Goal: Information Seeking & Learning: Learn about a topic

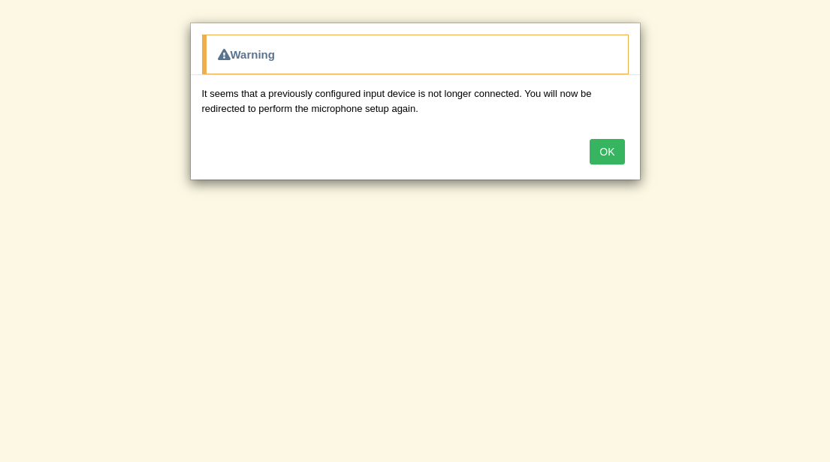
click at [614, 152] on button "OK" at bounding box center [606, 152] width 35 height 26
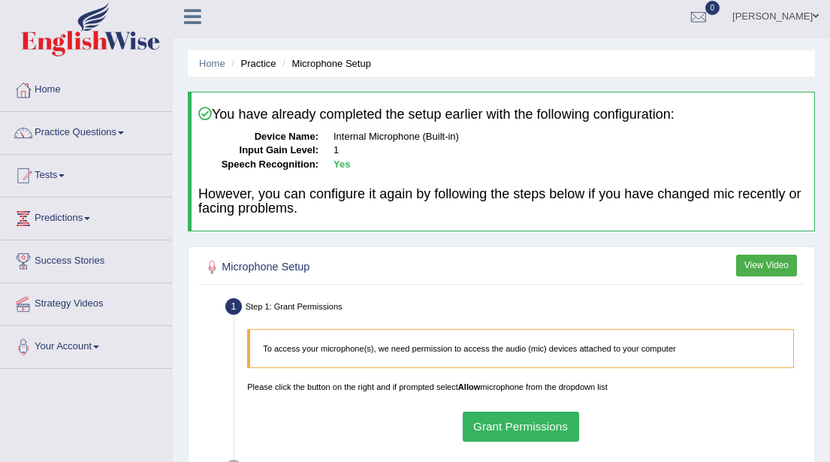
scroll to position [8, 0]
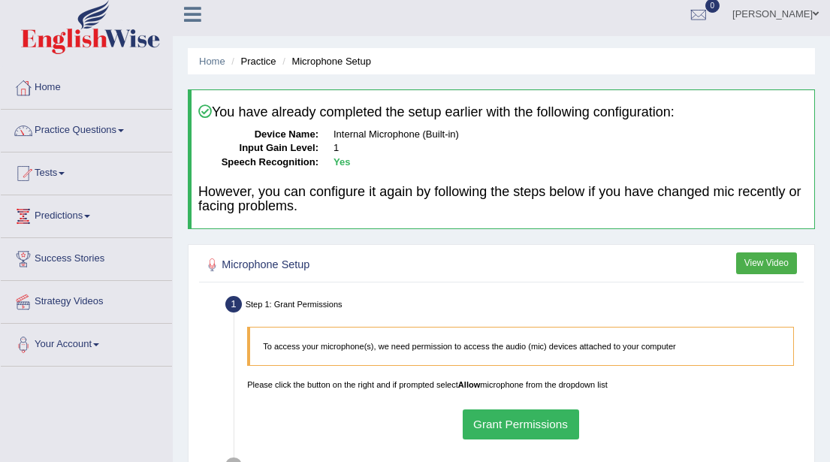
click at [529, 422] on button "Grant Permissions" at bounding box center [521, 423] width 116 height 29
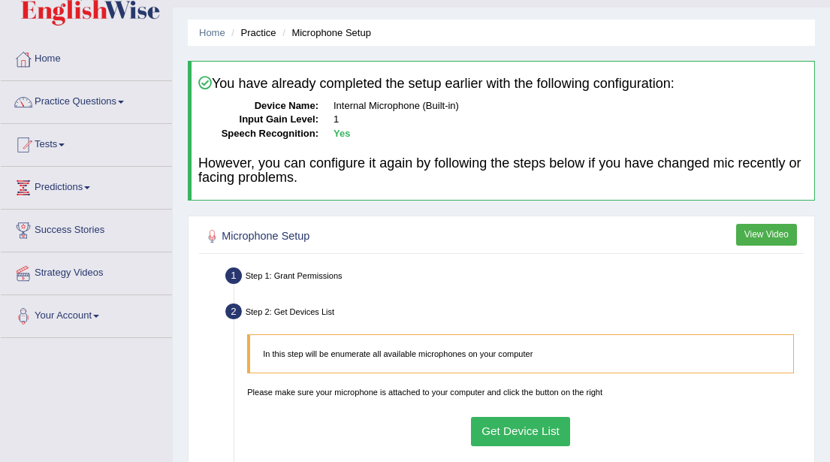
scroll to position [0, 0]
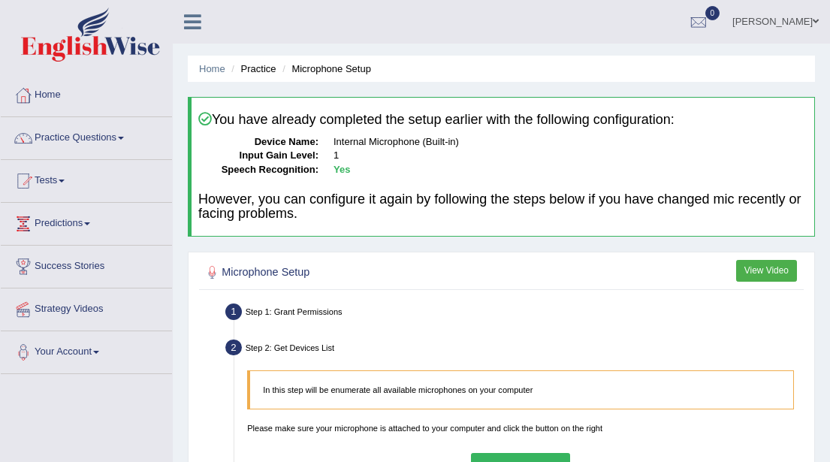
click at [258, 73] on li "Practice" at bounding box center [252, 69] width 48 height 14
click at [318, 72] on li "Microphone Setup" at bounding box center [325, 69] width 92 height 14
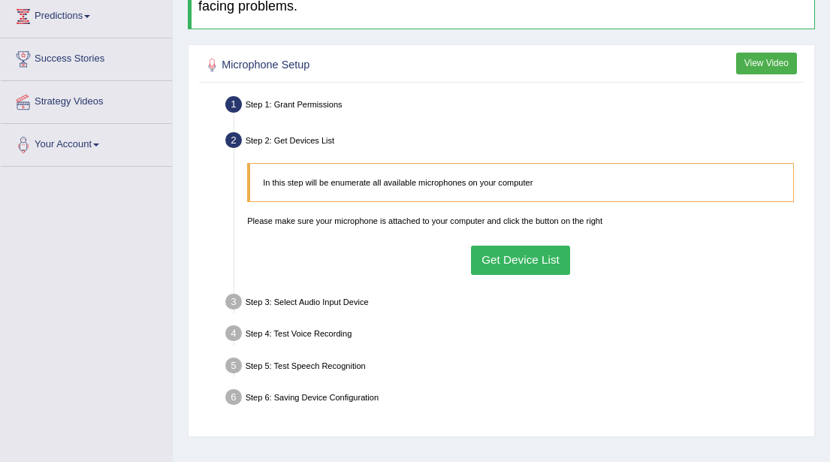
scroll to position [212, 0]
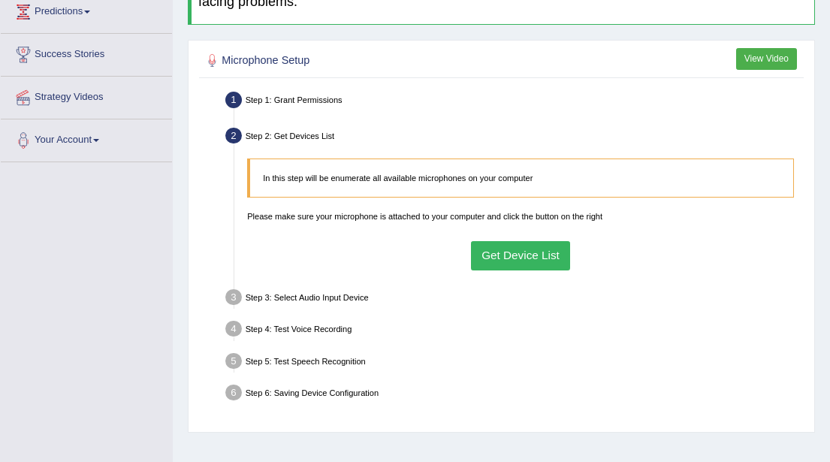
click at [521, 258] on button "Get Device List" at bounding box center [521, 255] width 100 height 29
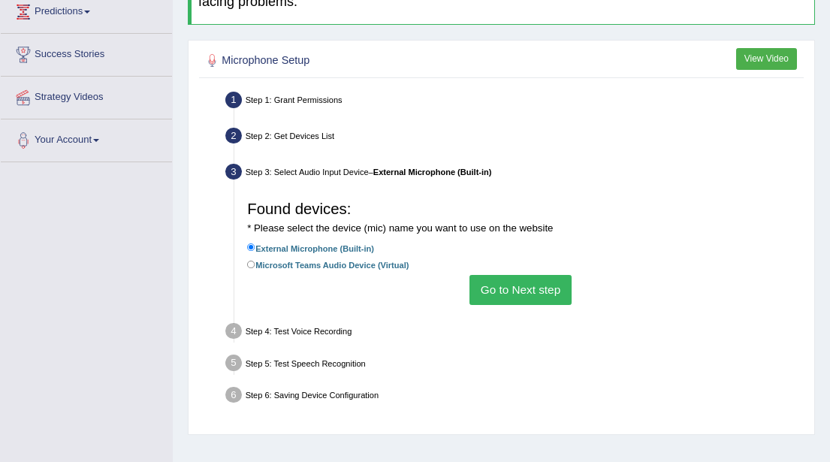
click at [503, 294] on button "Go to Next step" at bounding box center [519, 289] width 101 height 29
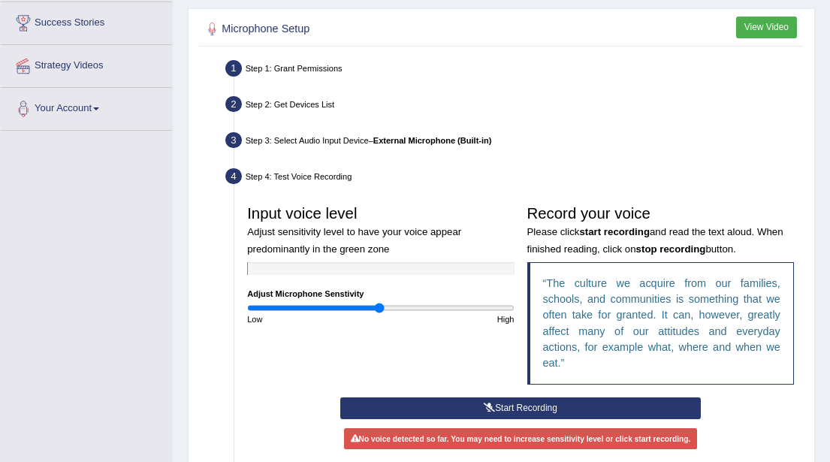
scroll to position [248, 0]
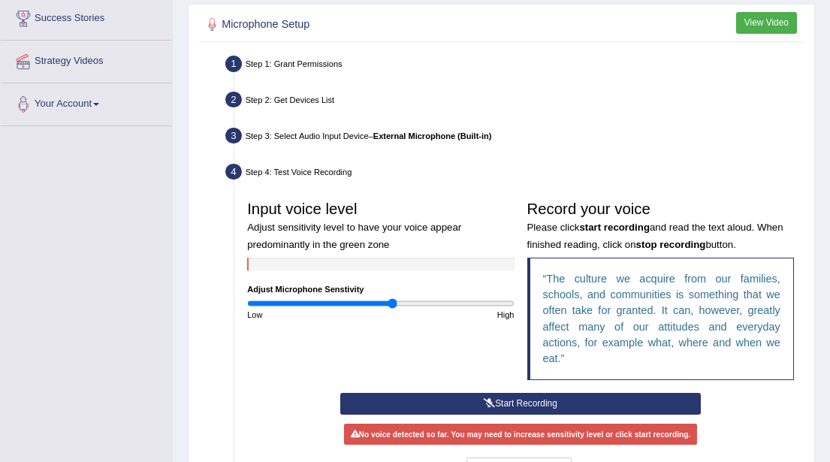
type input "1.1"
click at [392, 302] on input "range" at bounding box center [380, 303] width 267 height 11
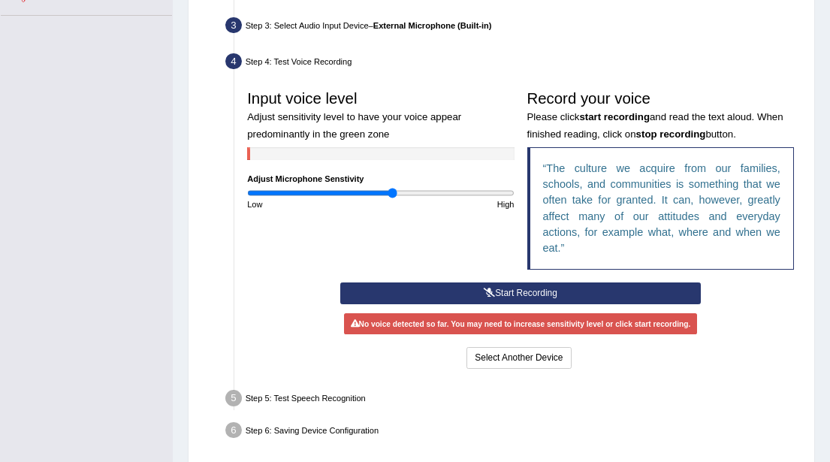
scroll to position [355, 0]
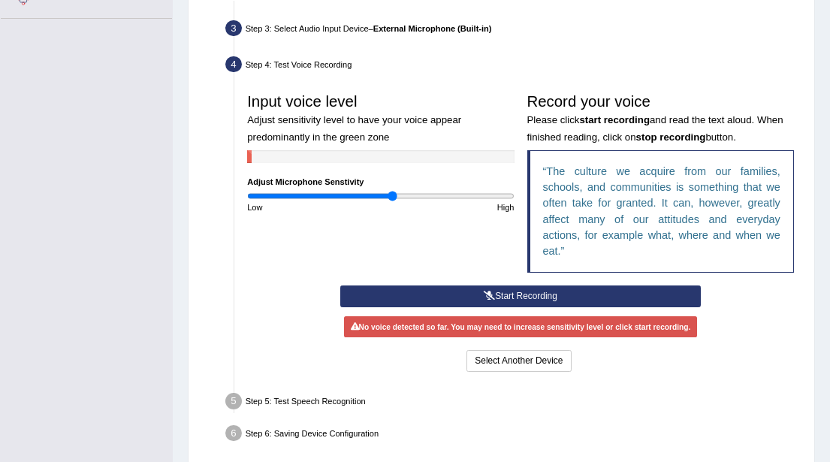
click at [517, 295] on button "Start Recording" at bounding box center [520, 296] width 360 height 22
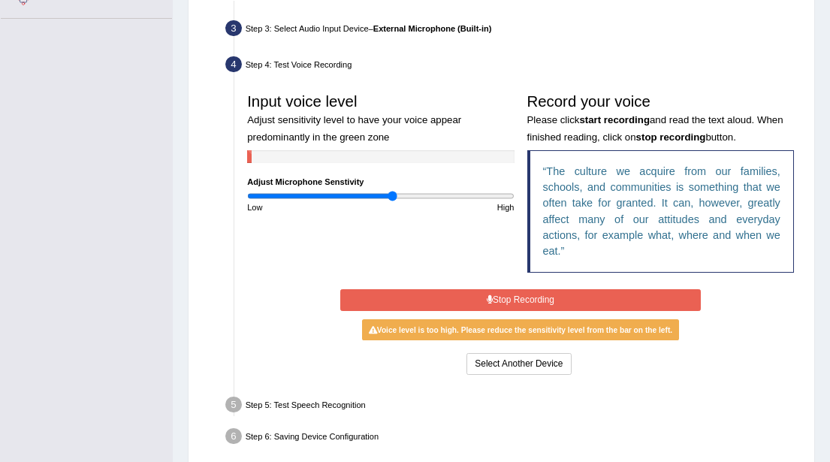
click at [526, 298] on button "Stop Recording" at bounding box center [520, 300] width 360 height 22
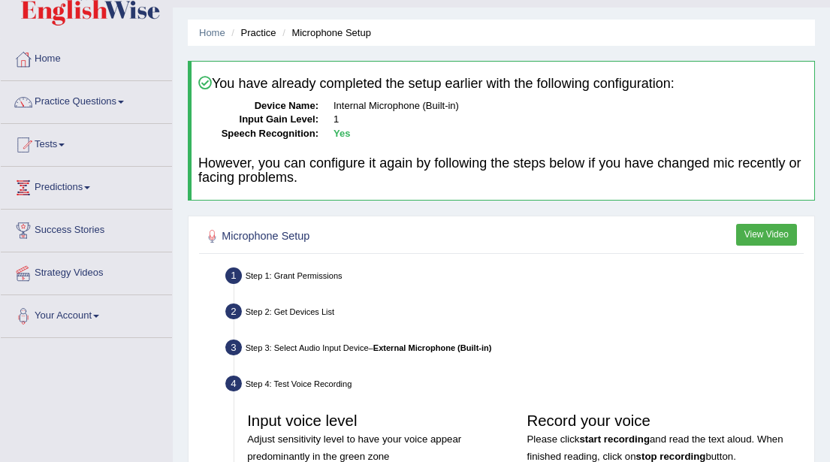
scroll to position [0, 0]
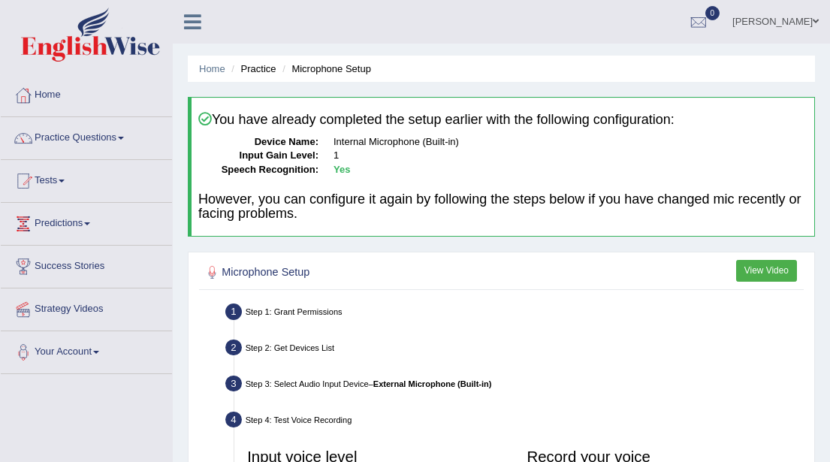
click at [258, 70] on li "Practice" at bounding box center [252, 69] width 48 height 14
click at [260, 71] on li "Practice" at bounding box center [252, 69] width 48 height 14
click at [126, 136] on link "Practice Questions" at bounding box center [86, 136] width 171 height 38
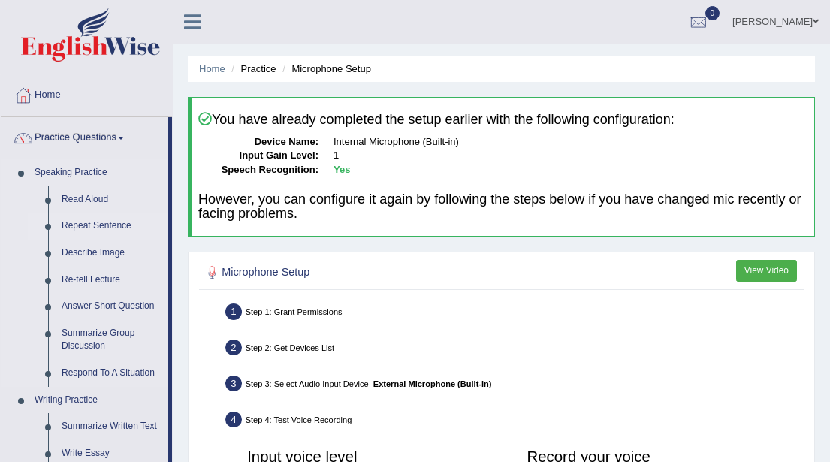
click at [80, 226] on link "Repeat Sentence" at bounding box center [111, 226] width 113 height 27
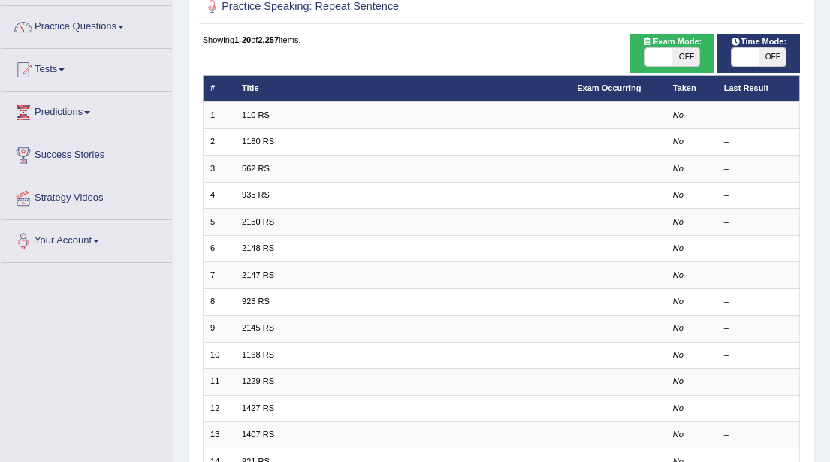
scroll to position [105, 0]
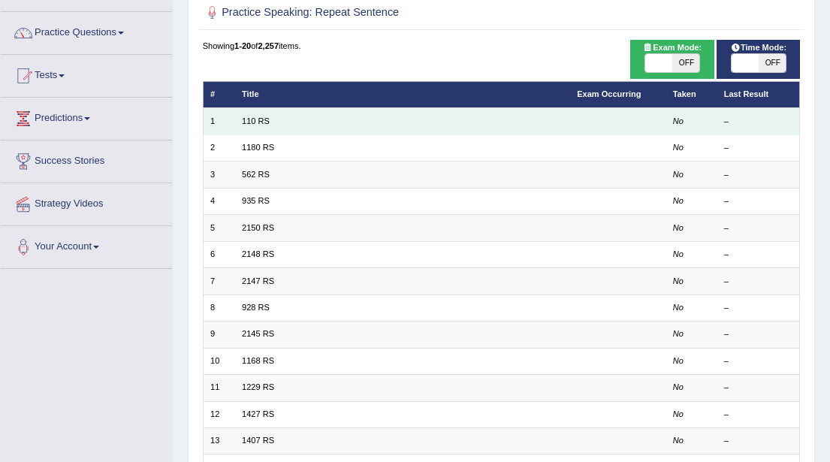
click at [364, 124] on td "110 RS" at bounding box center [402, 121] width 335 height 26
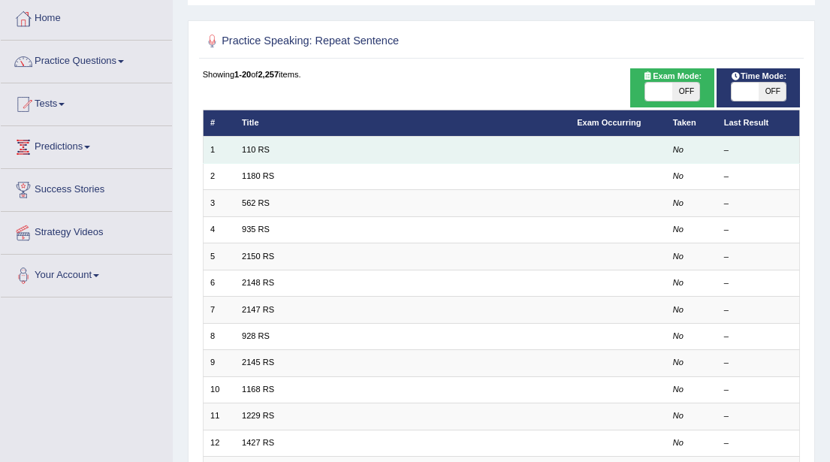
scroll to position [76, 0]
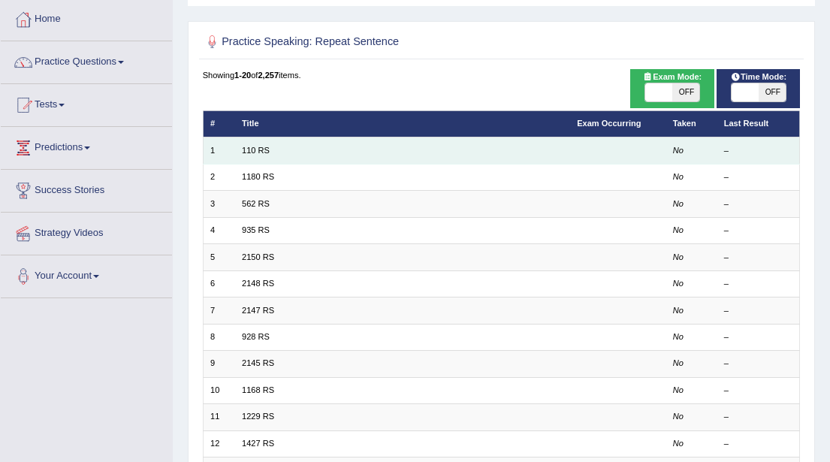
click at [372, 153] on td "110 RS" at bounding box center [402, 150] width 335 height 26
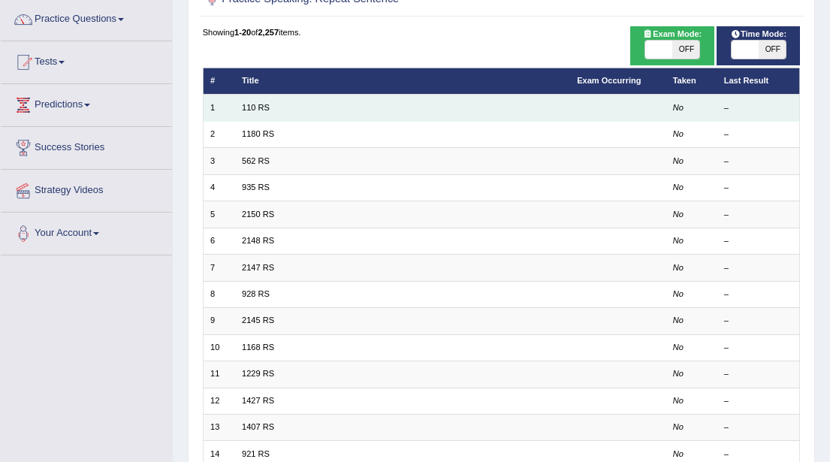
scroll to position [113, 0]
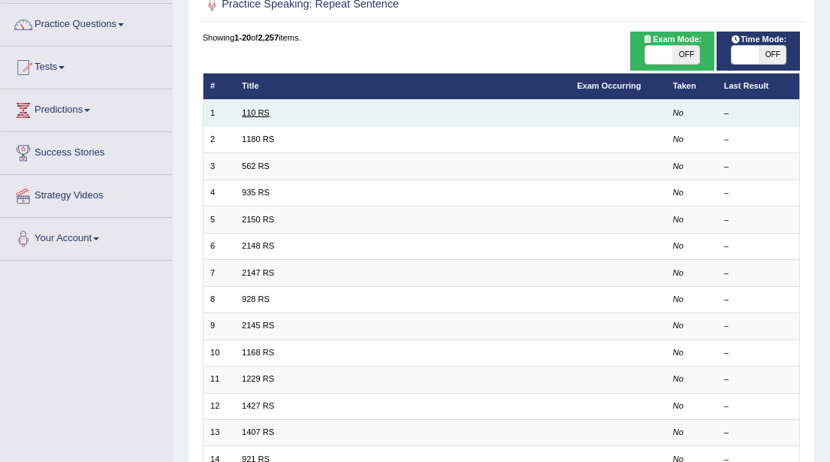
click at [252, 113] on link "110 RS" at bounding box center [256, 112] width 28 height 9
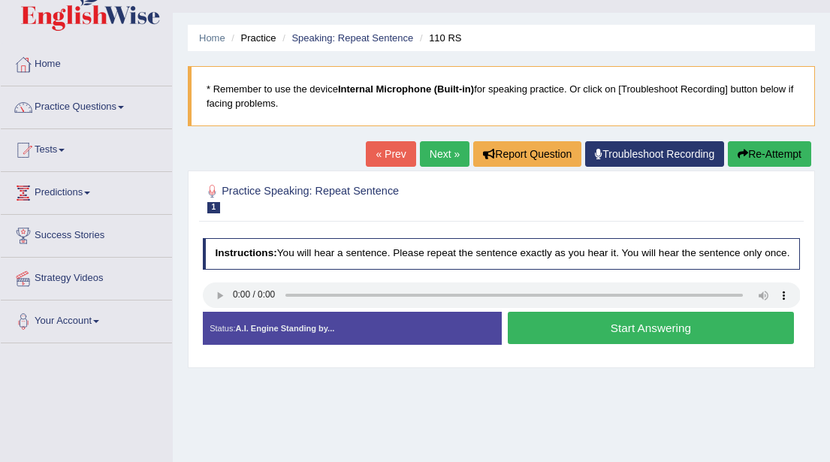
scroll to position [36, 0]
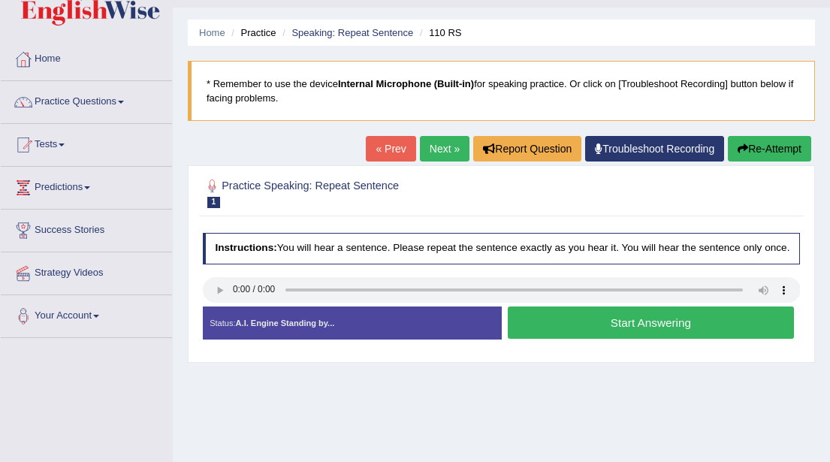
click at [635, 336] on button "Start Answering" at bounding box center [651, 322] width 286 height 32
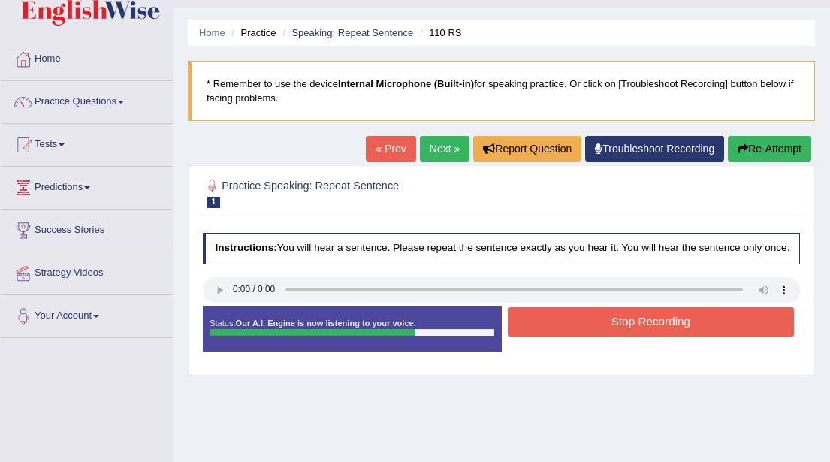
click at [635, 336] on button "Stop Recording" at bounding box center [651, 321] width 286 height 29
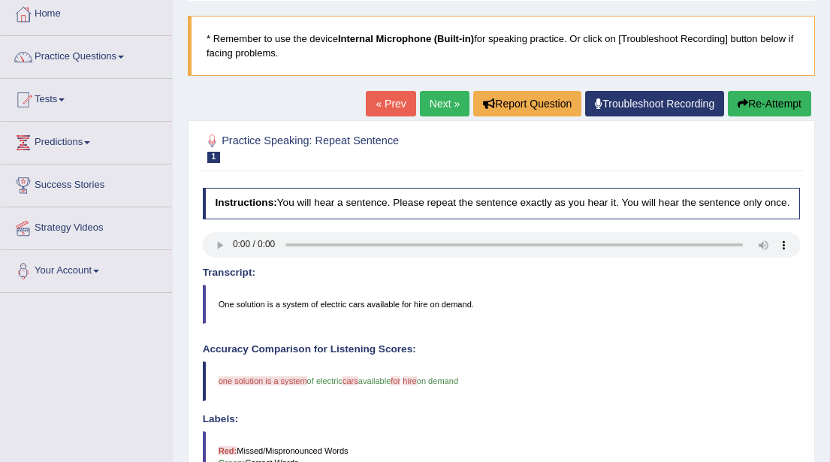
scroll to position [79, 0]
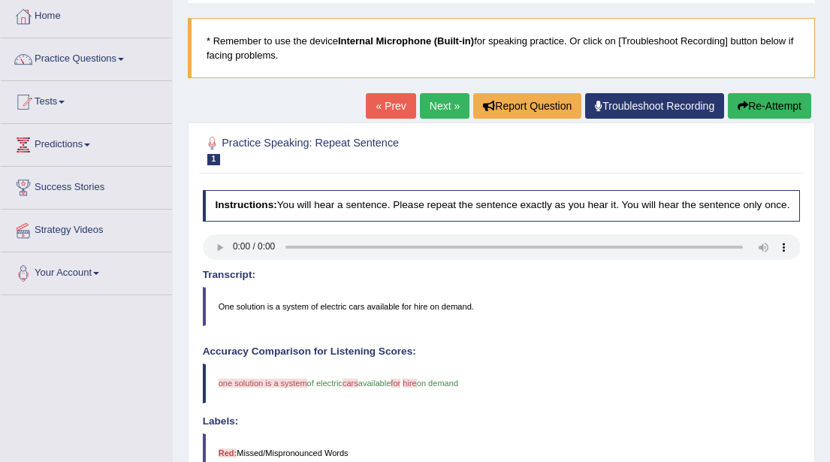
click at [755, 111] on button "Re-Attempt" at bounding box center [769, 106] width 83 height 26
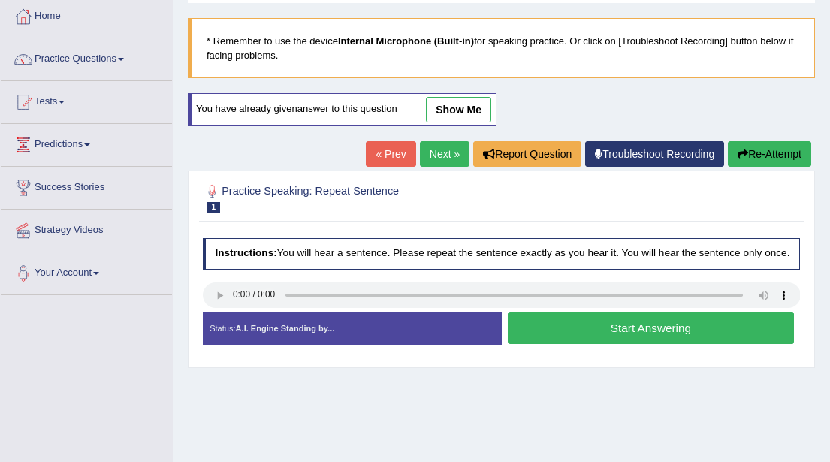
scroll to position [79, 0]
click at [598, 338] on button "Start Answering" at bounding box center [651, 328] width 286 height 32
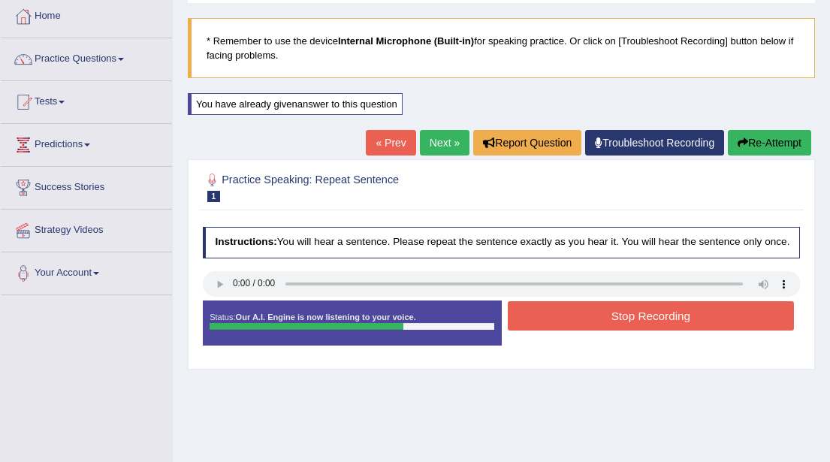
click at [620, 330] on button "Stop Recording" at bounding box center [651, 315] width 286 height 29
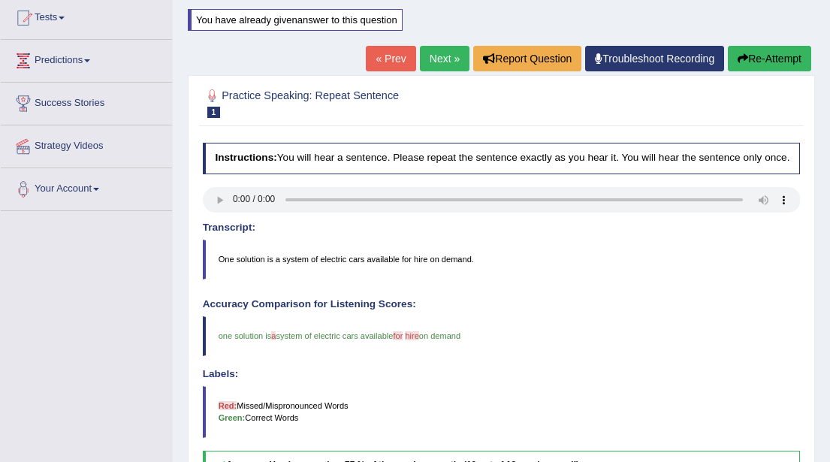
scroll to position [161, 0]
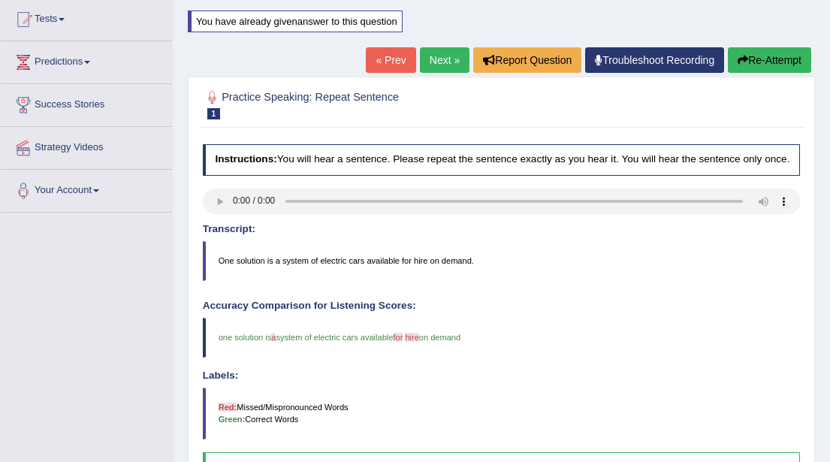
click at [765, 59] on button "Re-Attempt" at bounding box center [769, 60] width 83 height 26
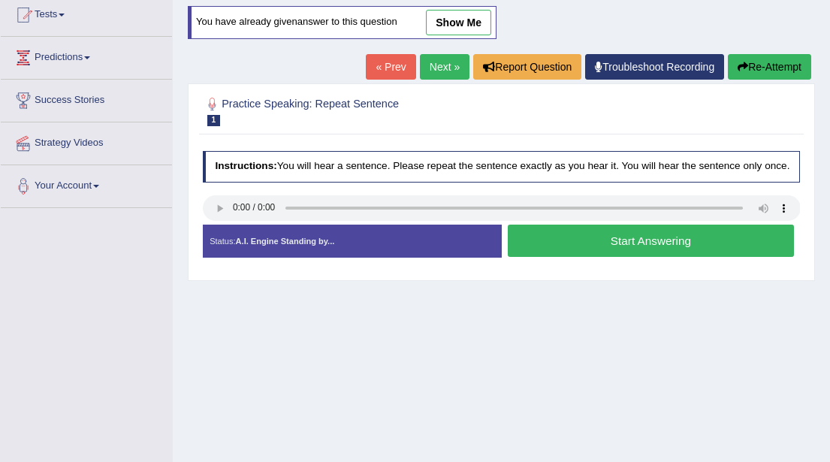
click at [631, 254] on button "Start Answering" at bounding box center [651, 241] width 286 height 32
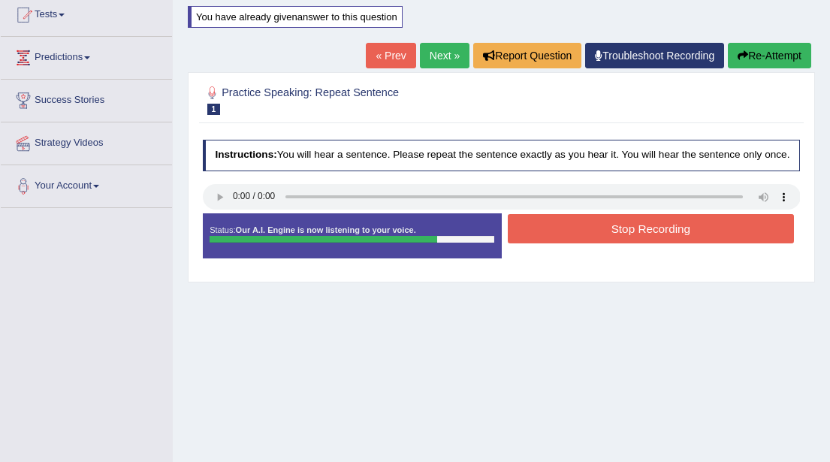
click at [632, 241] on button "Stop Recording" at bounding box center [651, 228] width 286 height 29
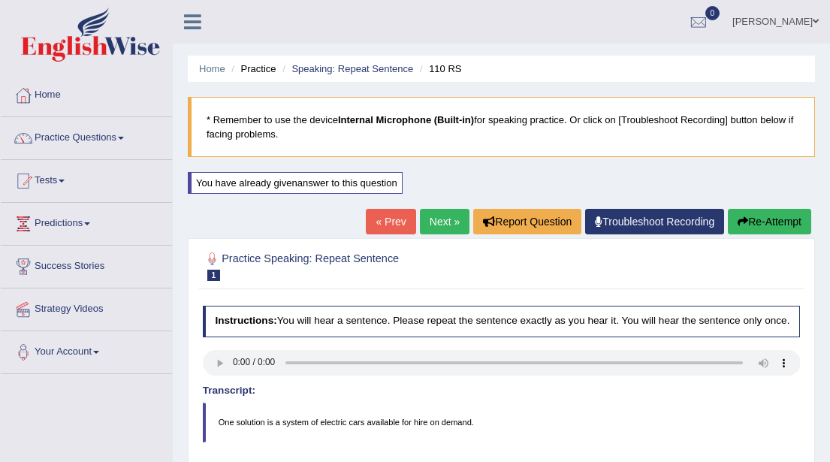
click at [425, 220] on link "Next »" at bounding box center [445, 222] width 50 height 26
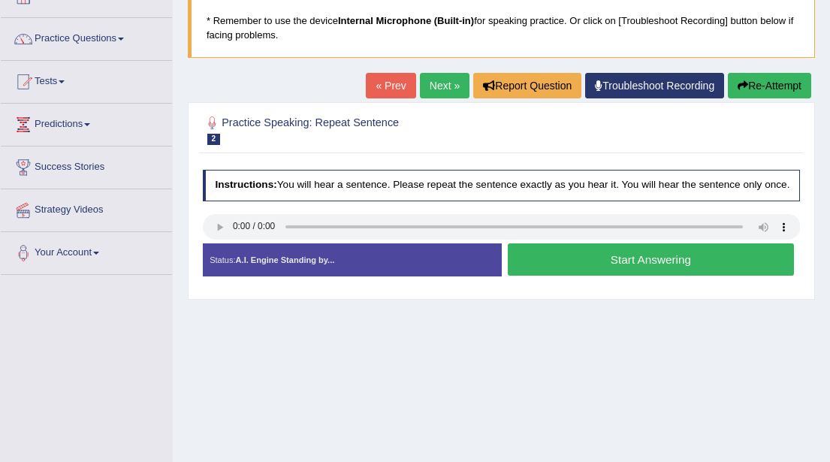
click at [635, 269] on button "Start Answering" at bounding box center [651, 259] width 286 height 32
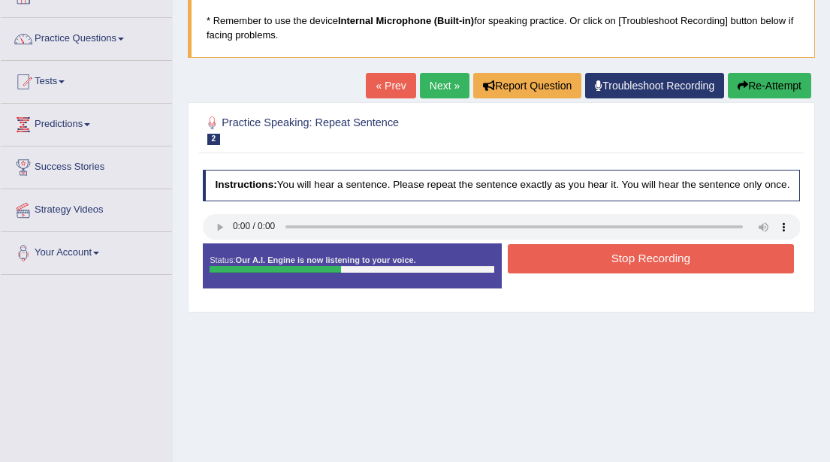
click at [635, 269] on button "Stop Recording" at bounding box center [651, 258] width 286 height 29
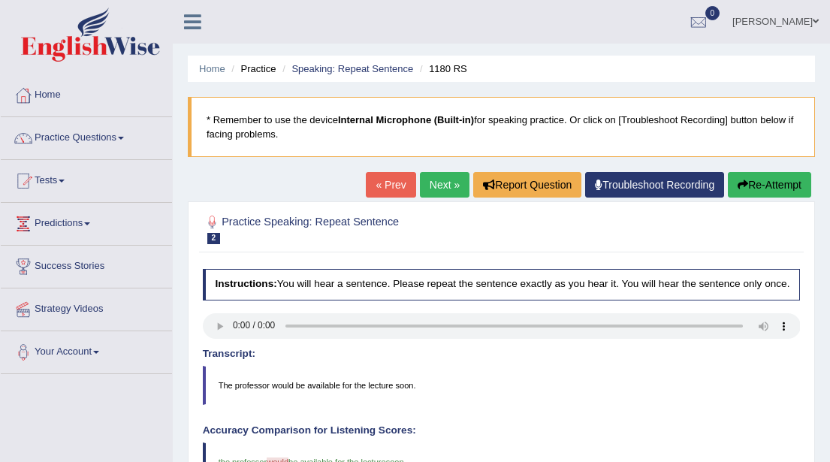
click at [433, 186] on link "Next »" at bounding box center [445, 185] width 50 height 26
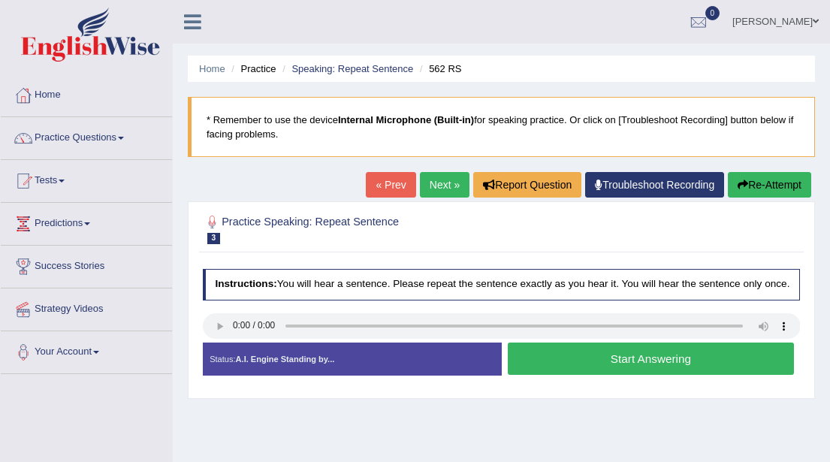
click at [632, 368] on button "Start Answering" at bounding box center [651, 358] width 286 height 32
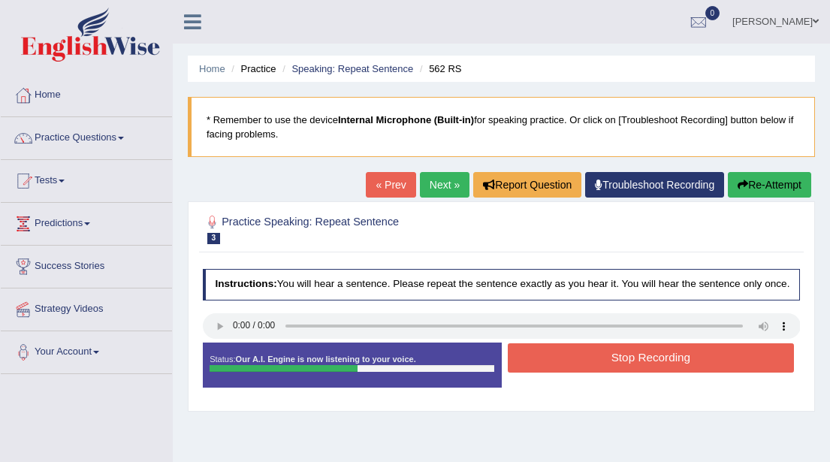
click at [632, 368] on button "Stop Recording" at bounding box center [651, 357] width 286 height 29
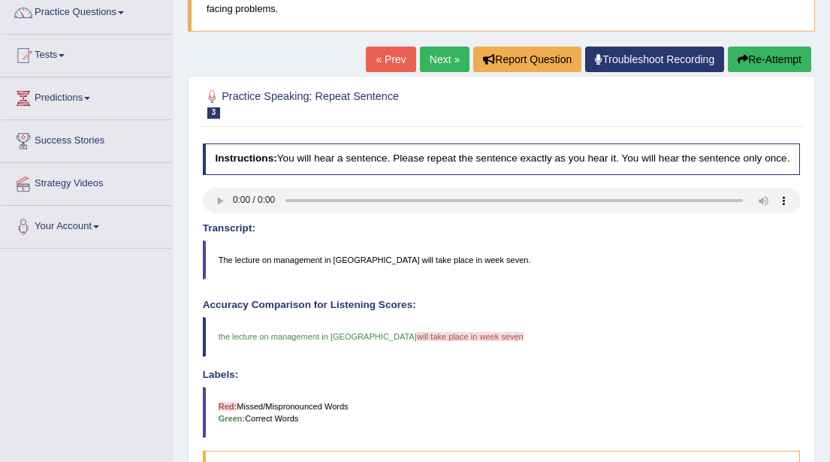
scroll to position [125, 0]
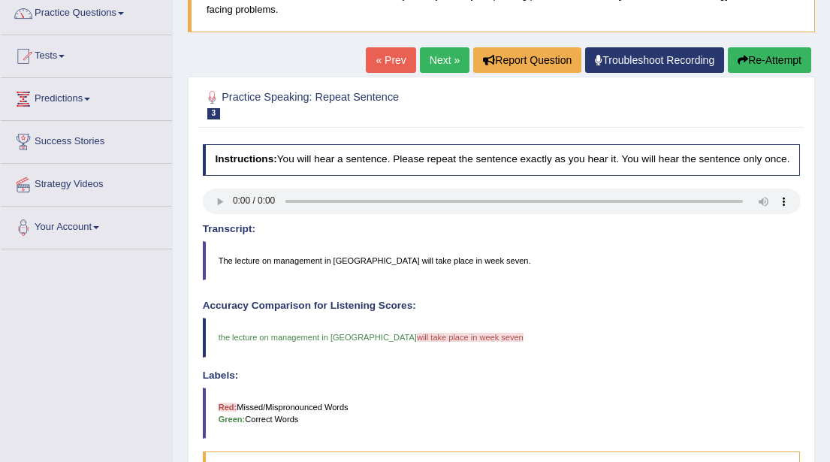
click at [761, 60] on button "Re-Attempt" at bounding box center [769, 60] width 83 height 26
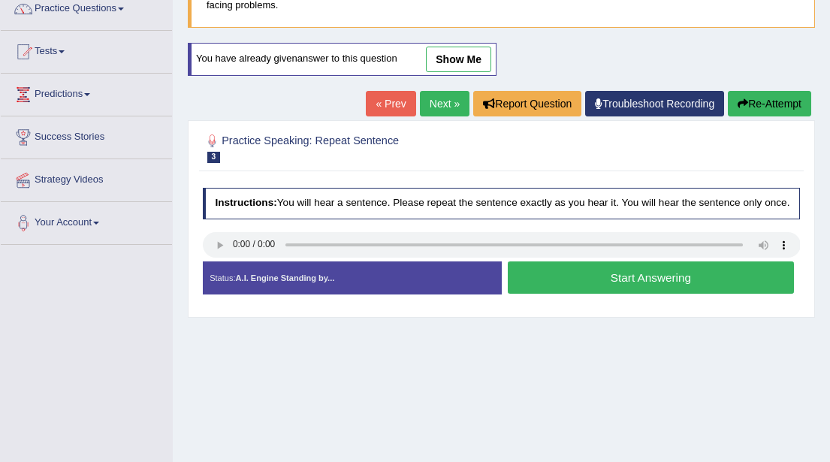
click at [610, 293] on button "Start Answering" at bounding box center [651, 277] width 286 height 32
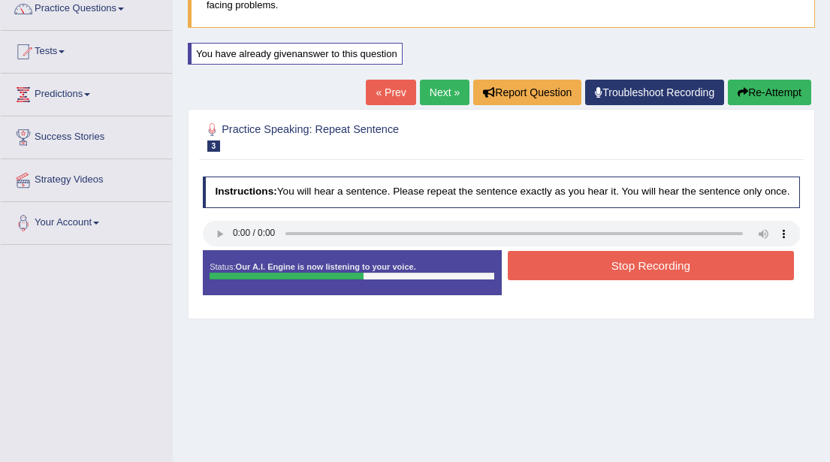
click at [626, 280] on button "Stop Recording" at bounding box center [651, 265] width 286 height 29
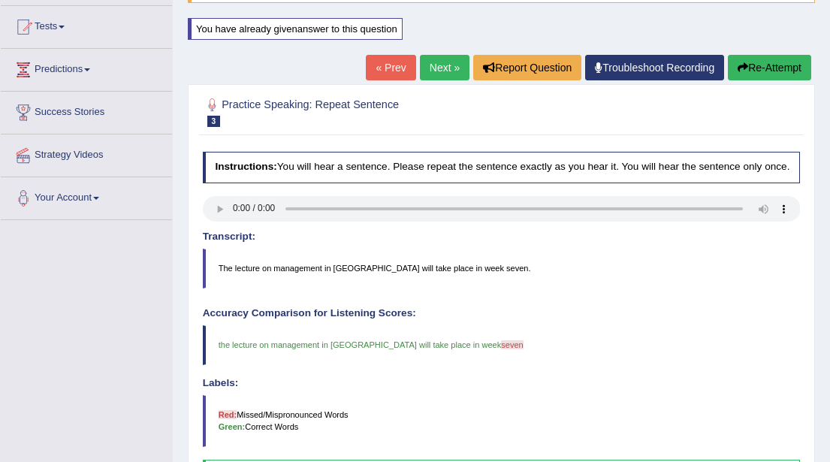
scroll to position [8, 0]
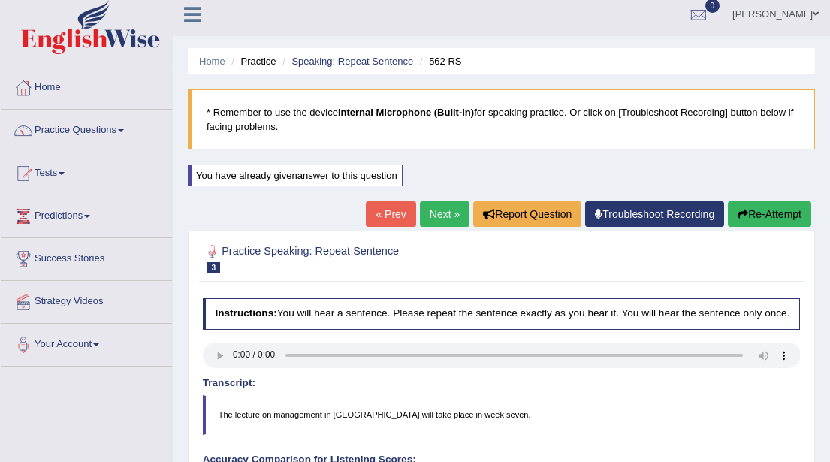
click at [769, 222] on button "Re-Attempt" at bounding box center [769, 214] width 83 height 26
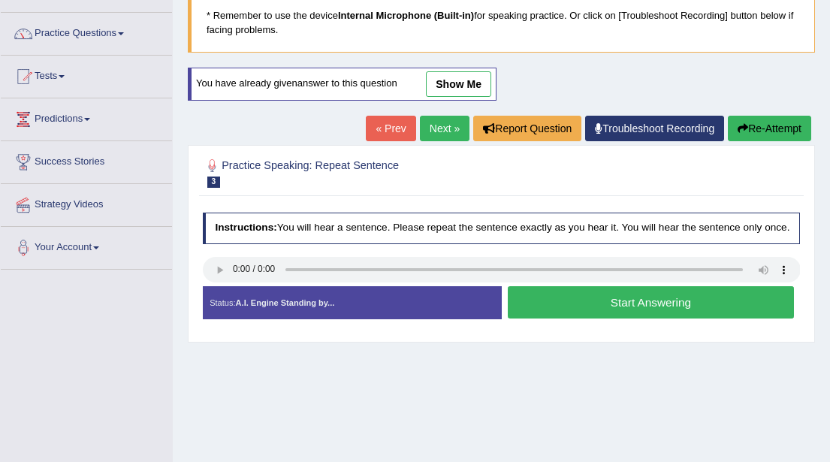
click at [647, 315] on button "Start Answering" at bounding box center [651, 302] width 286 height 32
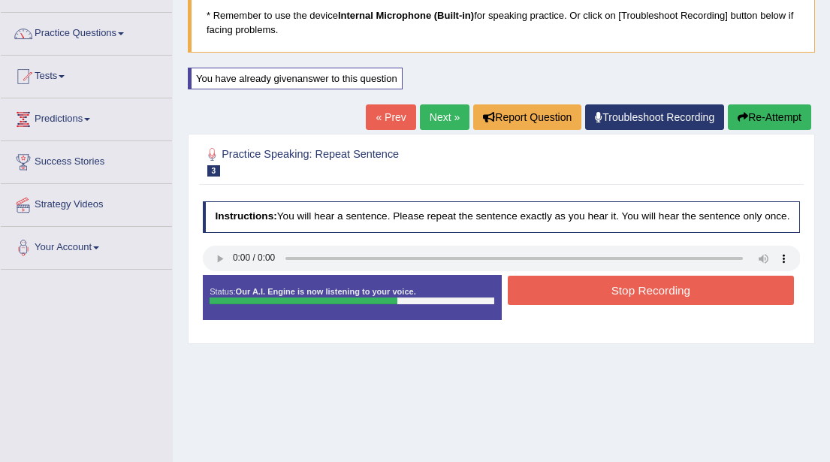
click at [634, 303] on button "Stop Recording" at bounding box center [651, 290] width 286 height 29
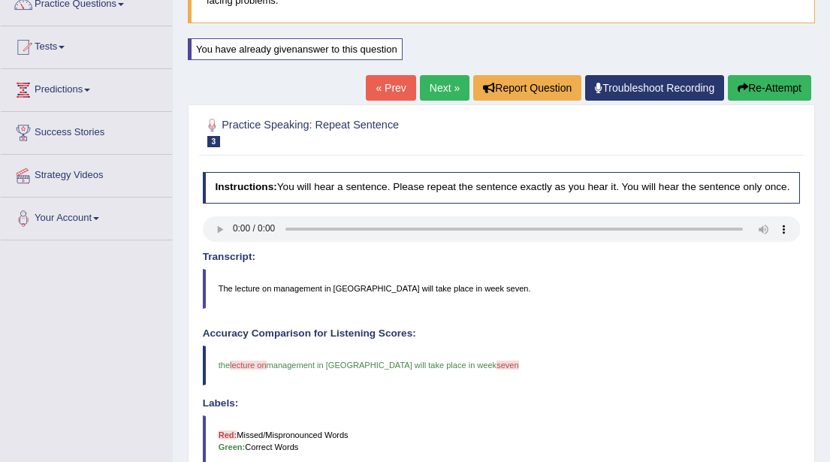
scroll to position [130, 0]
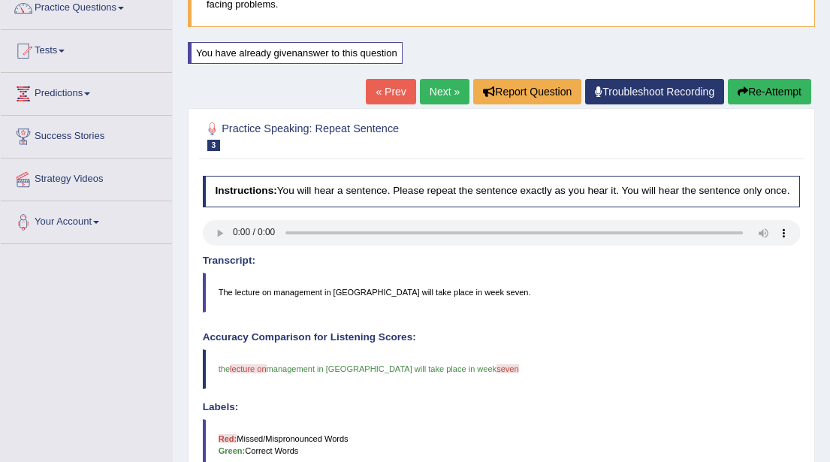
click at [762, 95] on button "Re-Attempt" at bounding box center [769, 92] width 83 height 26
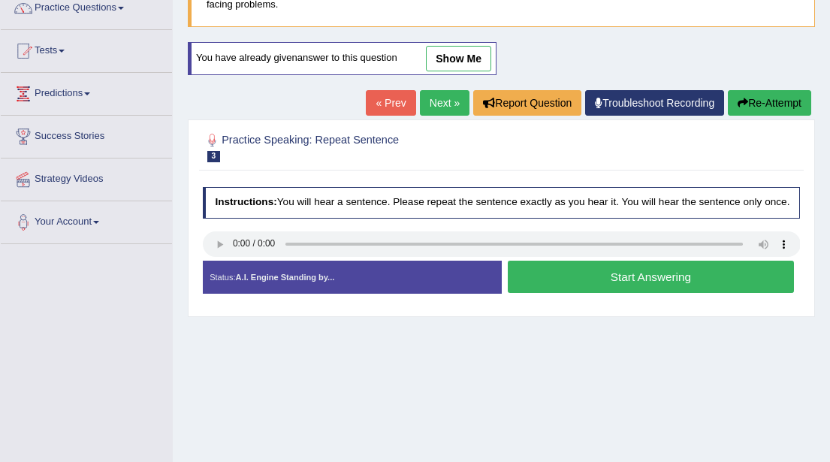
click at [575, 286] on button "Start Answering" at bounding box center [651, 277] width 286 height 32
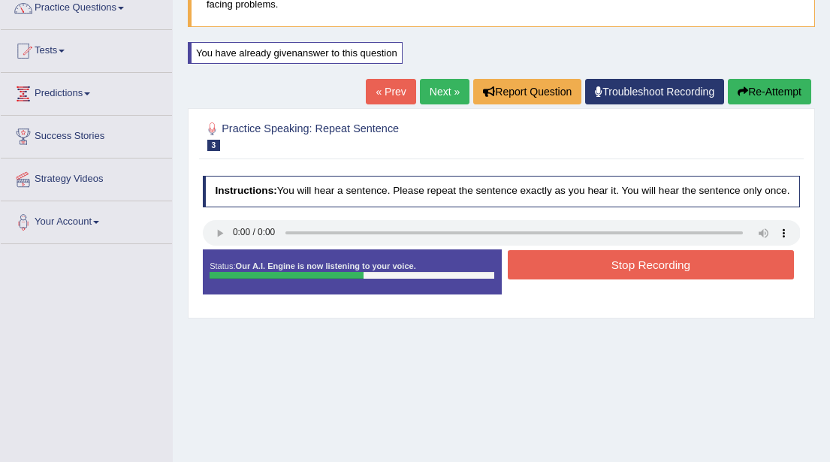
click at [603, 276] on button "Stop Recording" at bounding box center [651, 264] width 286 height 29
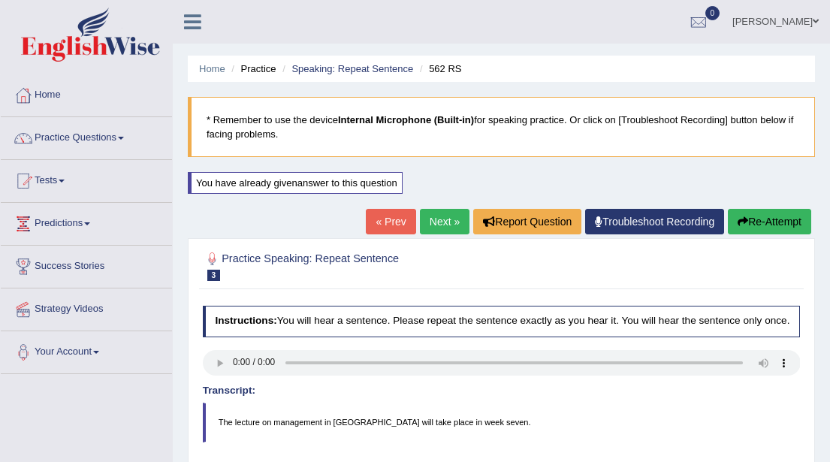
click at [448, 228] on link "Next »" at bounding box center [445, 222] width 50 height 26
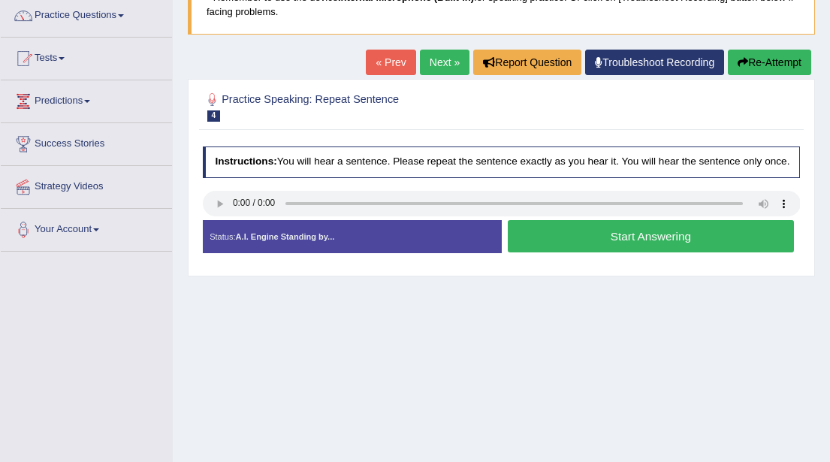
click at [629, 249] on button "Start Answering" at bounding box center [651, 236] width 286 height 32
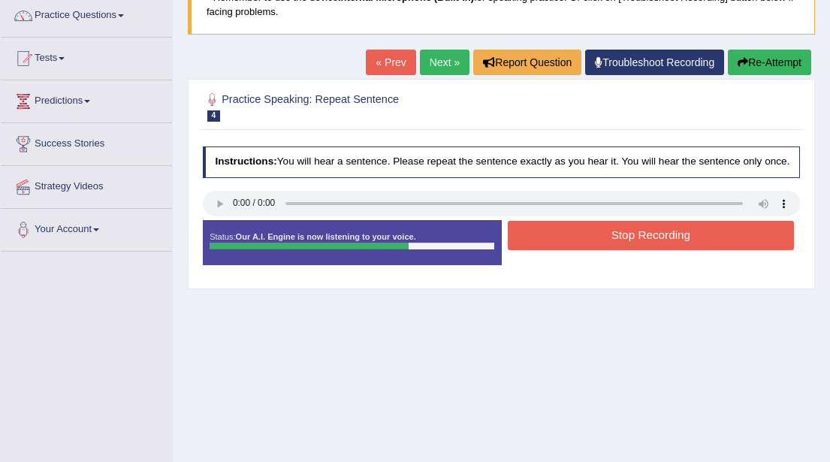
click at [629, 249] on button "Stop Recording" at bounding box center [651, 235] width 286 height 29
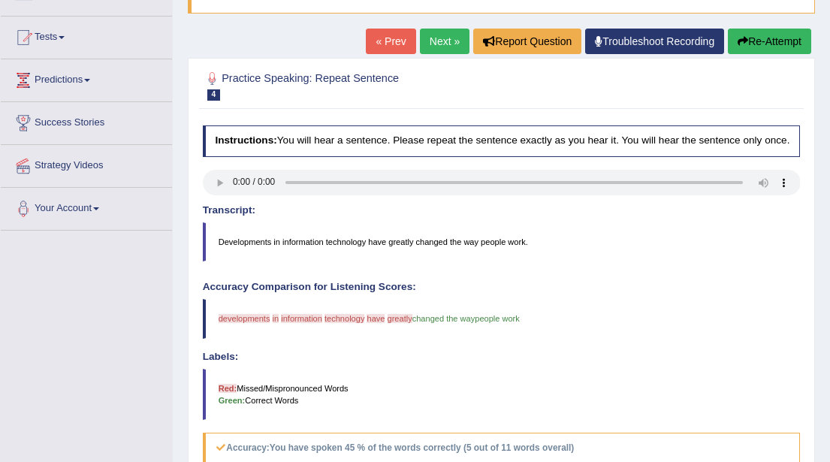
scroll to position [142, 0]
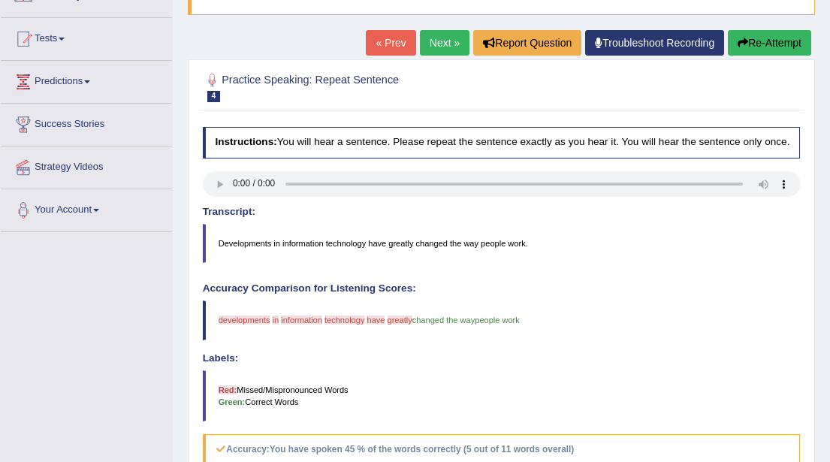
click at [755, 47] on button "Re-Attempt" at bounding box center [769, 43] width 83 height 26
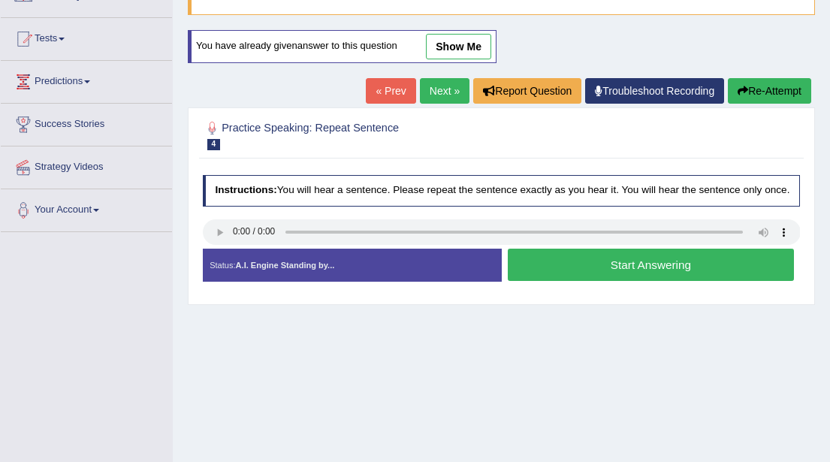
click at [650, 276] on button "Start Answering" at bounding box center [651, 265] width 286 height 32
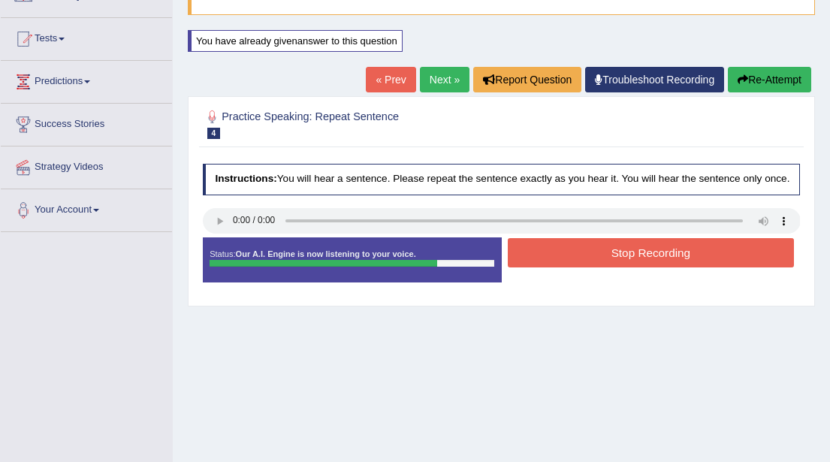
click at [643, 261] on button "Stop Recording" at bounding box center [651, 252] width 286 height 29
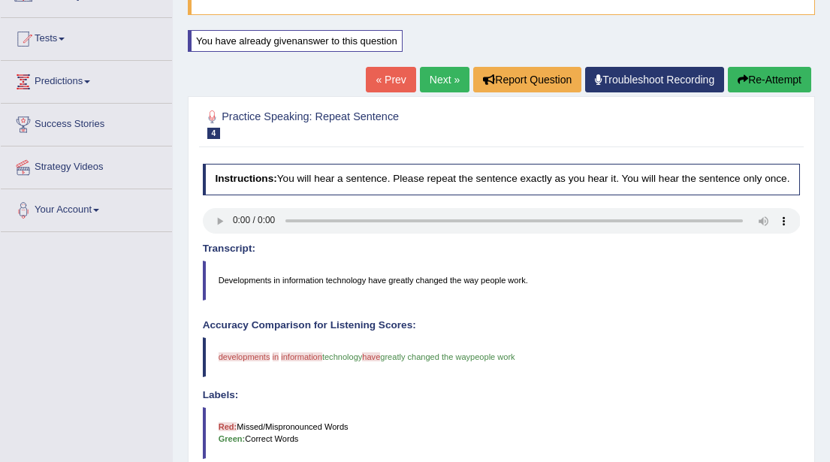
click at [770, 77] on button "Re-Attempt" at bounding box center [769, 80] width 83 height 26
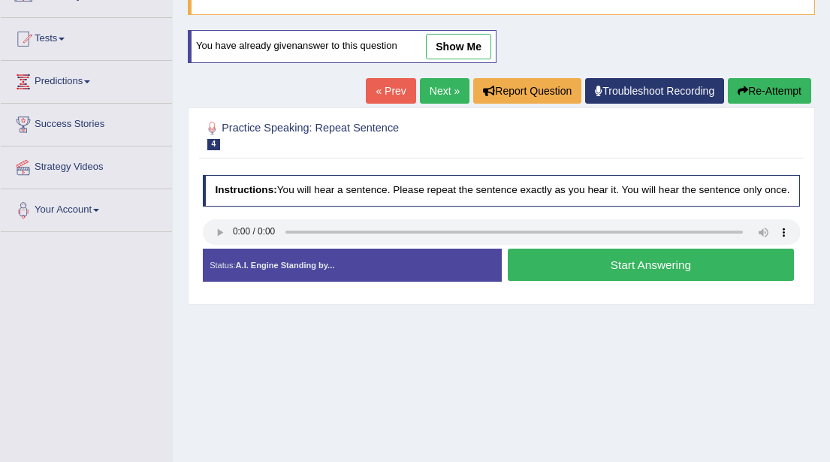
scroll to position [142, 0]
click at [622, 272] on button "Start Answering" at bounding box center [651, 265] width 286 height 32
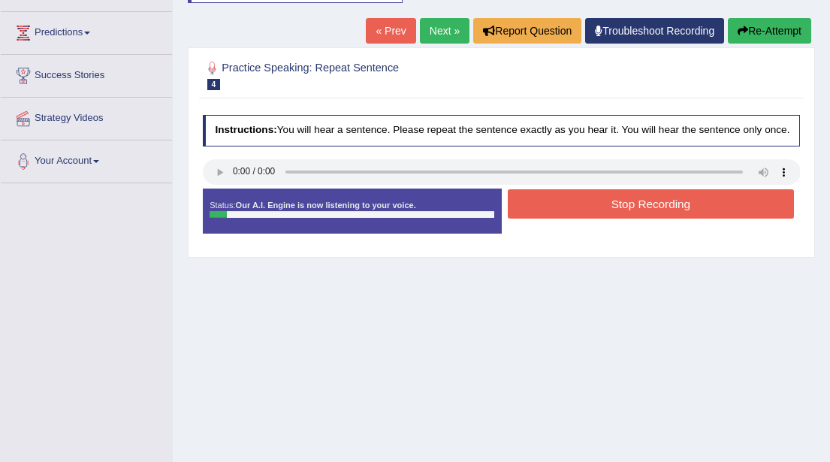
scroll to position [197, 0]
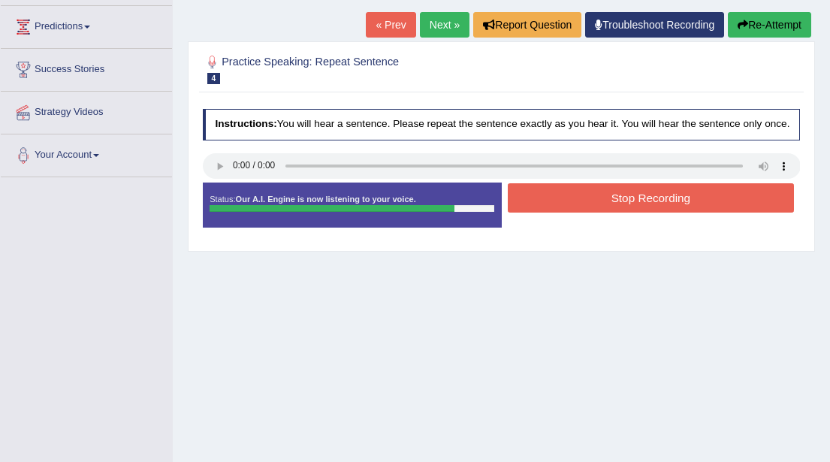
click at [645, 206] on button "Stop Recording" at bounding box center [651, 197] width 286 height 29
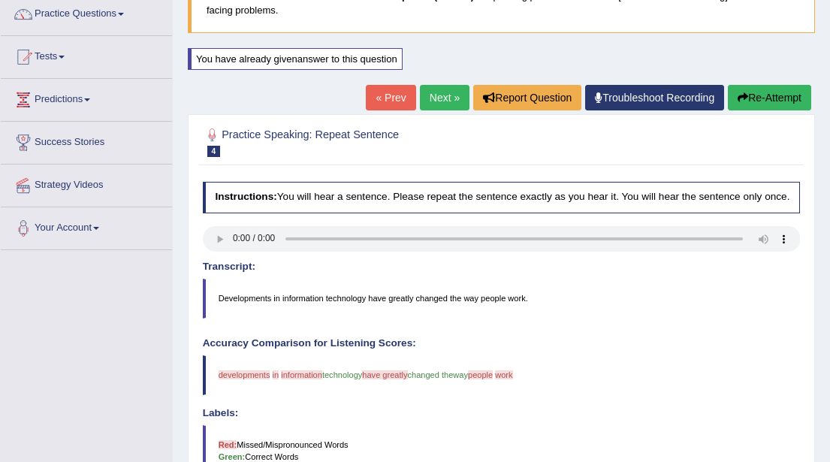
scroll to position [122, 0]
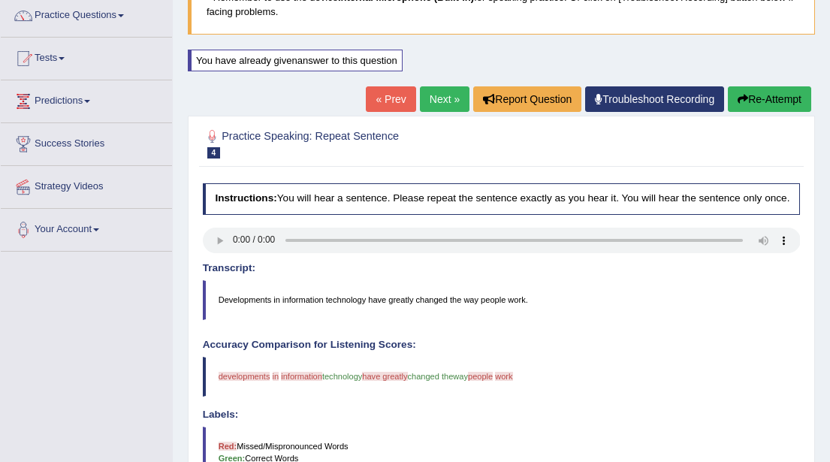
click at [445, 104] on link "Next »" at bounding box center [445, 99] width 50 height 26
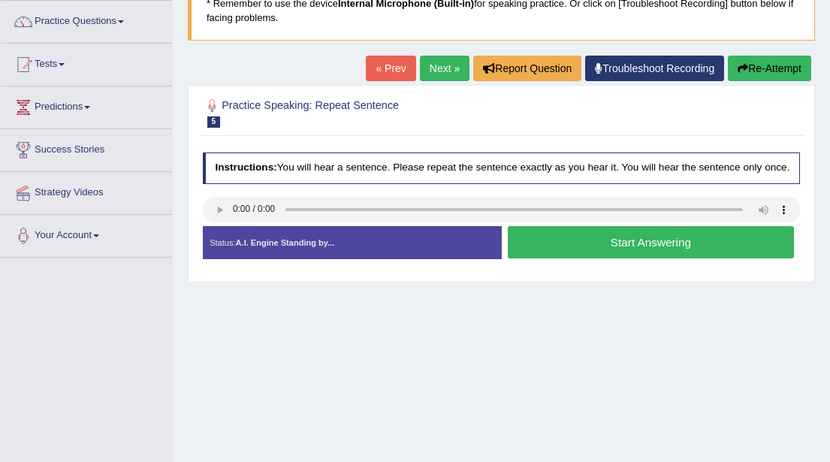
click at [591, 255] on button "Start Answering" at bounding box center [651, 242] width 286 height 32
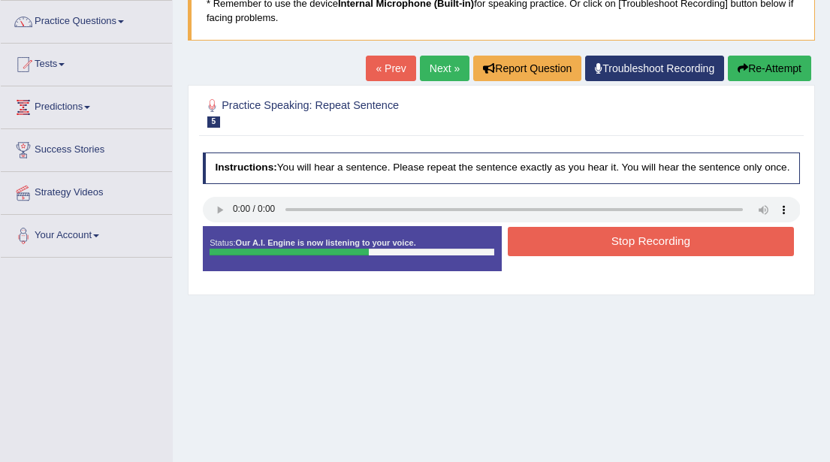
click at [613, 253] on button "Stop Recording" at bounding box center [651, 241] width 286 height 29
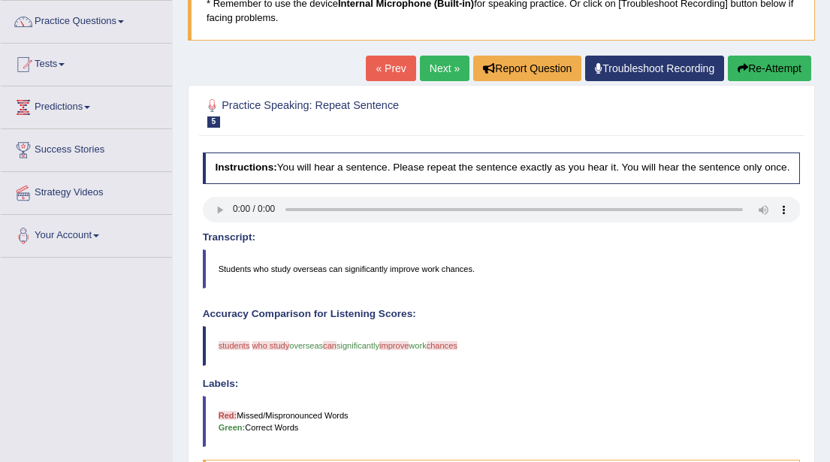
click at [764, 71] on button "Re-Attempt" at bounding box center [769, 69] width 83 height 26
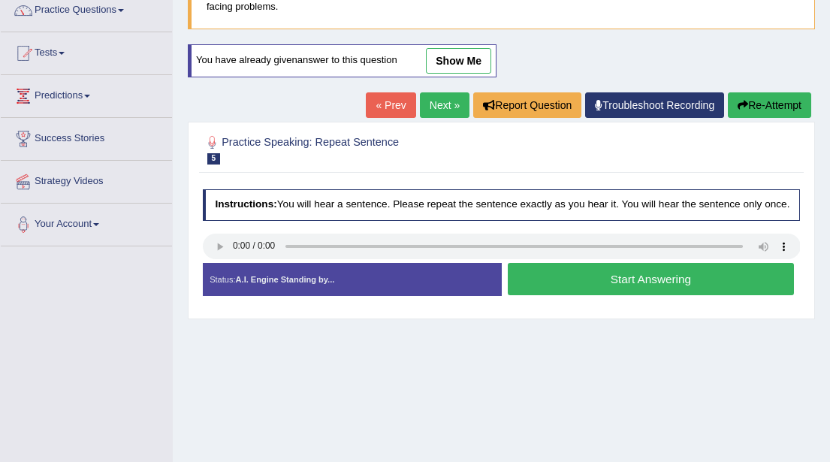
click at [604, 291] on button "Start Answering" at bounding box center [651, 279] width 286 height 32
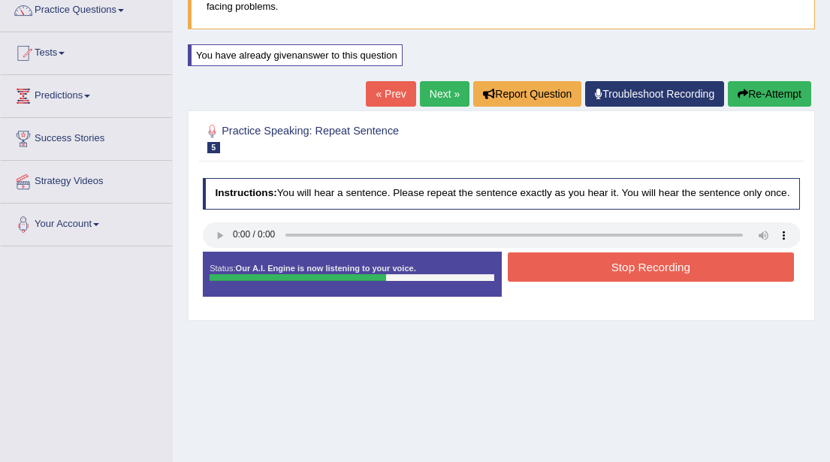
click at [622, 273] on button "Stop Recording" at bounding box center [651, 266] width 286 height 29
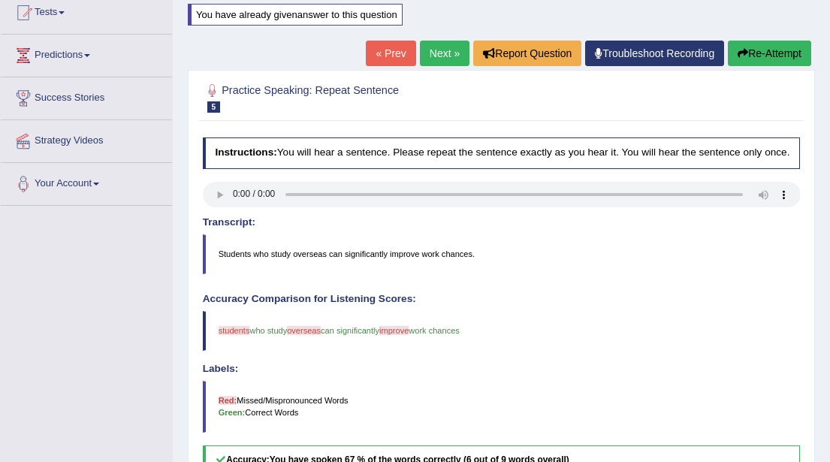
scroll to position [166, 0]
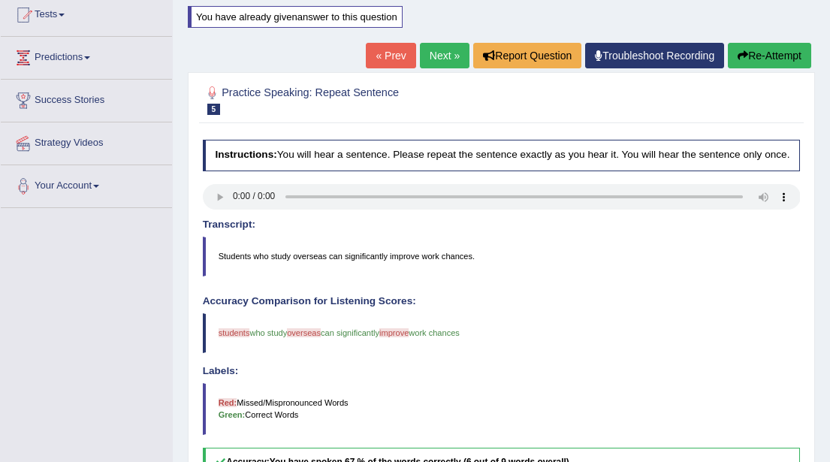
click at [433, 55] on link "Next »" at bounding box center [445, 56] width 50 height 26
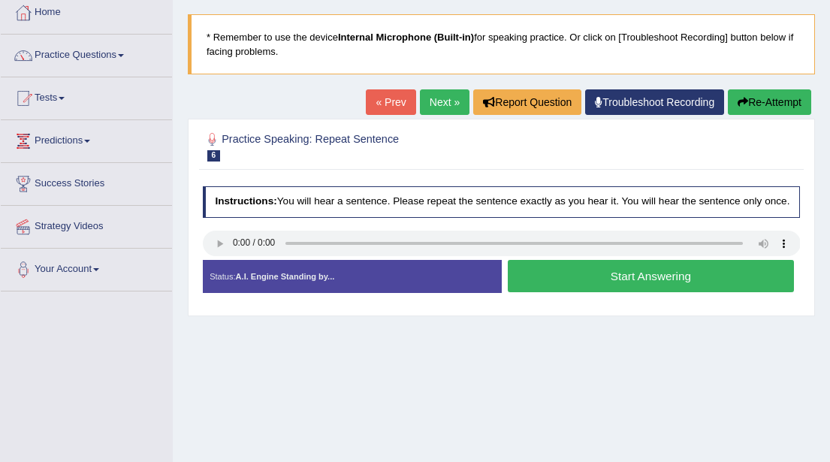
scroll to position [92, 0]
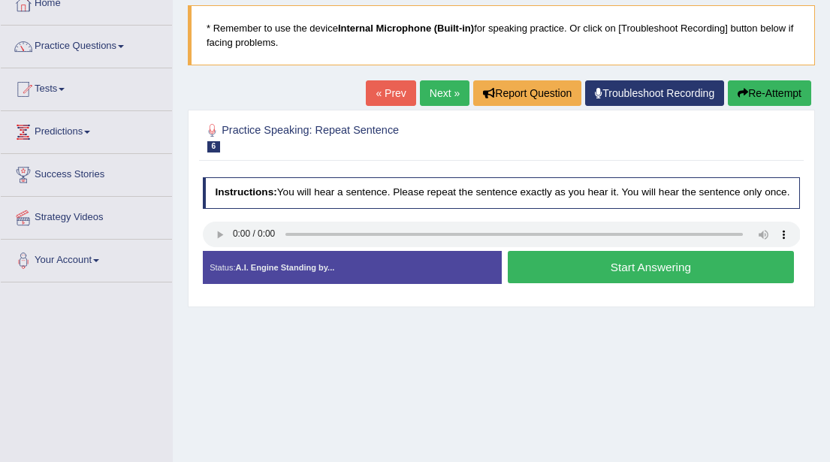
click at [628, 275] on button "Start Answering" at bounding box center [651, 267] width 286 height 32
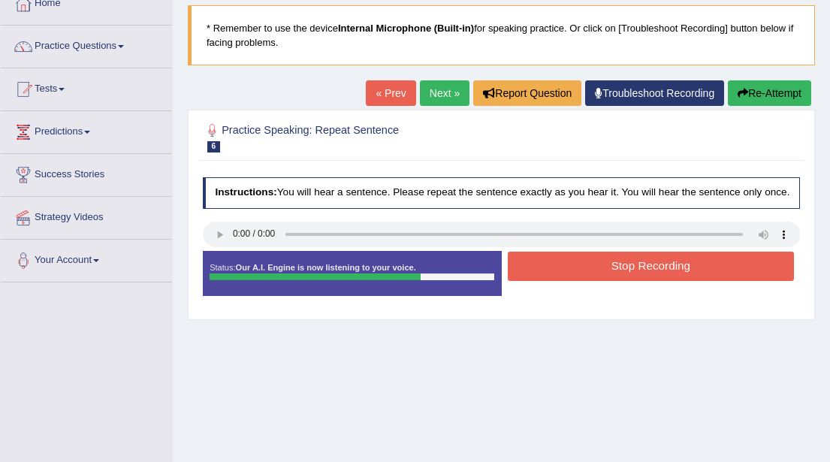
click at [628, 275] on button "Stop Recording" at bounding box center [651, 266] width 286 height 29
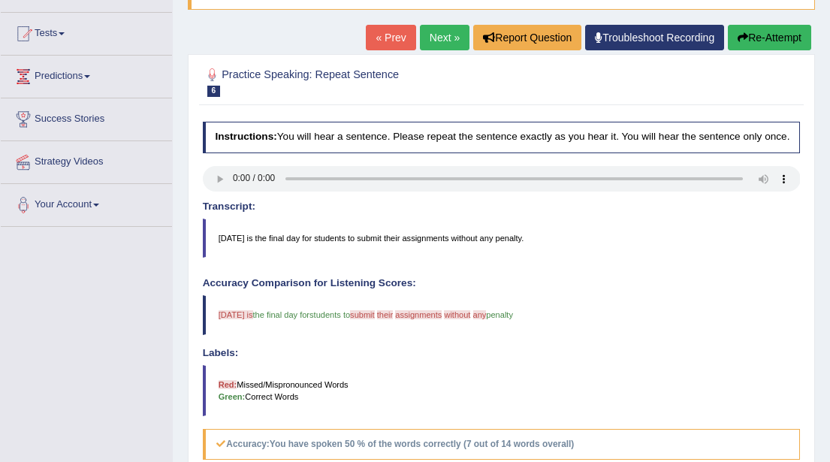
scroll to position [150, 0]
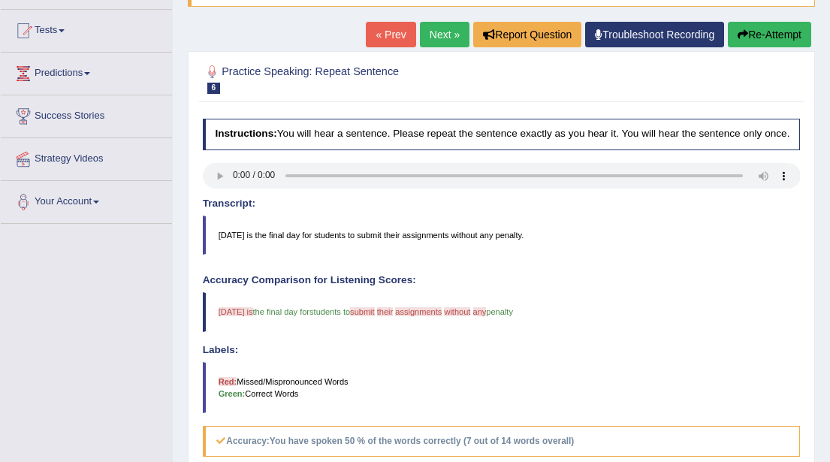
click at [763, 33] on button "Re-Attempt" at bounding box center [769, 35] width 83 height 26
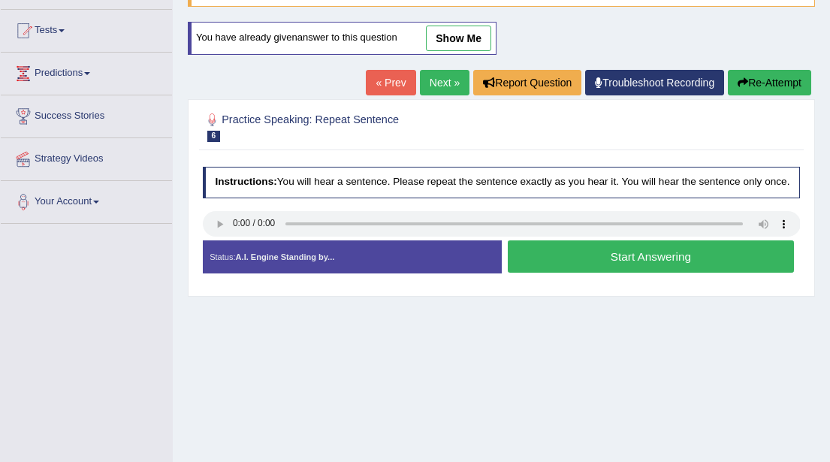
scroll to position [150, 0]
click at [625, 267] on button "Start Answering" at bounding box center [651, 256] width 286 height 32
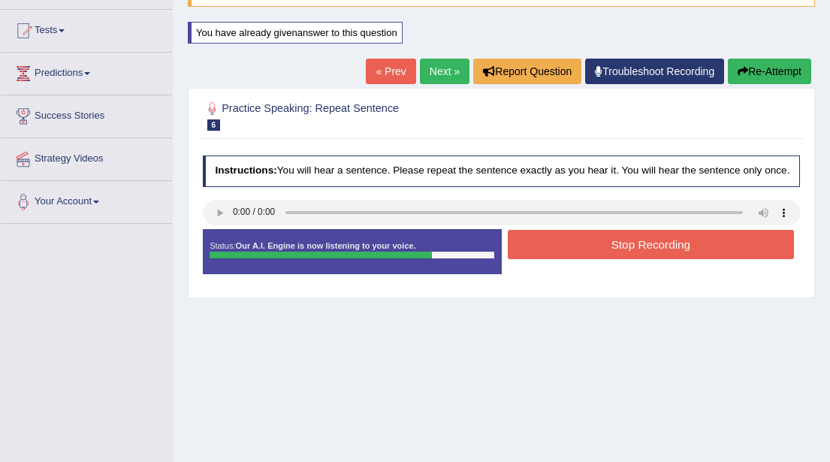
click at [634, 252] on button "Stop Recording" at bounding box center [651, 244] width 286 height 29
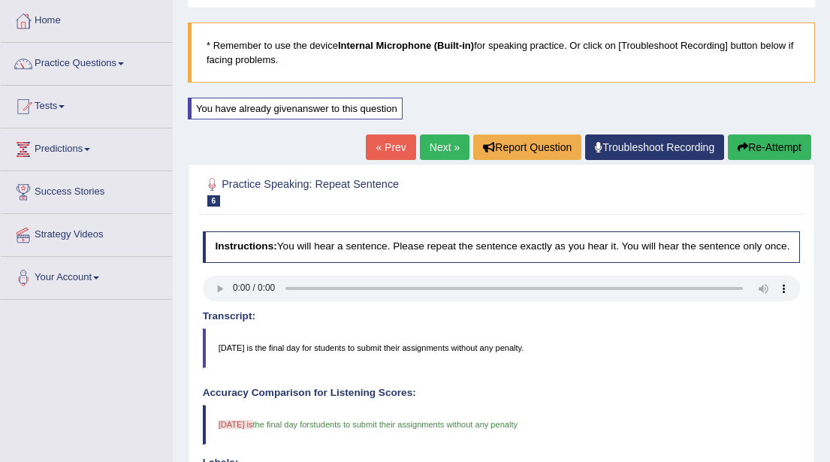
scroll to position [71, 0]
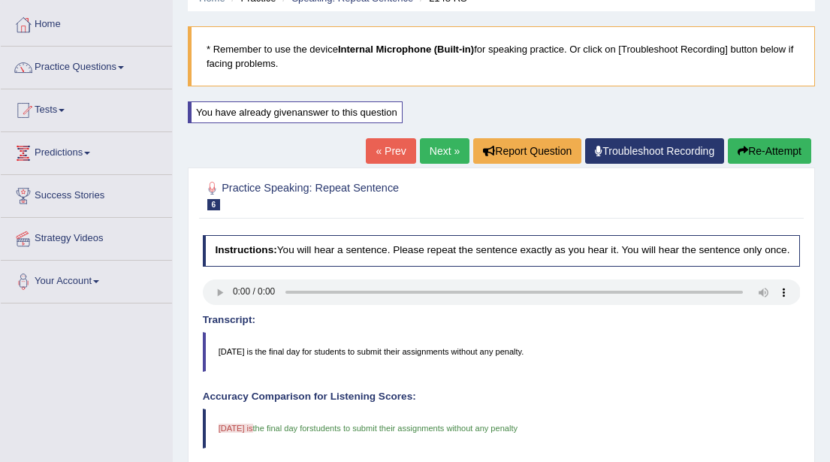
click at [426, 150] on link "Next »" at bounding box center [445, 151] width 50 height 26
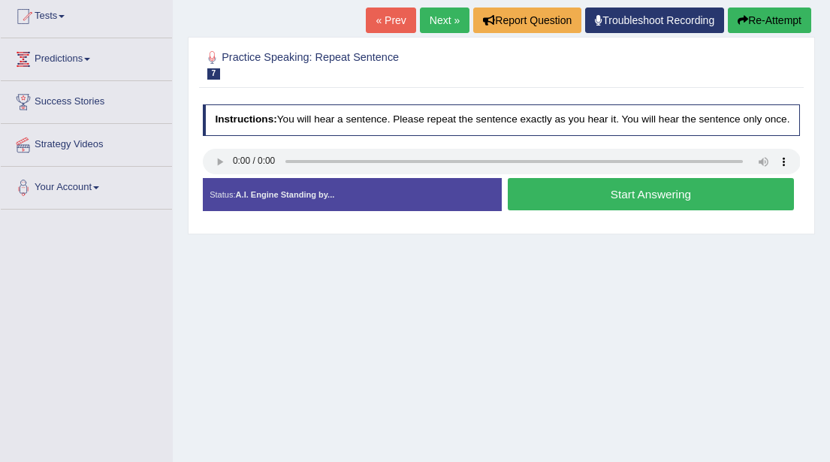
click at [616, 207] on button "Start Answering" at bounding box center [651, 194] width 286 height 32
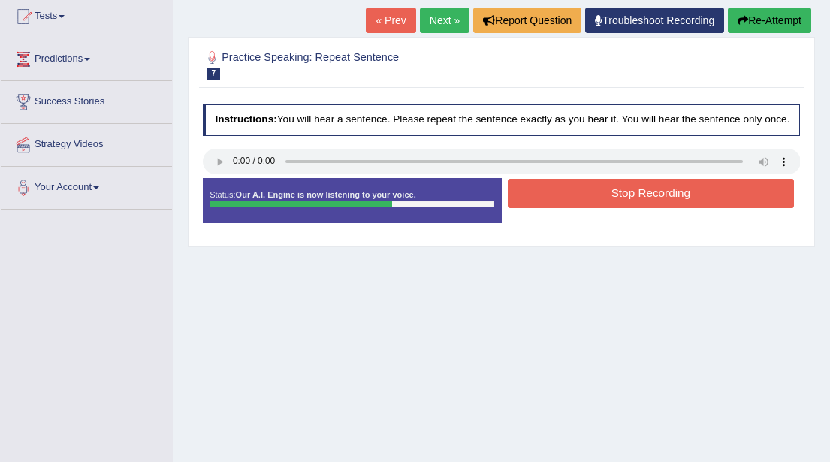
click at [544, 196] on button "Stop Recording" at bounding box center [651, 193] width 286 height 29
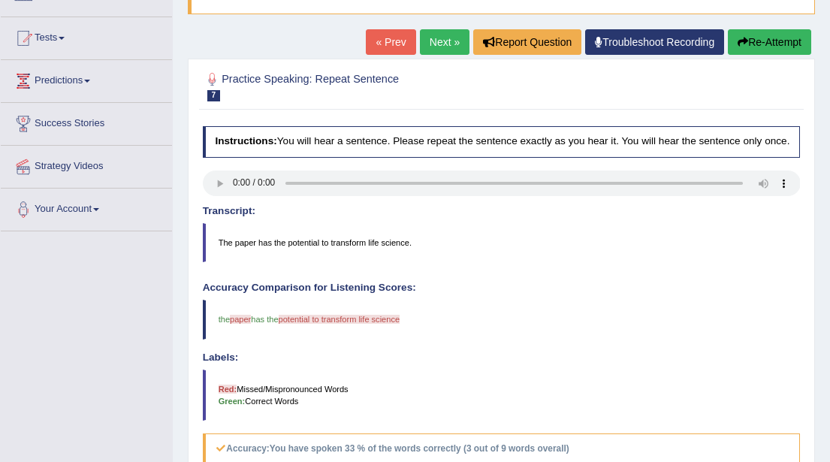
scroll to position [141, 0]
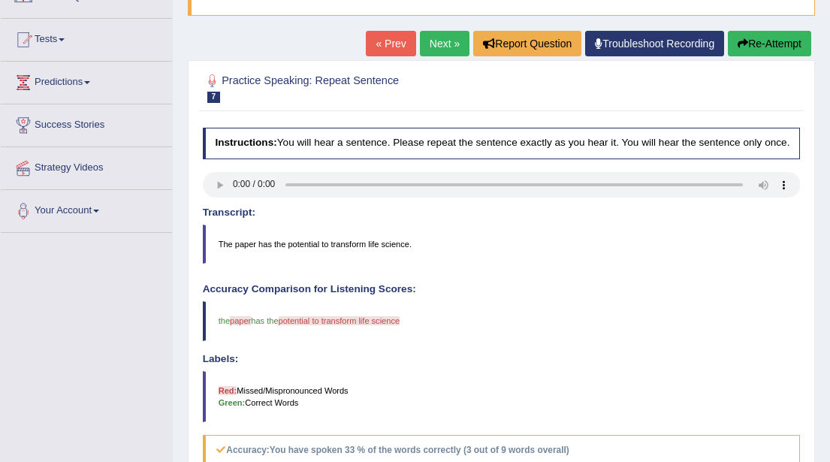
click at [759, 51] on button "Re-Attempt" at bounding box center [769, 44] width 83 height 26
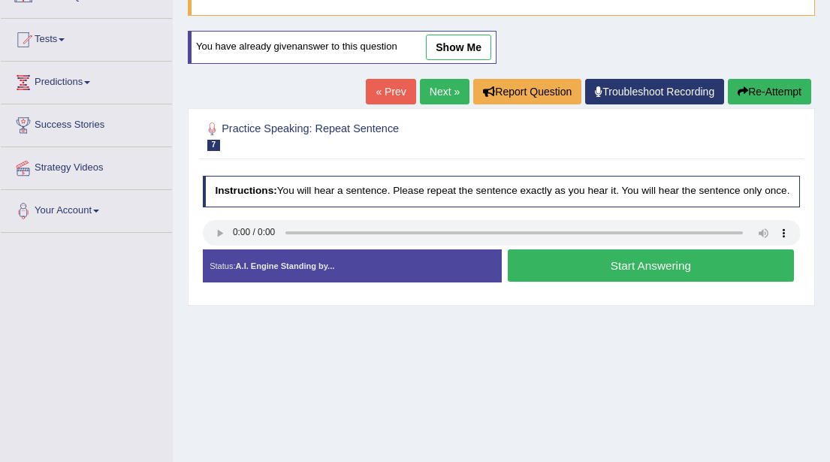
click at [658, 281] on button "Start Answering" at bounding box center [651, 265] width 286 height 32
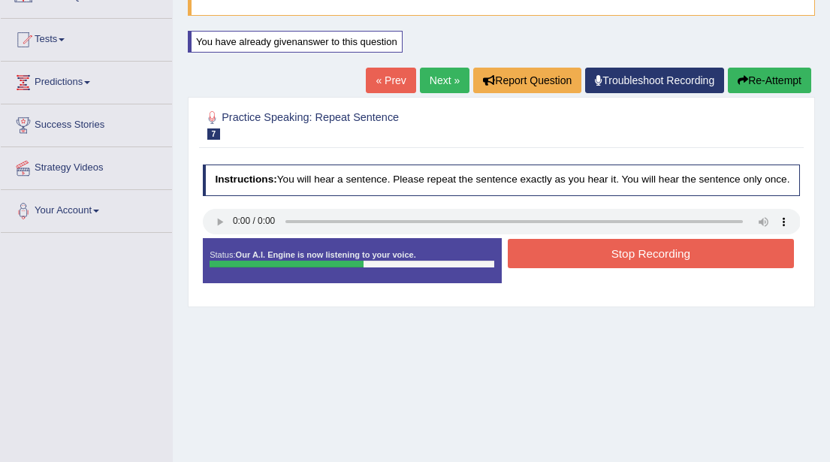
click at [644, 265] on button "Stop Recording" at bounding box center [651, 253] width 286 height 29
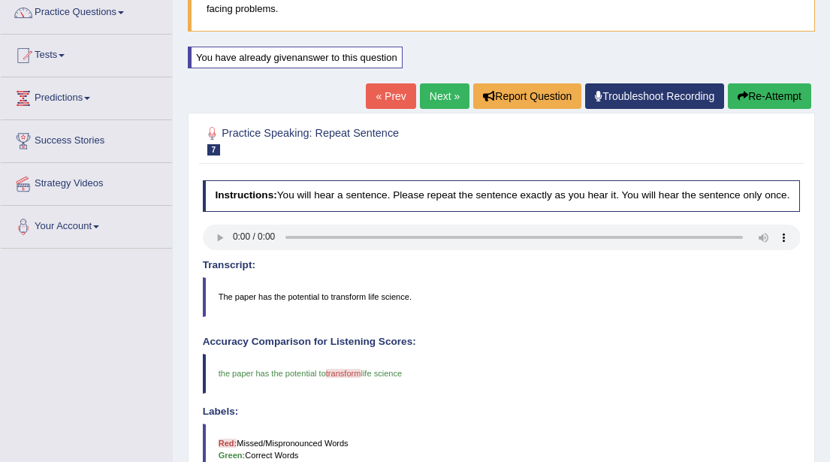
scroll to position [124, 0]
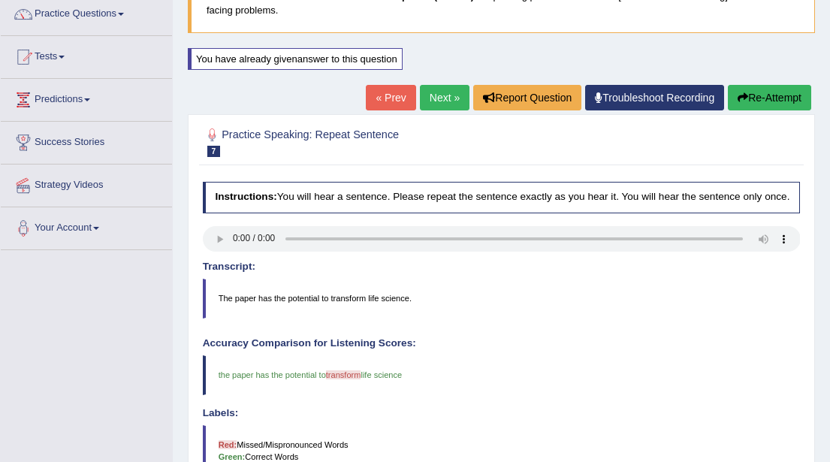
click at [433, 99] on link "Next »" at bounding box center [445, 98] width 50 height 26
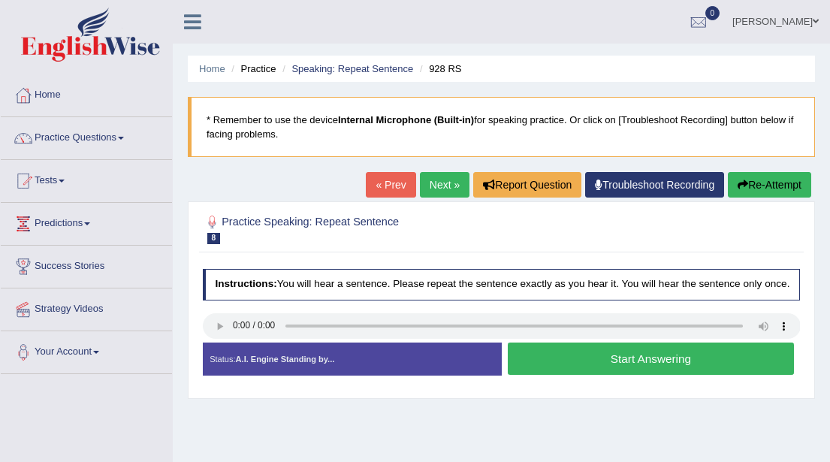
click at [650, 371] on button "Start Answering" at bounding box center [651, 358] width 286 height 32
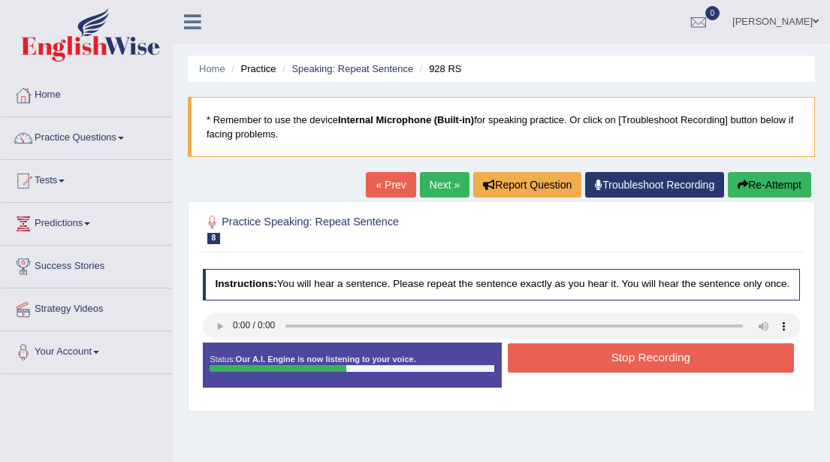
click at [650, 371] on button "Stop Recording" at bounding box center [651, 357] width 286 height 29
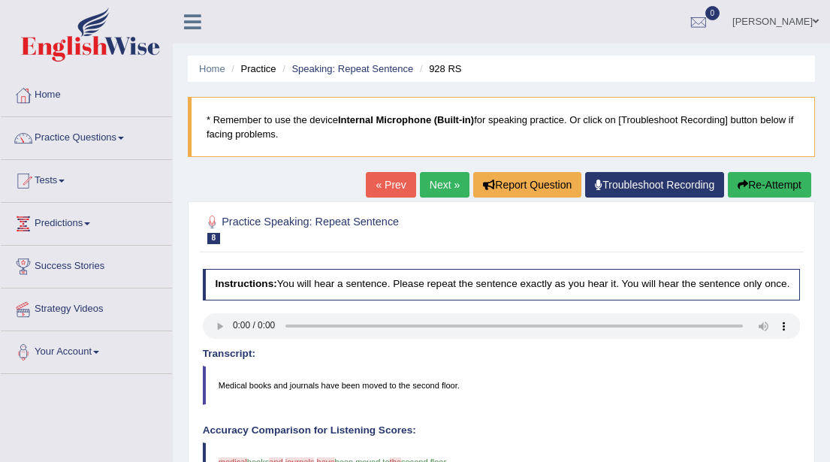
click at [749, 188] on button "Re-Attempt" at bounding box center [769, 185] width 83 height 26
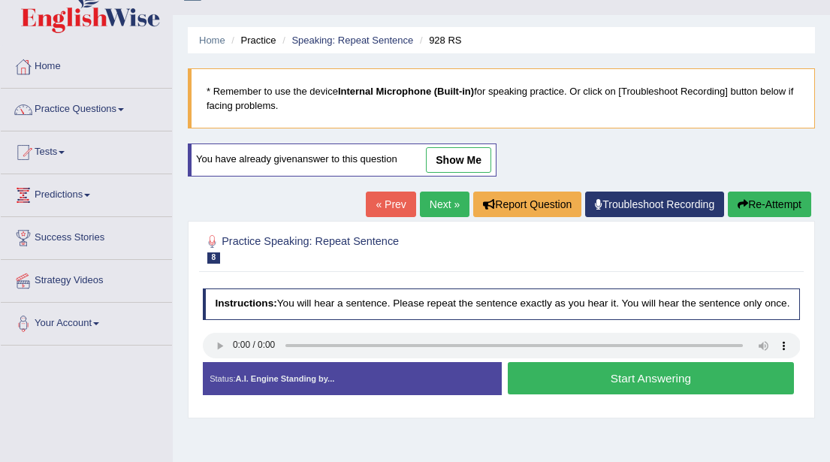
scroll to position [49, 0]
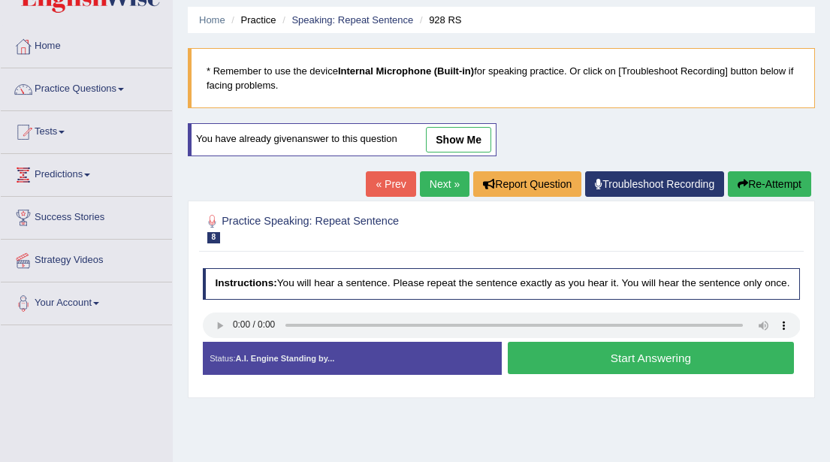
click at [578, 367] on button "Start Answering" at bounding box center [651, 358] width 286 height 32
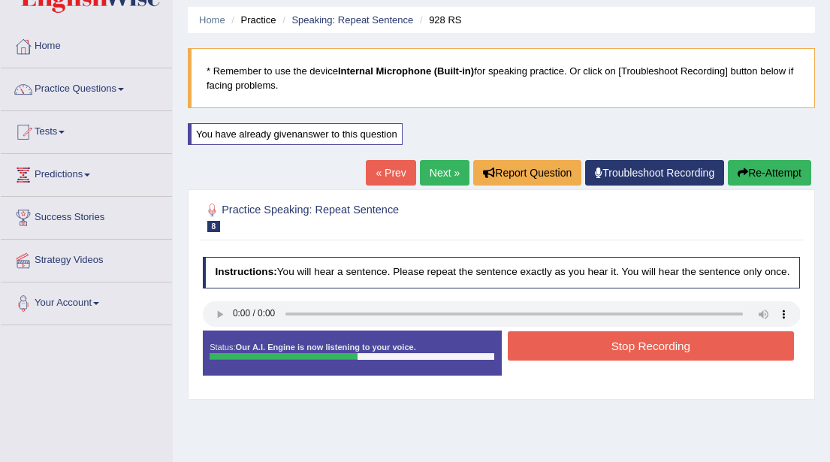
click at [613, 360] on button "Stop Recording" at bounding box center [651, 345] width 286 height 29
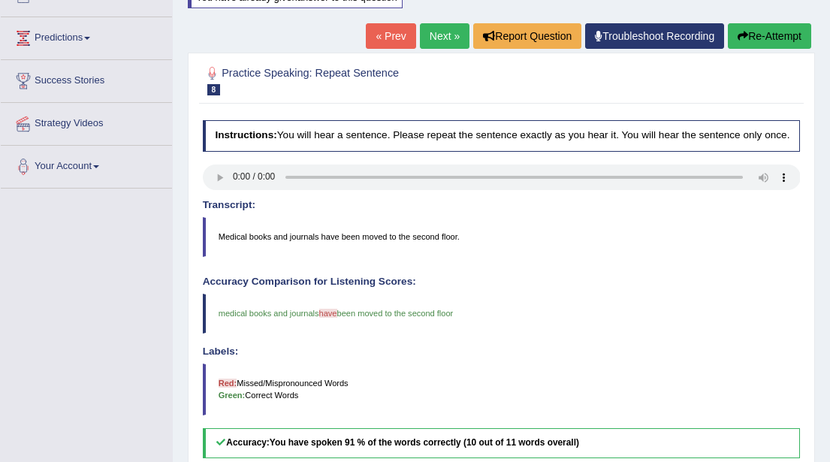
scroll to position [179, 0]
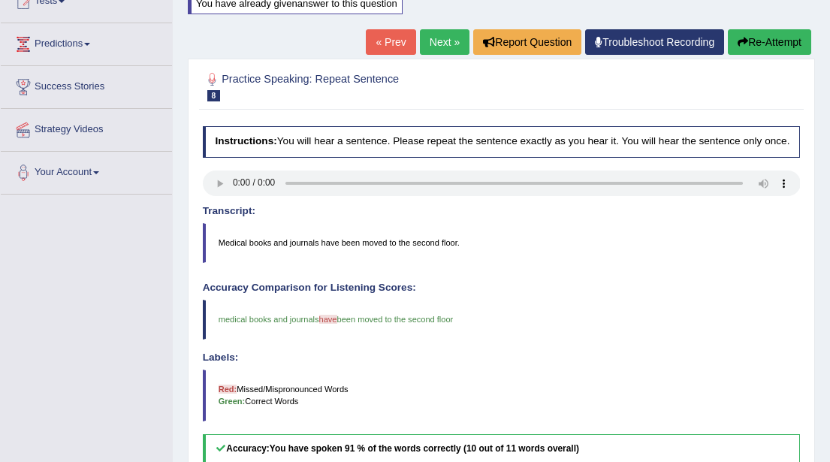
click at [437, 41] on link "Next »" at bounding box center [445, 42] width 50 height 26
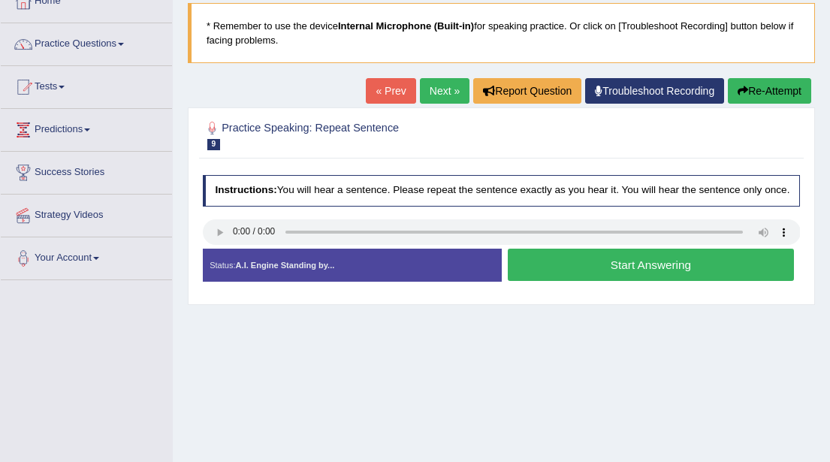
scroll to position [98, 0]
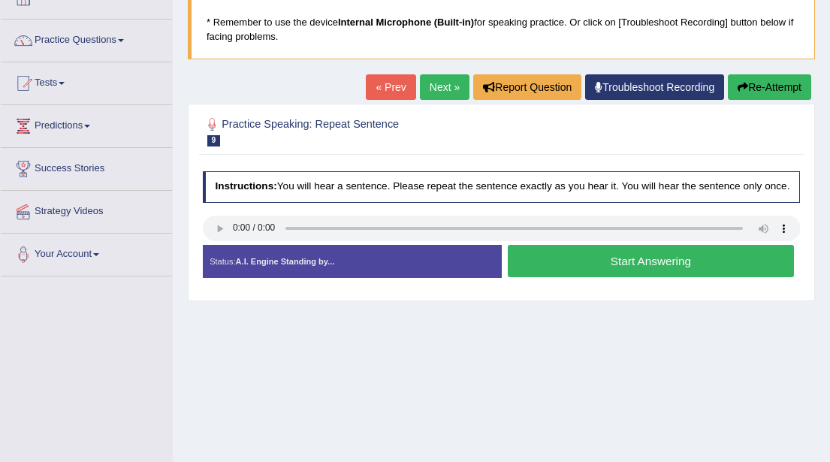
click at [626, 274] on button "Start Answering" at bounding box center [651, 261] width 286 height 32
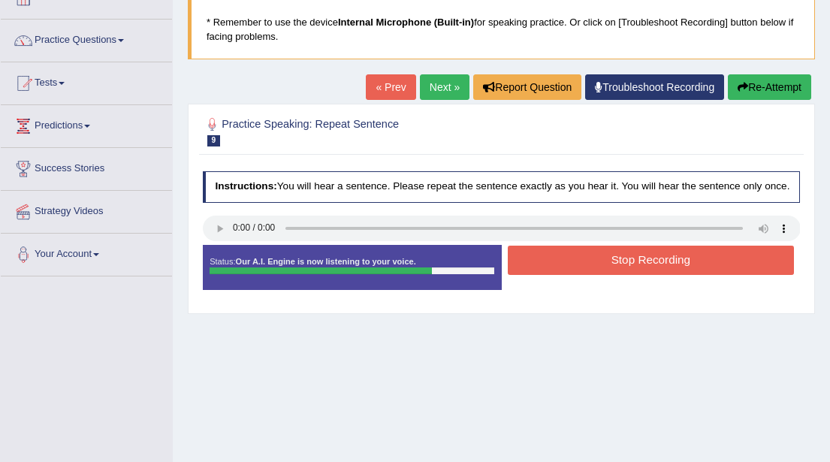
click at [626, 274] on button "Stop Recording" at bounding box center [651, 260] width 286 height 29
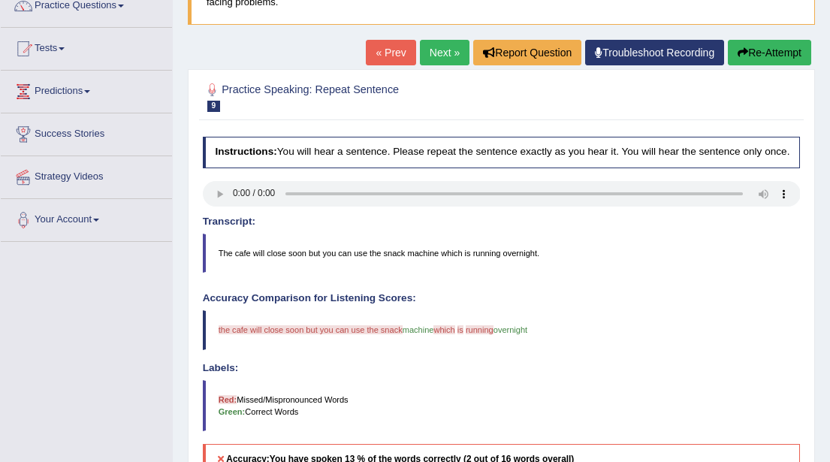
scroll to position [148, 0]
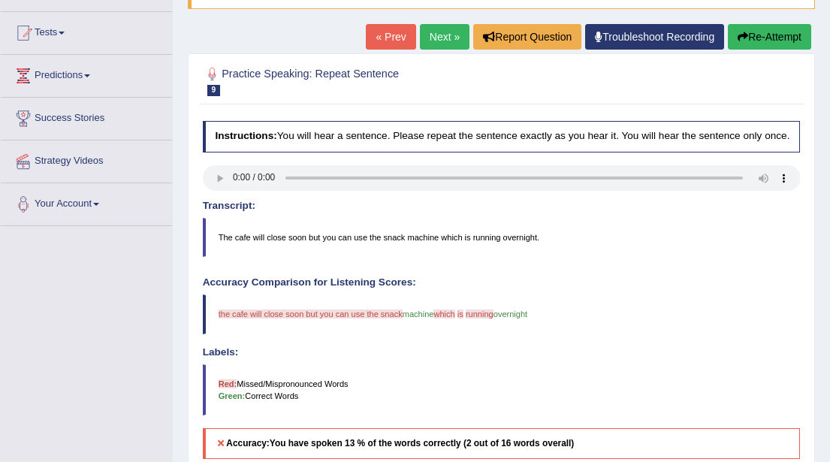
click at [760, 40] on button "Re-Attempt" at bounding box center [769, 37] width 83 height 26
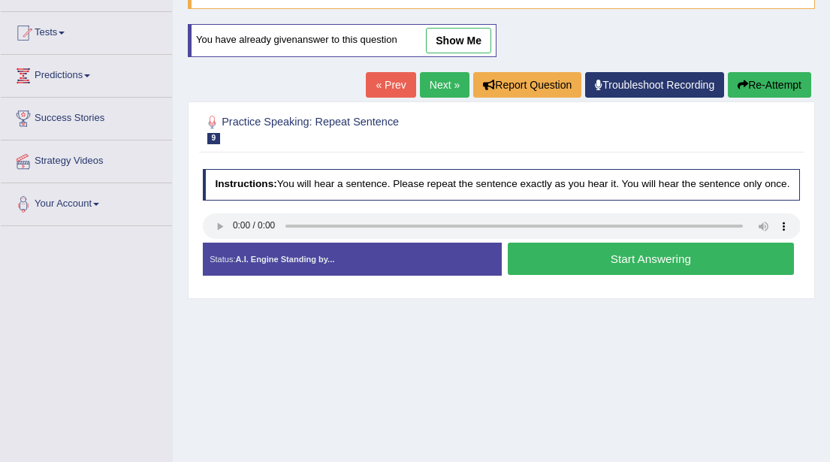
click at [599, 274] on button "Start Answering" at bounding box center [651, 259] width 286 height 32
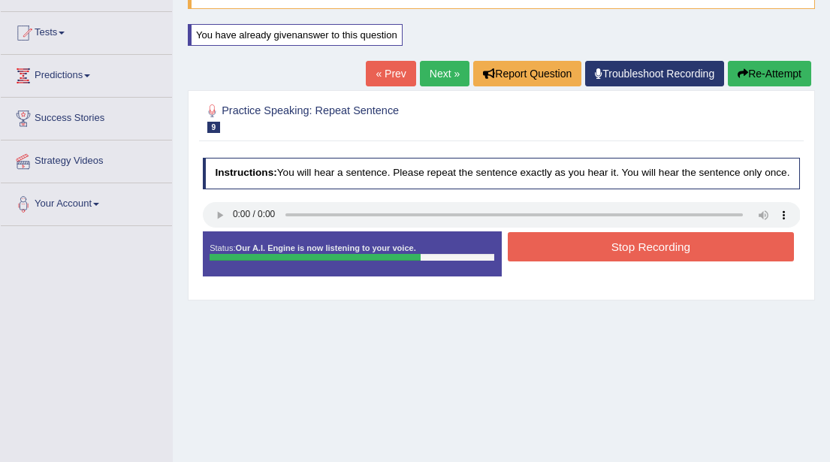
click at [638, 255] on button "Stop Recording" at bounding box center [651, 246] width 286 height 29
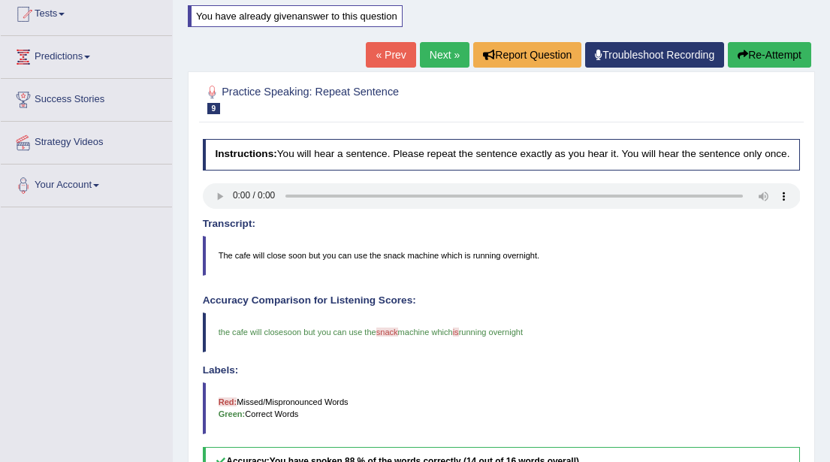
scroll to position [171, 0]
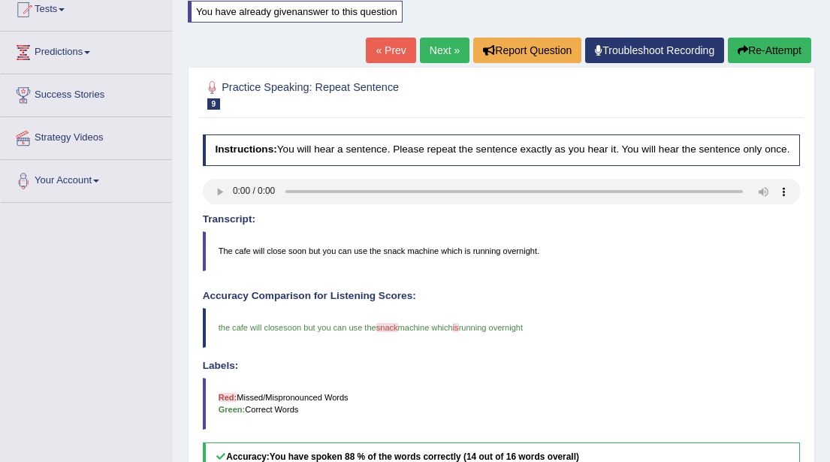
click at [429, 52] on link "Next »" at bounding box center [445, 51] width 50 height 26
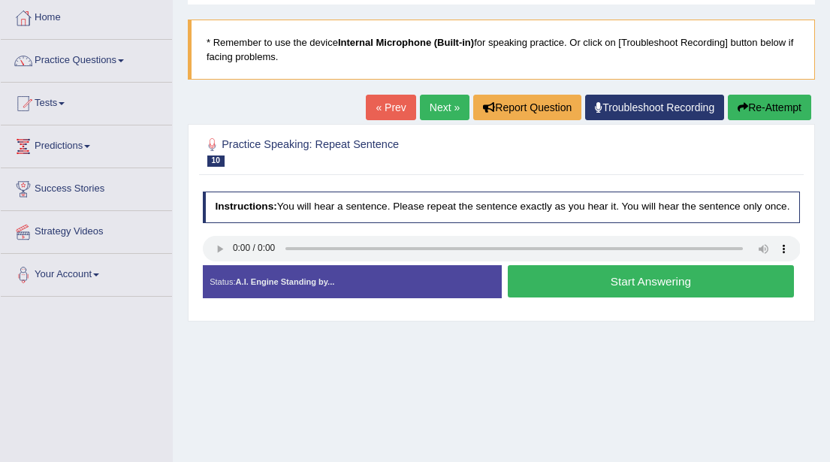
click at [623, 297] on button "Start Answering" at bounding box center [651, 281] width 286 height 32
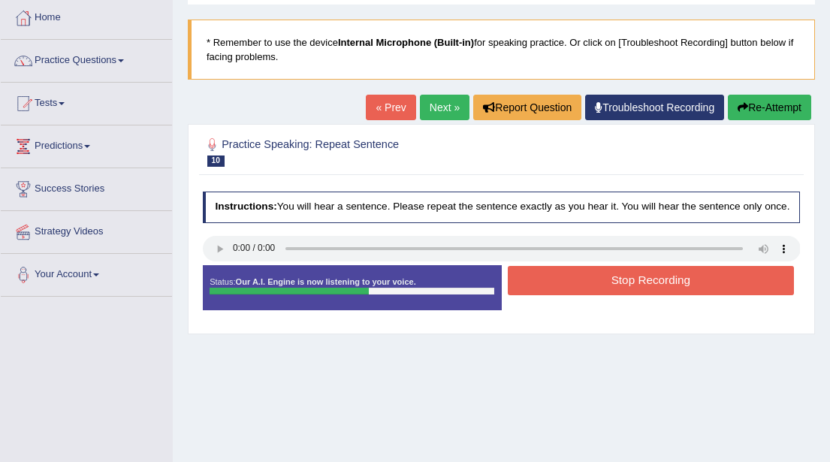
click at [626, 295] on button "Stop Recording" at bounding box center [651, 280] width 286 height 29
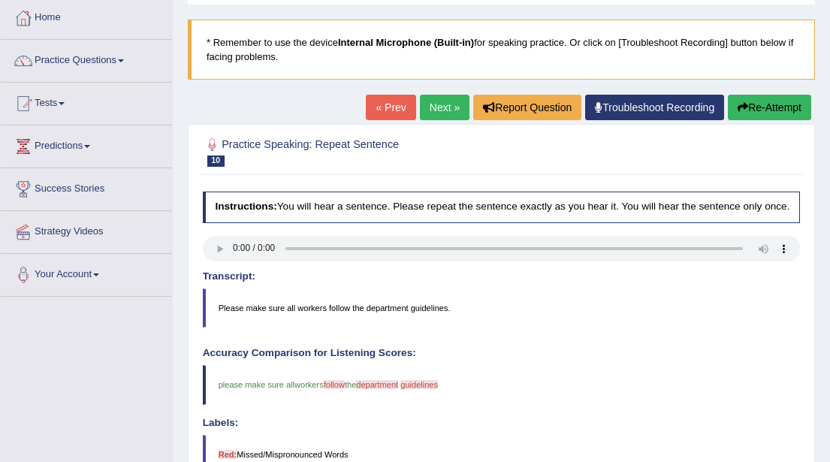
click at [769, 110] on button "Re-Attempt" at bounding box center [769, 108] width 83 height 26
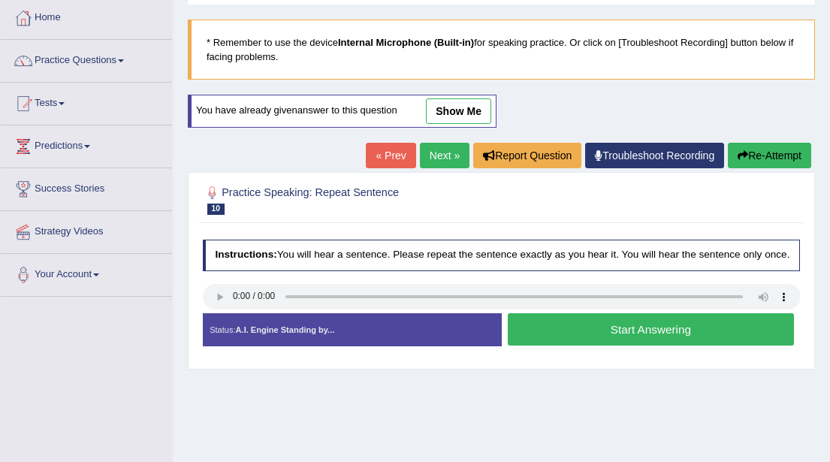
click at [633, 339] on button "Start Answering" at bounding box center [651, 329] width 286 height 32
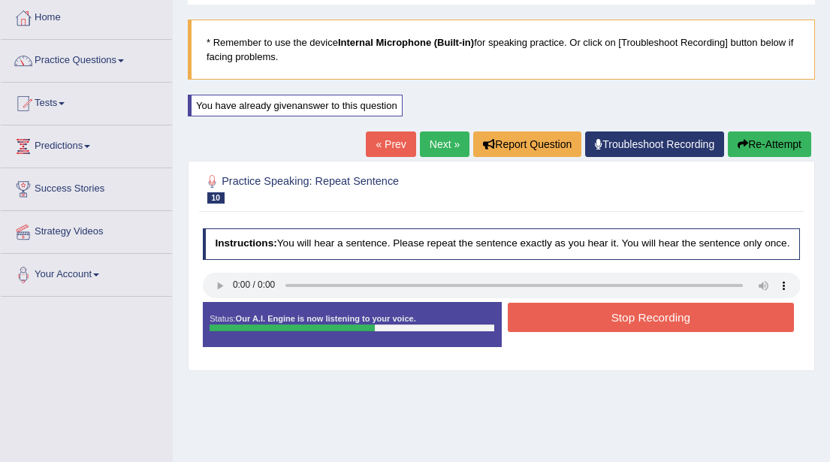
click at [641, 329] on button "Stop Recording" at bounding box center [651, 317] width 286 height 29
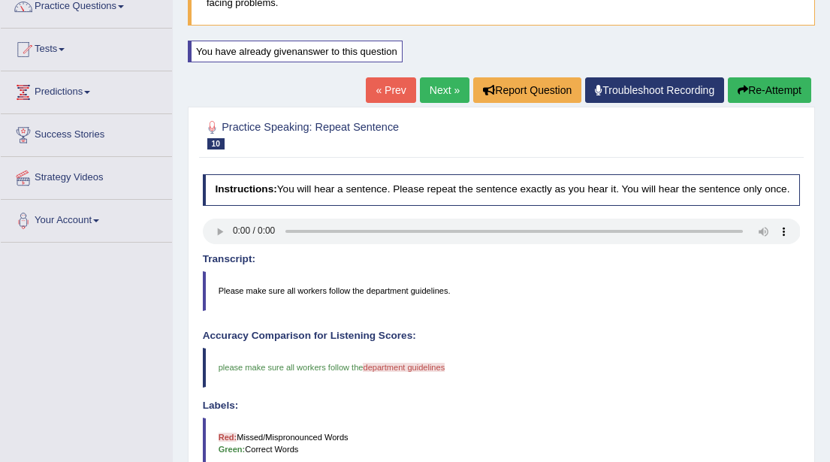
scroll to position [127, 0]
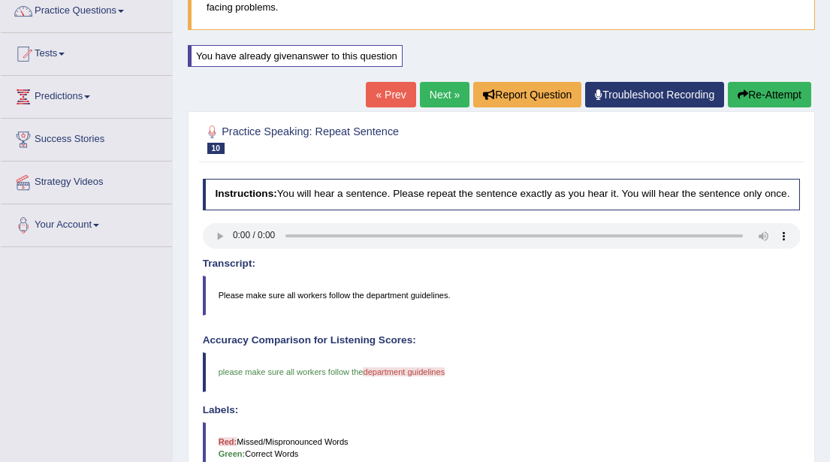
click at [752, 92] on button "Re-Attempt" at bounding box center [769, 95] width 83 height 26
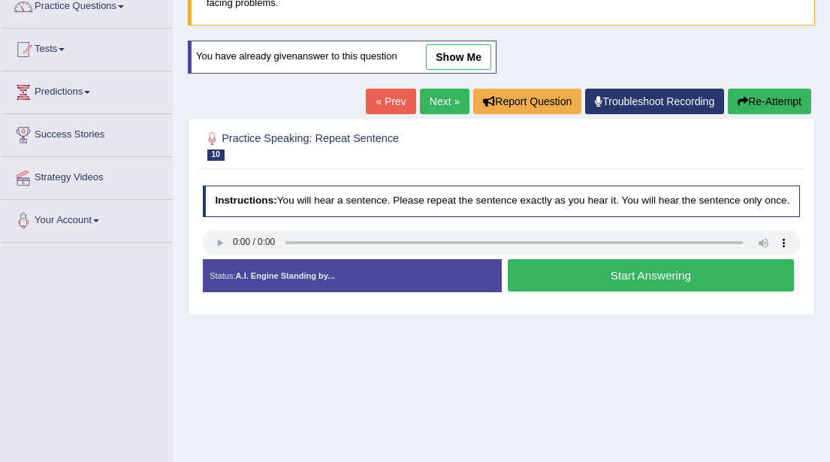
click at [626, 288] on button "Start Answering" at bounding box center [651, 275] width 286 height 32
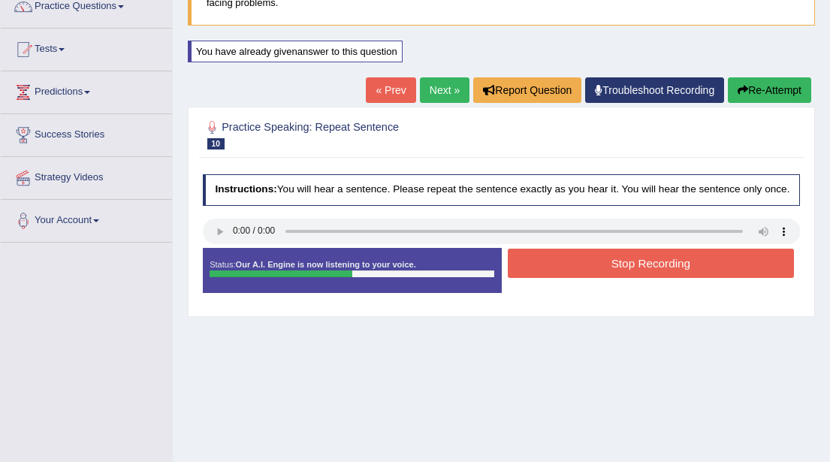
click at [635, 270] on button "Stop Recording" at bounding box center [651, 263] width 286 height 29
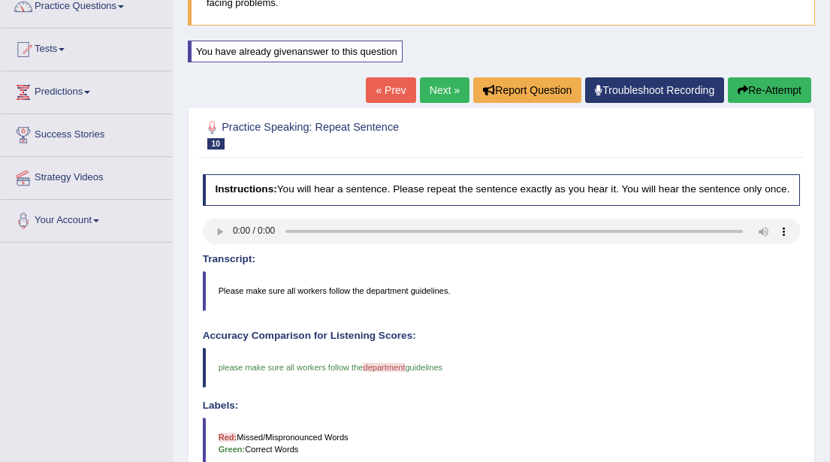
click at [749, 88] on button "Re-Attempt" at bounding box center [769, 90] width 83 height 26
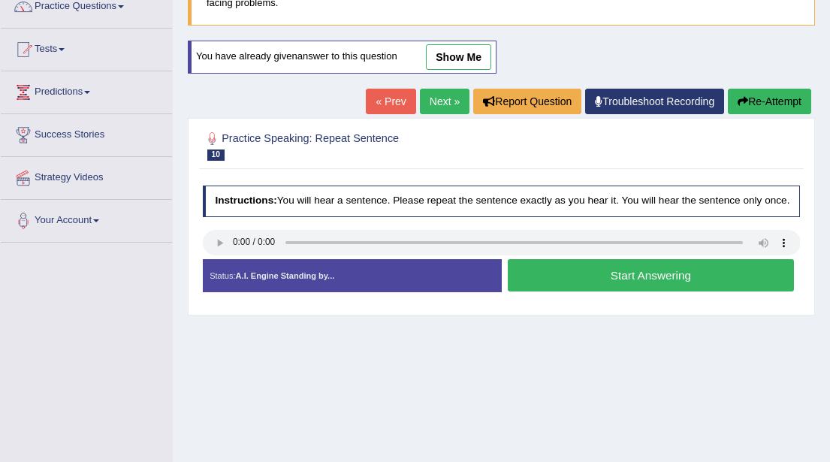
click at [586, 287] on button "Start Answering" at bounding box center [651, 275] width 286 height 32
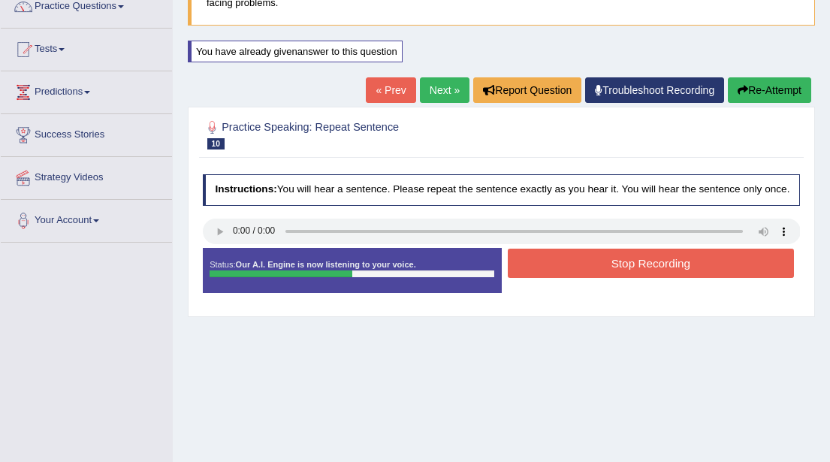
click at [614, 274] on button "Stop Recording" at bounding box center [651, 263] width 286 height 29
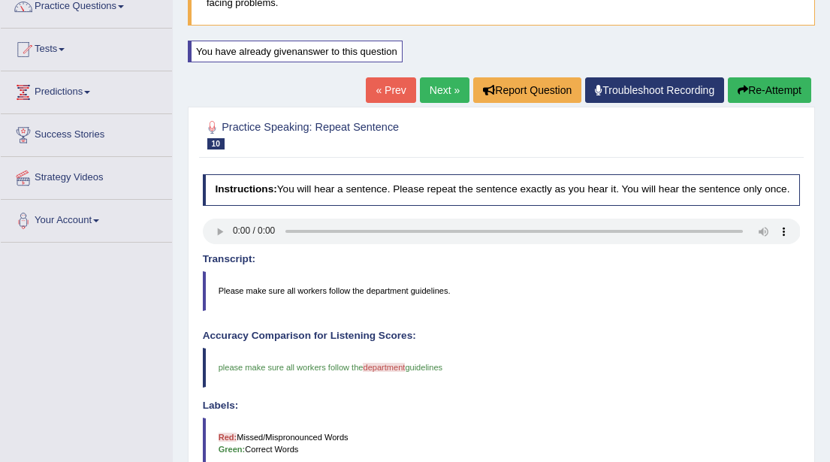
click at [749, 94] on button "Re-Attempt" at bounding box center [769, 90] width 83 height 26
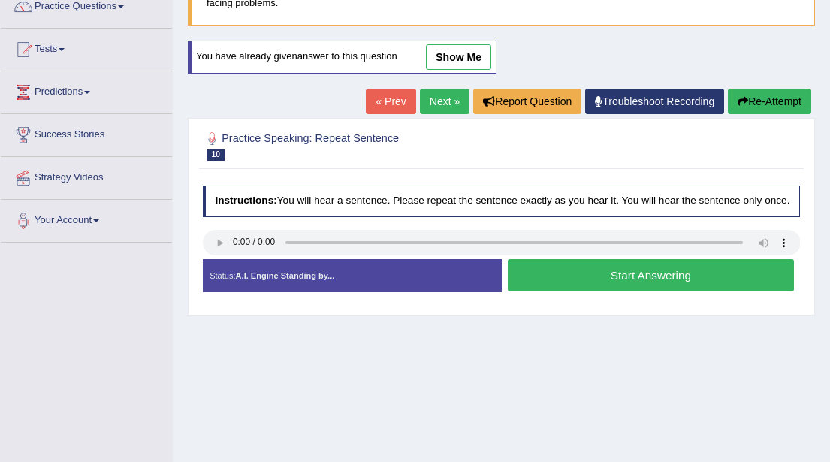
click at [603, 282] on button "Start Answering" at bounding box center [651, 275] width 286 height 32
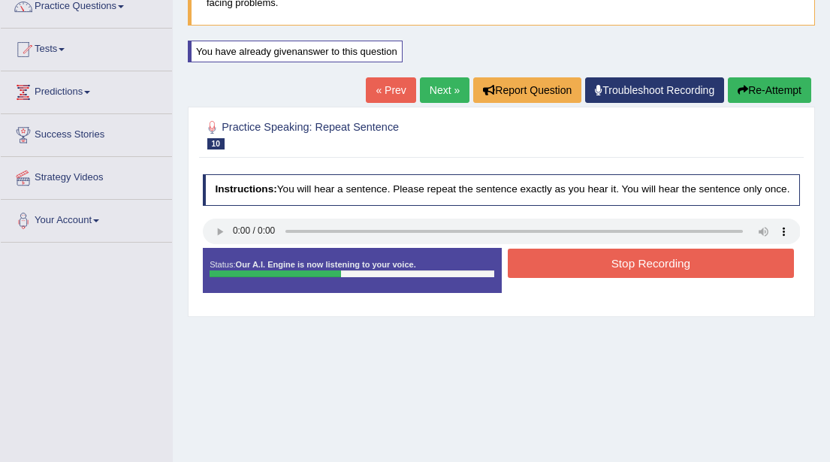
click at [622, 277] on button "Stop Recording" at bounding box center [651, 263] width 286 height 29
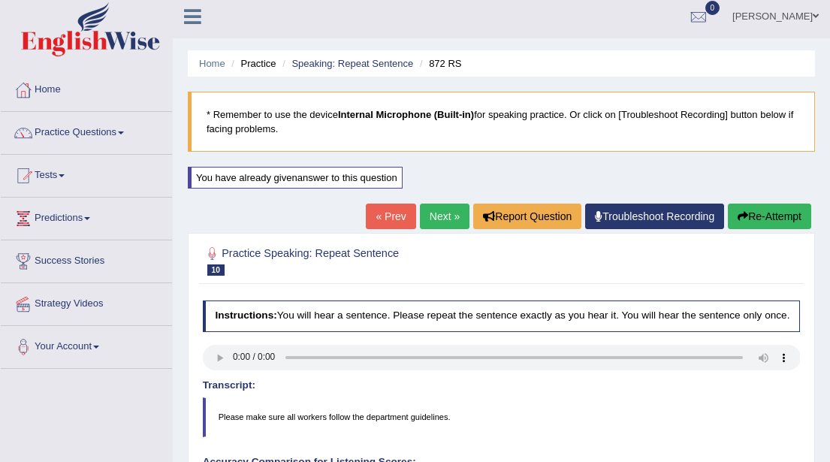
scroll to position [8, 0]
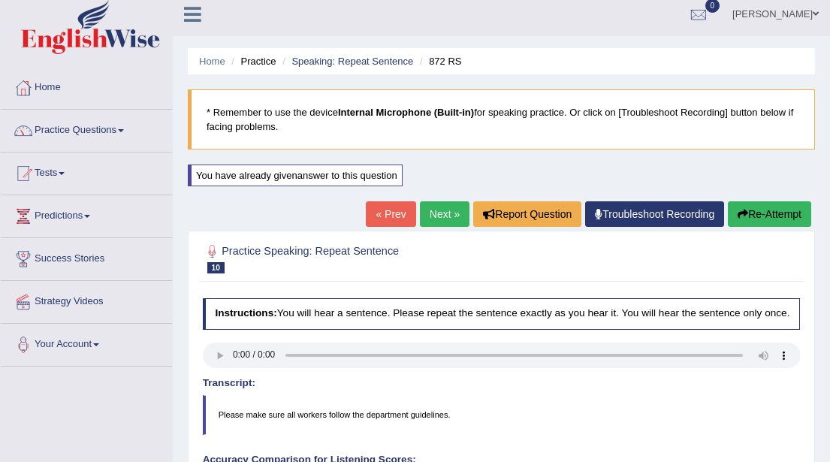
click at [424, 211] on link "Next »" at bounding box center [445, 214] width 50 height 26
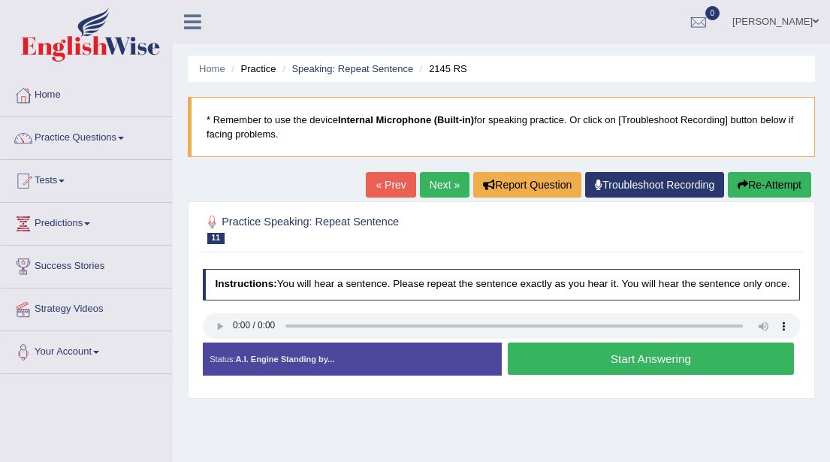
click at [610, 367] on button "Start Answering" at bounding box center [651, 358] width 286 height 32
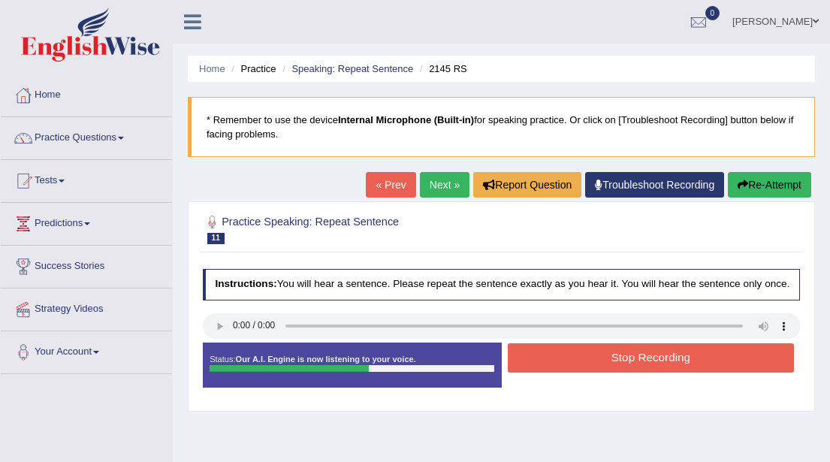
click at [610, 367] on button "Stop Recording" at bounding box center [651, 357] width 286 height 29
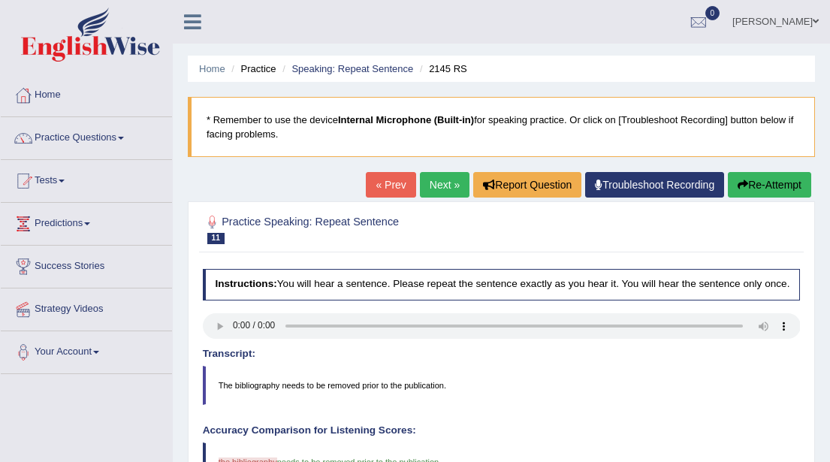
click at [259, 70] on li "Practice" at bounding box center [252, 69] width 48 height 14
click at [215, 71] on link "Home" at bounding box center [212, 68] width 26 height 11
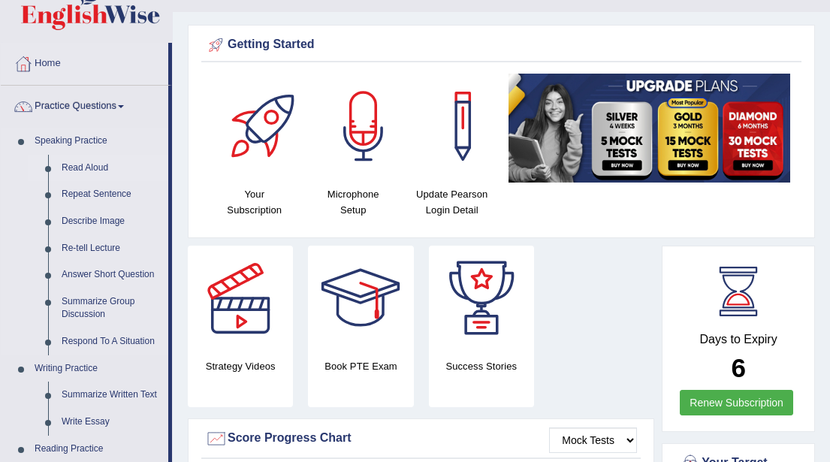
scroll to position [35, 0]
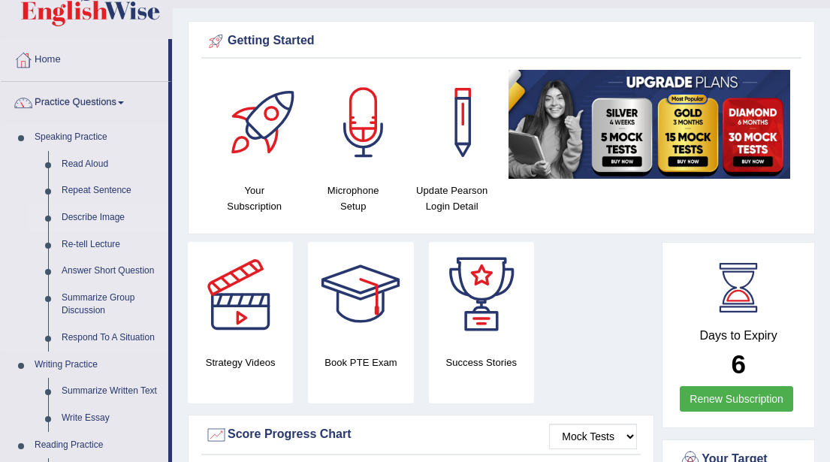
click at [92, 216] on link "Describe Image" at bounding box center [111, 217] width 113 height 27
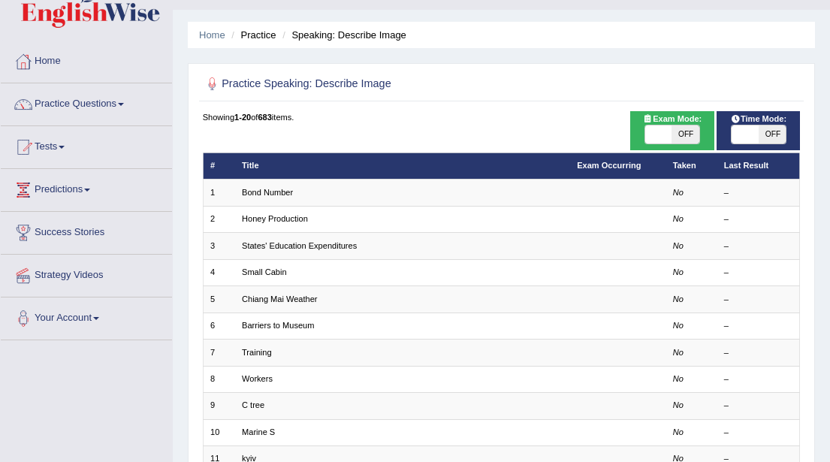
scroll to position [47, 0]
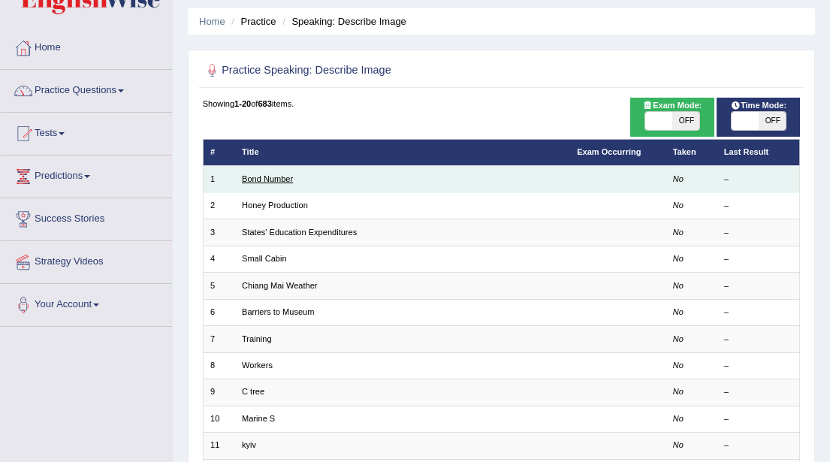
click at [262, 179] on link "Bond Number" at bounding box center [267, 178] width 51 height 9
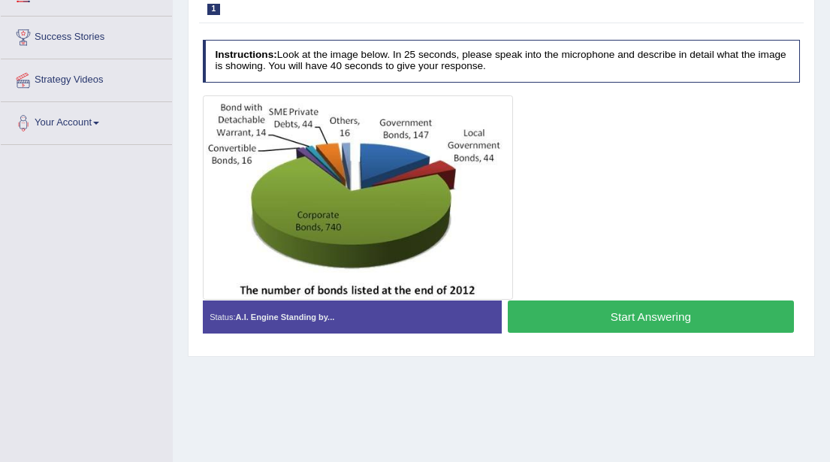
scroll to position [234, 0]
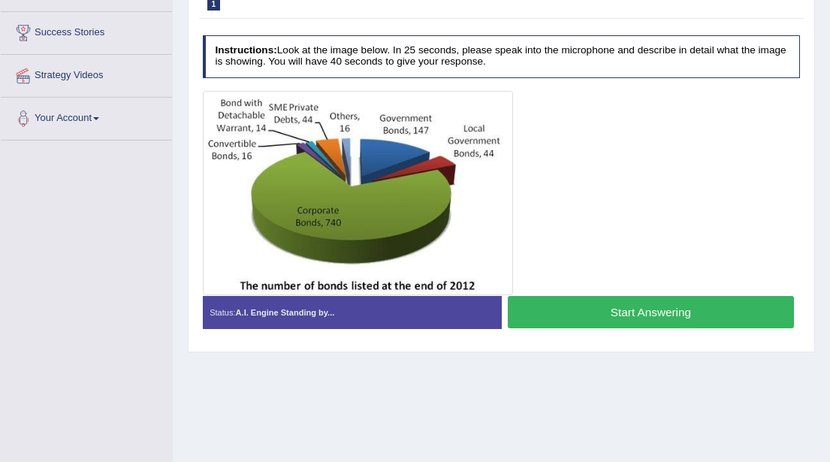
click at [620, 312] on button "Start Answering" at bounding box center [651, 312] width 286 height 32
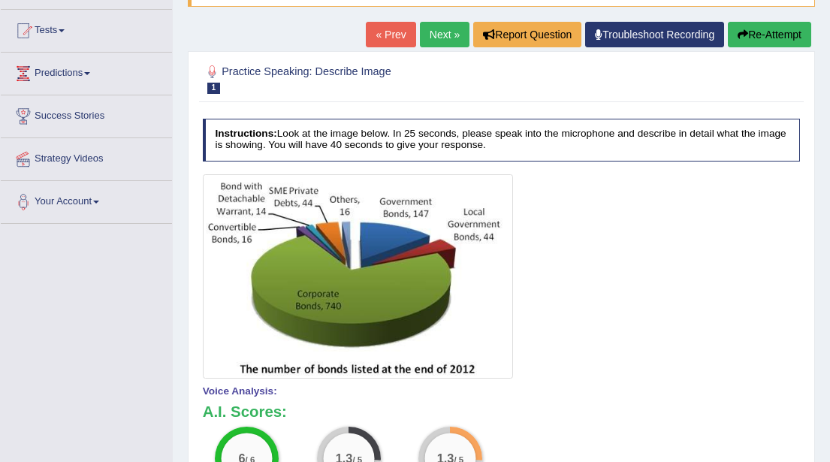
scroll to position [145, 0]
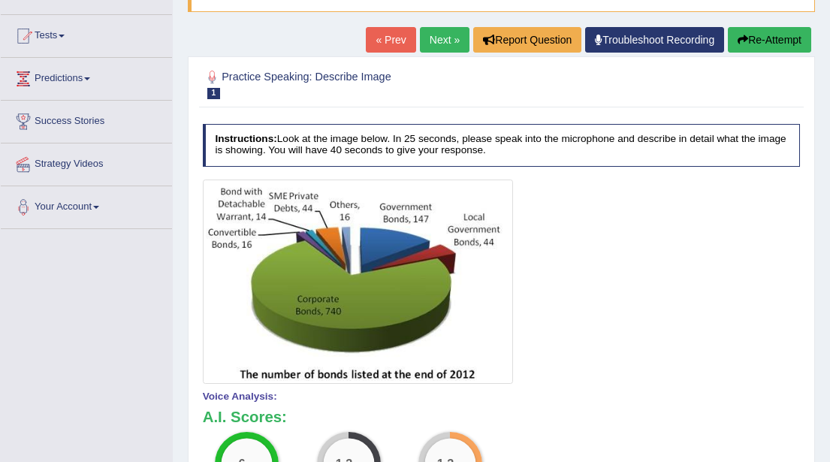
click at [759, 41] on button "Re-Attempt" at bounding box center [769, 40] width 83 height 26
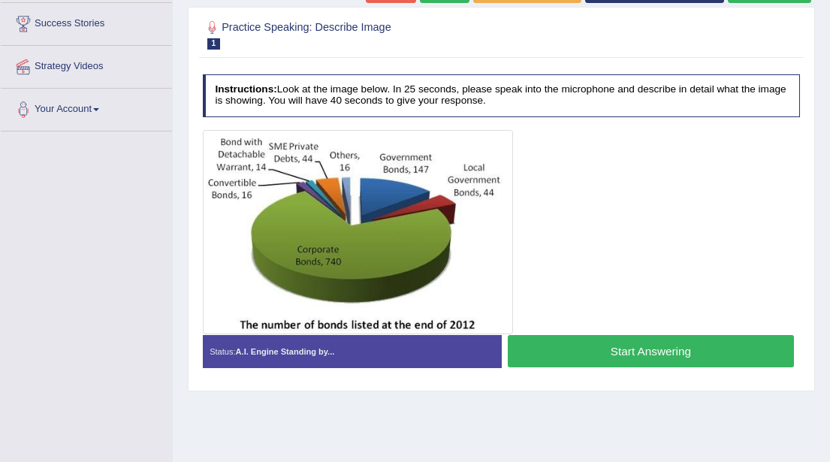
scroll to position [248, 0]
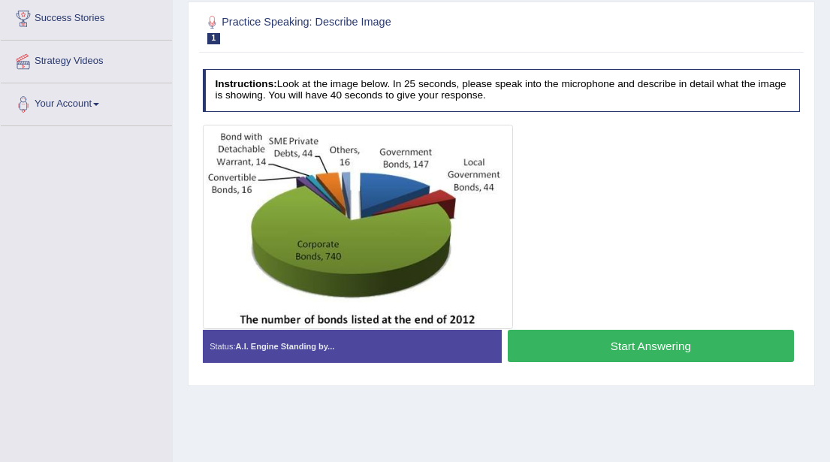
click at [633, 347] on button "Start Answering" at bounding box center [651, 346] width 286 height 32
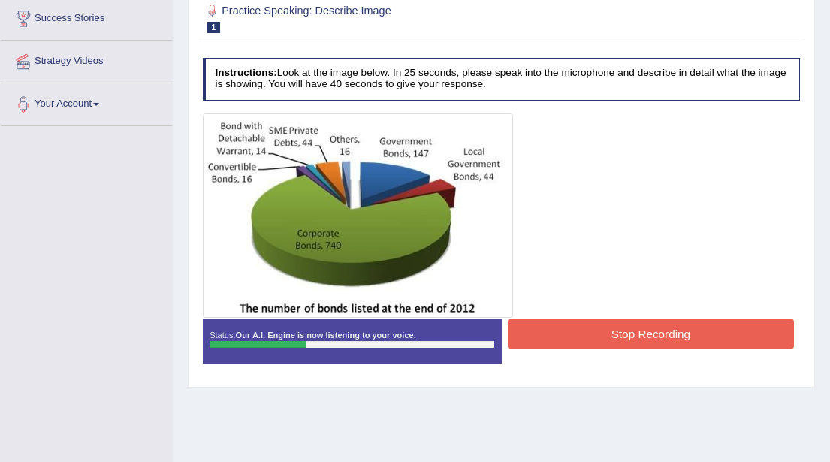
click at [626, 334] on button "Stop Recording" at bounding box center [651, 333] width 286 height 29
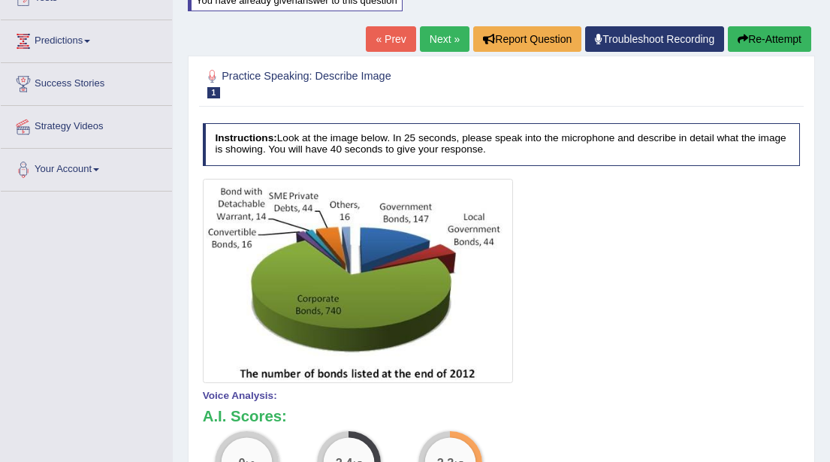
scroll to position [179, 0]
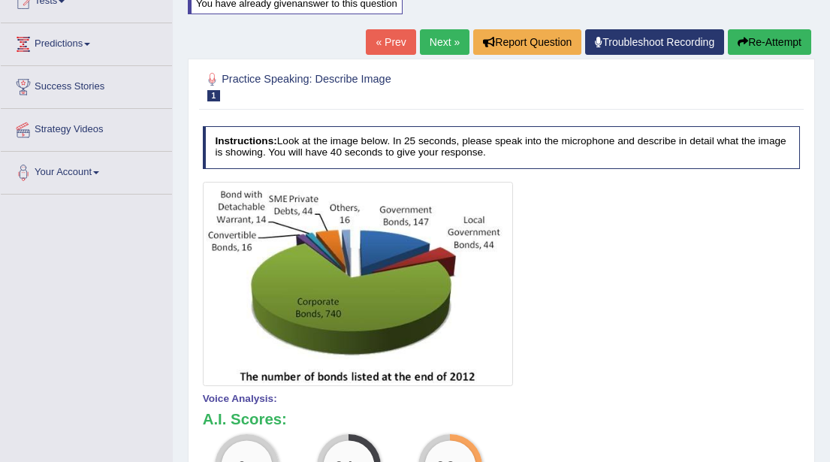
click at [755, 38] on button "Re-Attempt" at bounding box center [769, 42] width 83 height 26
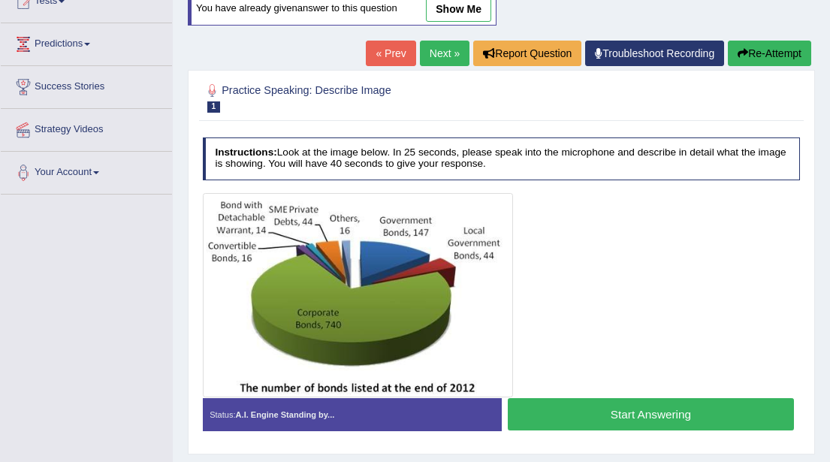
scroll to position [179, 0]
click at [616, 416] on button "Start Answering" at bounding box center [651, 414] width 286 height 32
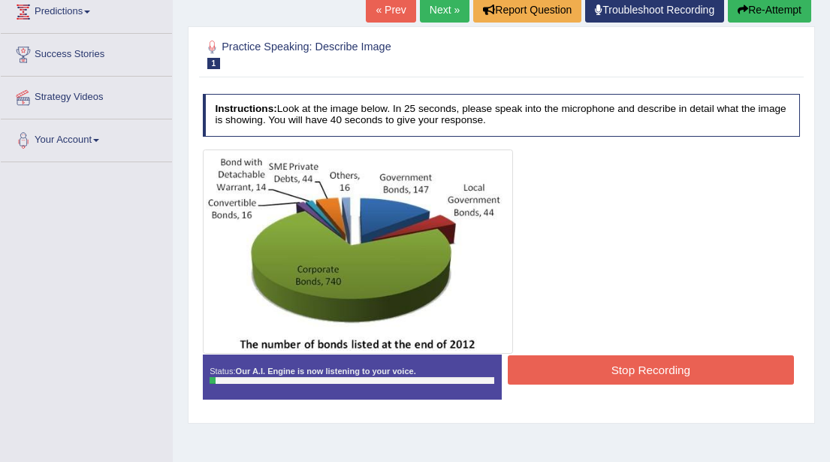
scroll to position [211, 0]
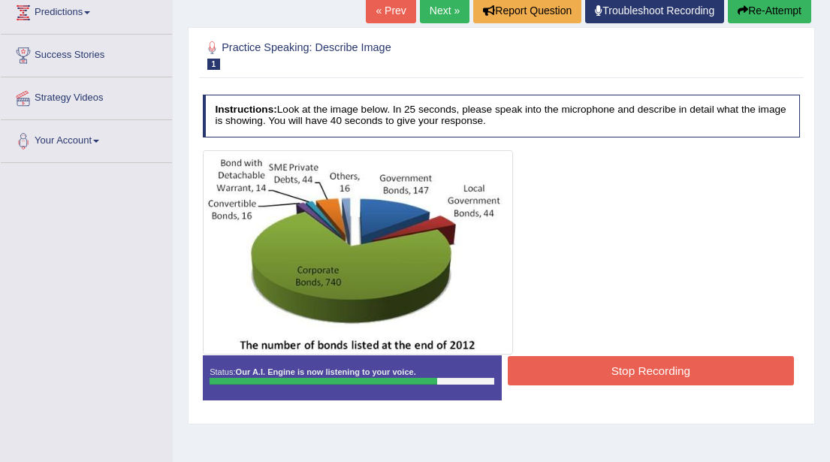
click at [624, 369] on button "Stop Recording" at bounding box center [651, 370] width 286 height 29
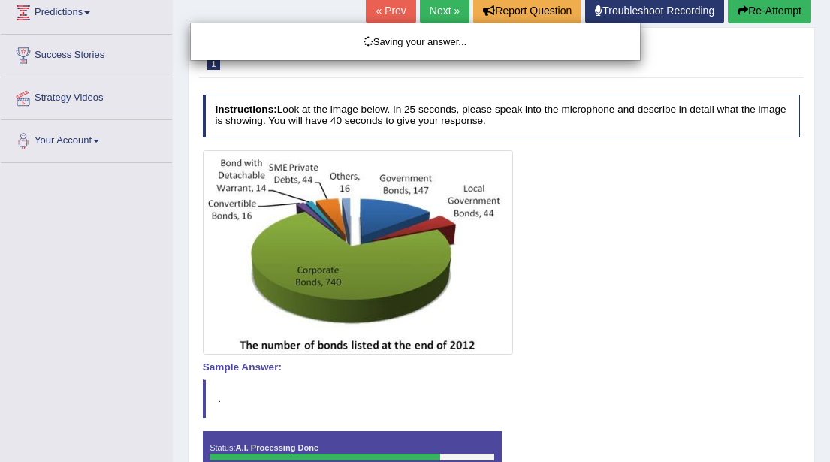
click at [760, 11] on div "Saving your answer..." at bounding box center [415, 231] width 830 height 462
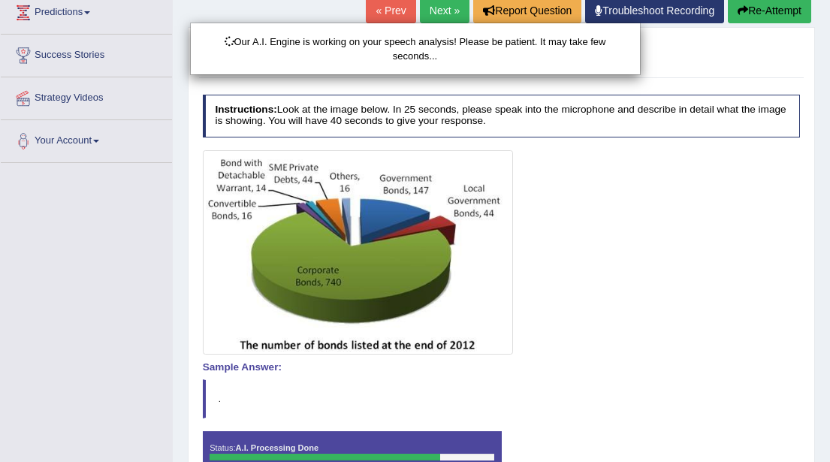
click at [756, 12] on div "Our A.I. Engine is working on your speech analysis! Please be patient. It may t…" at bounding box center [415, 231] width 830 height 462
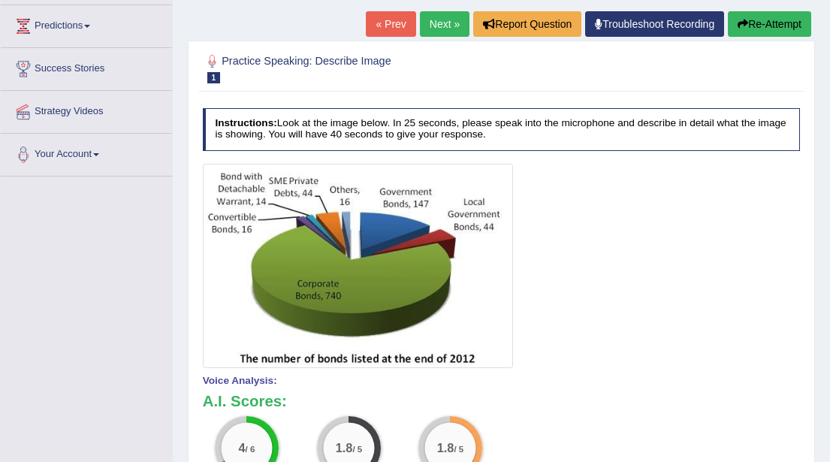
scroll to position [190, 0]
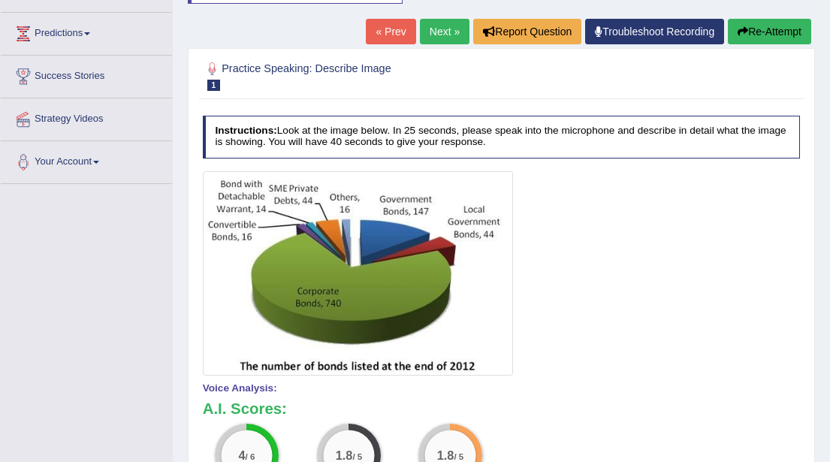
click at [753, 34] on button "Re-Attempt" at bounding box center [769, 32] width 83 height 26
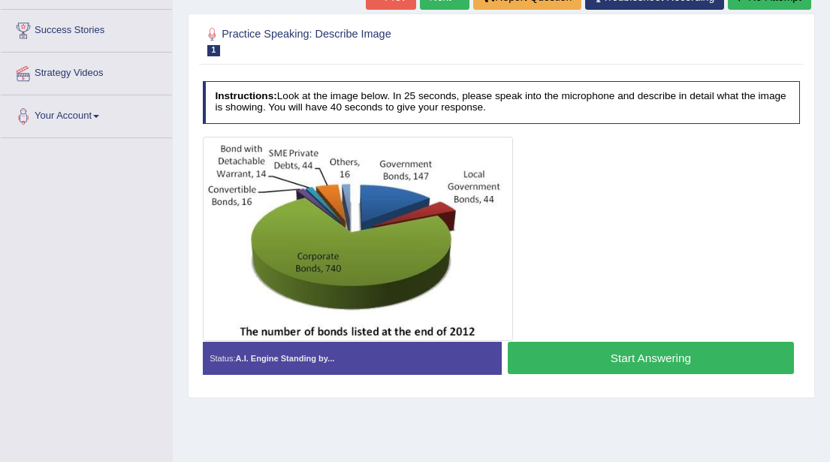
scroll to position [258, 0]
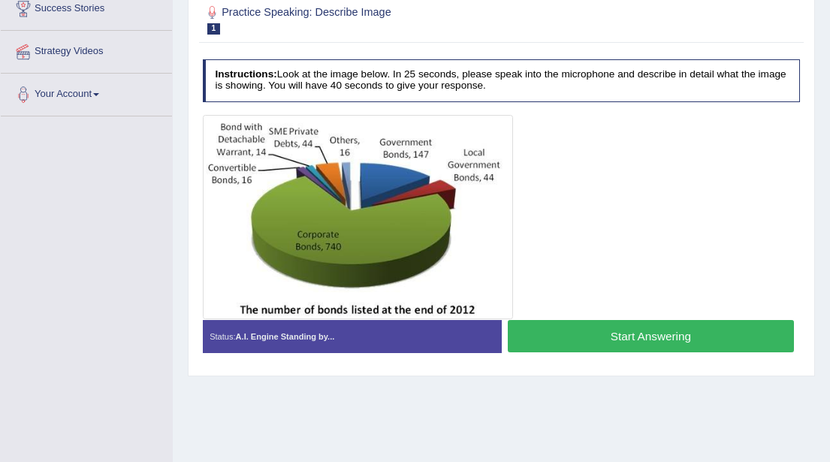
click at [629, 334] on button "Start Answering" at bounding box center [651, 336] width 286 height 32
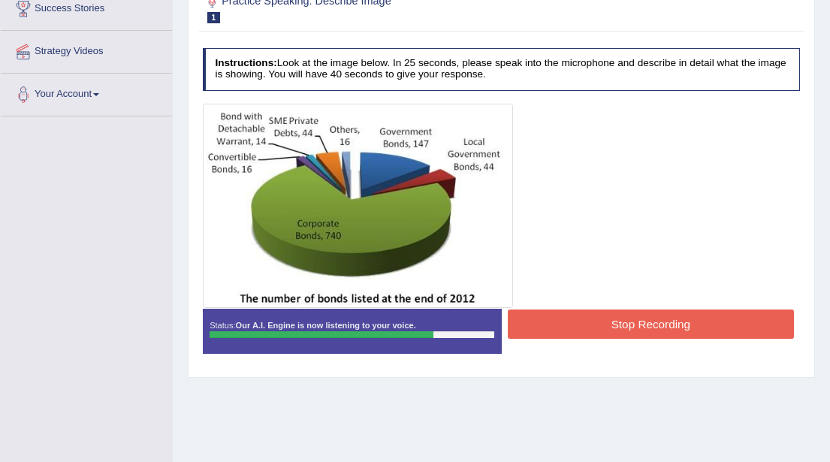
click at [626, 326] on button "Stop Recording" at bounding box center [651, 323] width 286 height 29
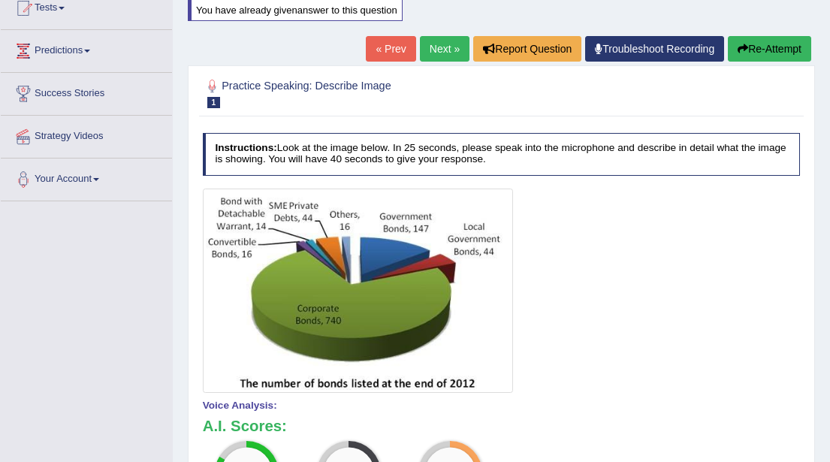
scroll to position [170, 0]
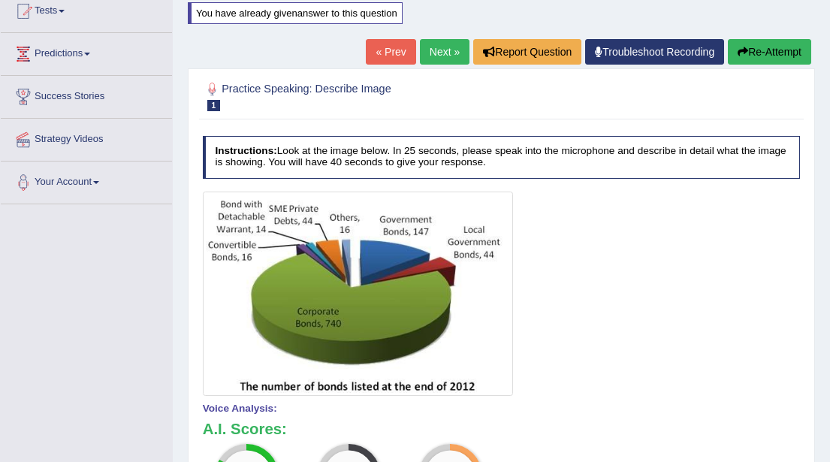
click at [774, 47] on button "Re-Attempt" at bounding box center [769, 52] width 83 height 26
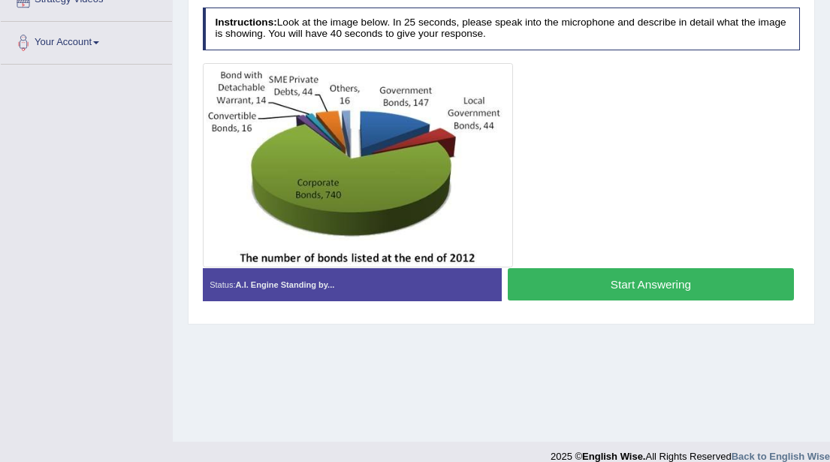
click at [628, 284] on button "Start Answering" at bounding box center [651, 284] width 286 height 32
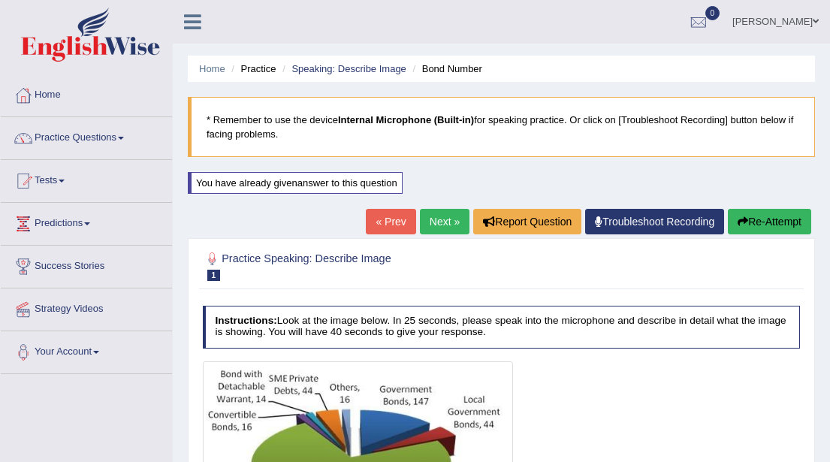
click at [441, 220] on link "Next »" at bounding box center [445, 222] width 50 height 26
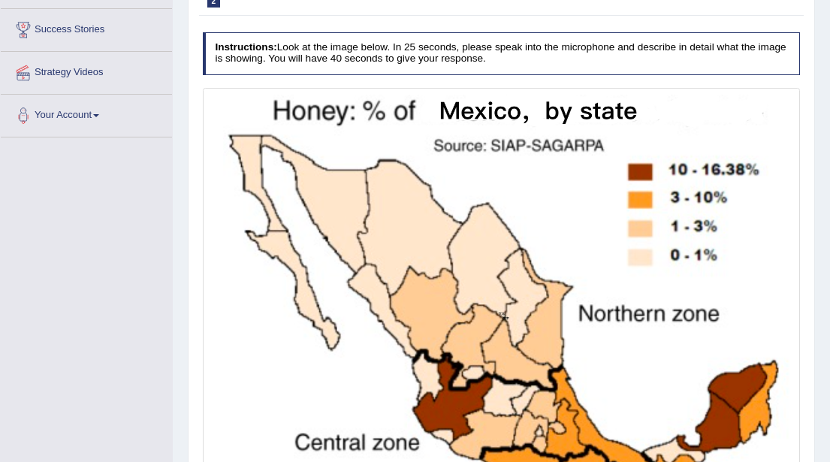
scroll to position [240, 0]
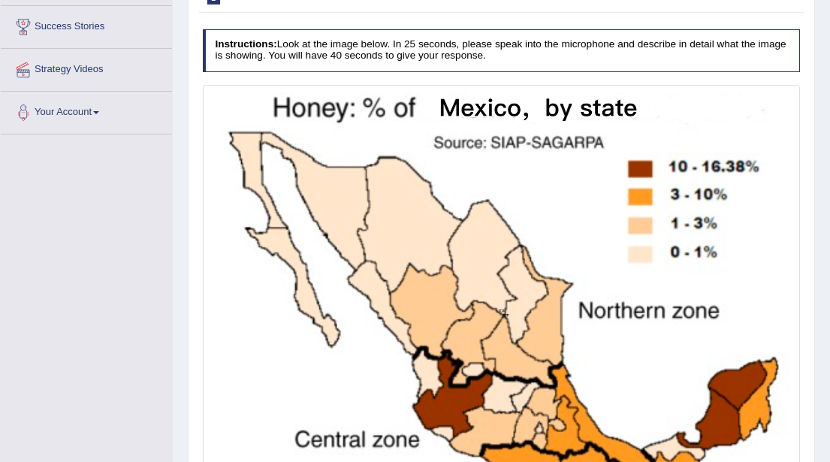
click at [262, 104] on img at bounding box center [501, 310] width 591 height 445
drag, startPoint x: 267, startPoint y: 100, endPoint x: 333, endPoint y: 108, distance: 65.9
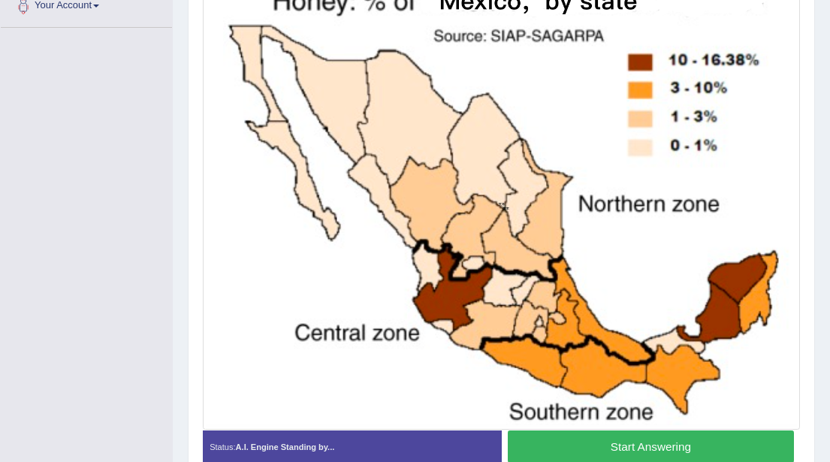
scroll to position [343, 0]
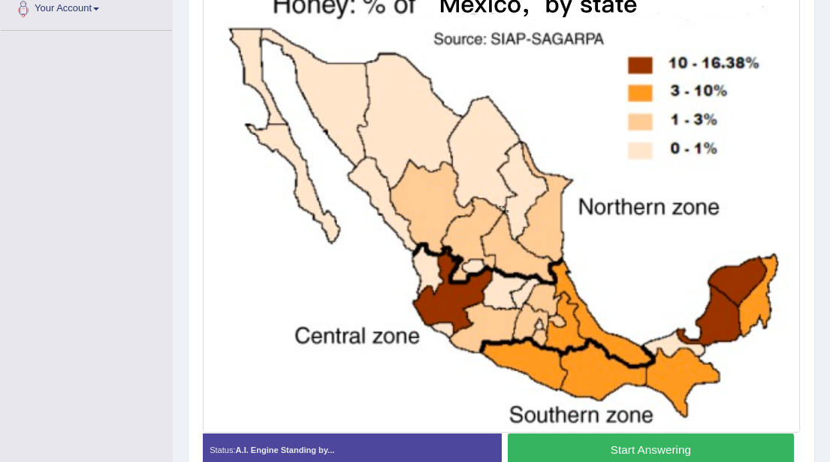
click at [597, 445] on button "Start Answering" at bounding box center [651, 449] width 286 height 32
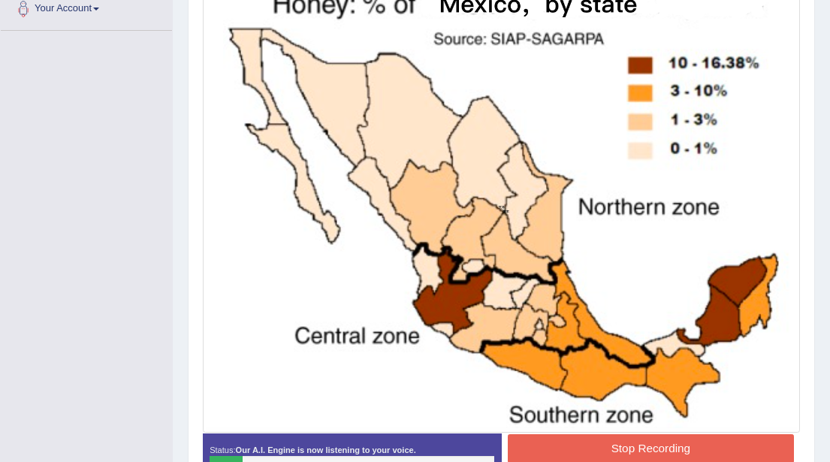
click at [635, 454] on button "Stop Recording" at bounding box center [651, 448] width 286 height 29
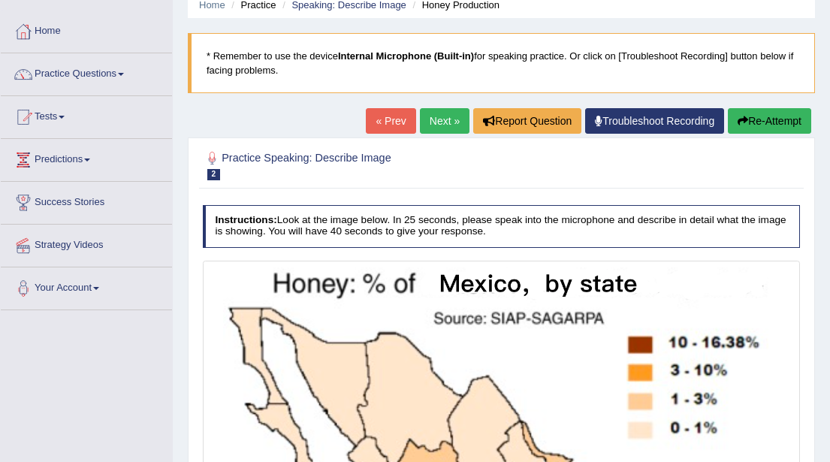
scroll to position [0, 0]
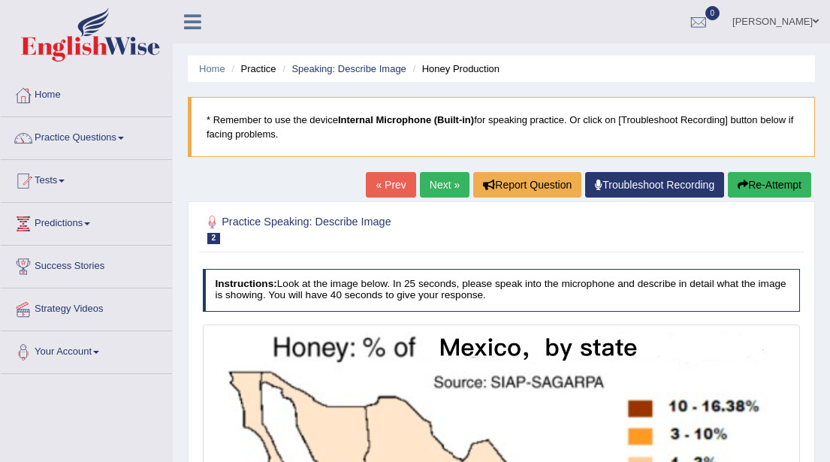
click at [770, 181] on button "Re-Attempt" at bounding box center [769, 185] width 83 height 26
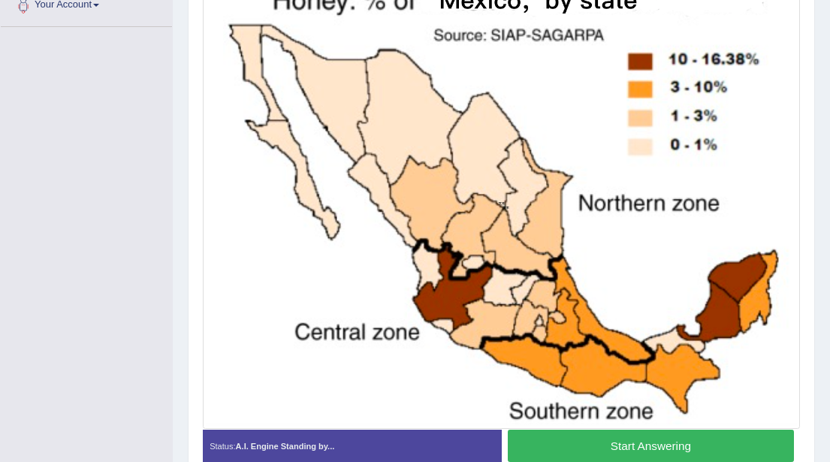
scroll to position [345, 0]
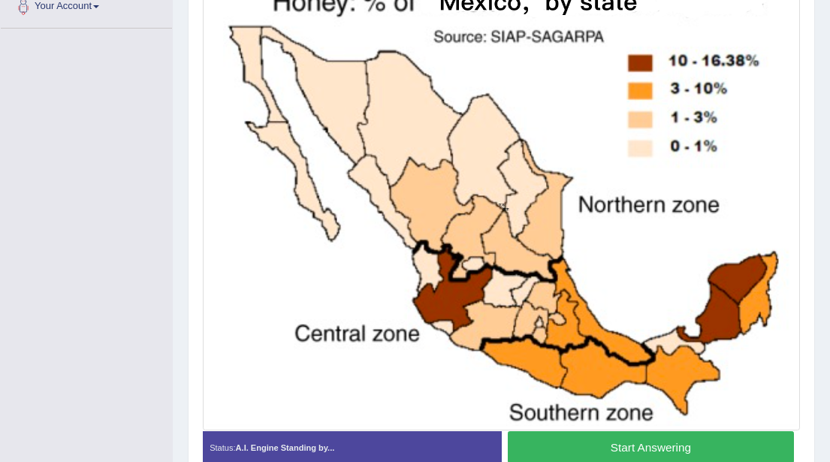
click at [643, 448] on button "Start Answering" at bounding box center [651, 447] width 286 height 32
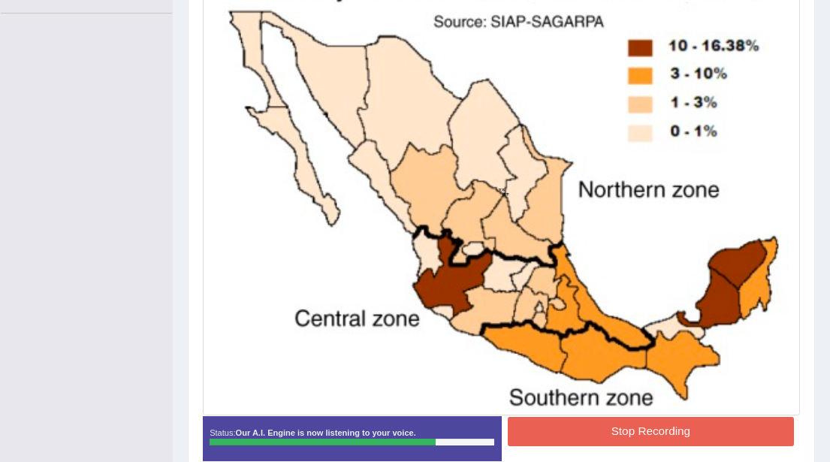
scroll to position [378, 0]
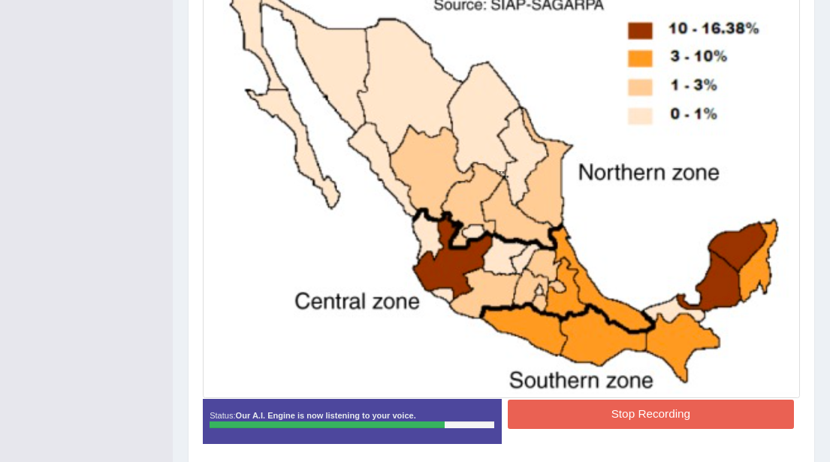
click at [606, 415] on button "Stop Recording" at bounding box center [651, 413] width 286 height 29
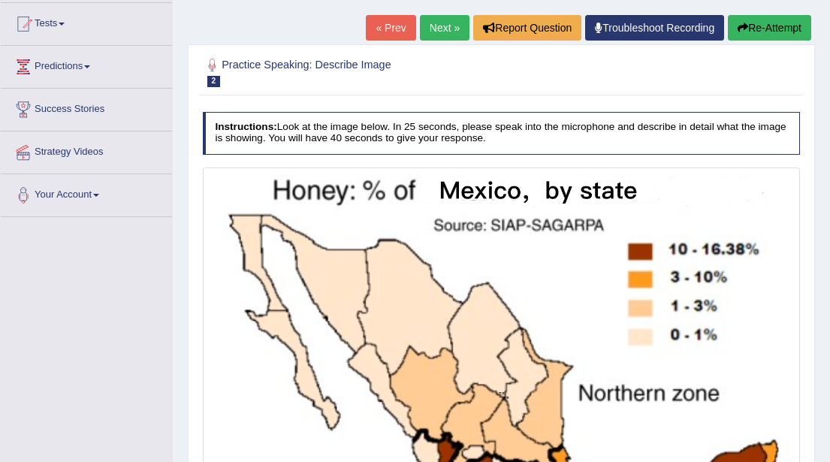
scroll to position [155, 0]
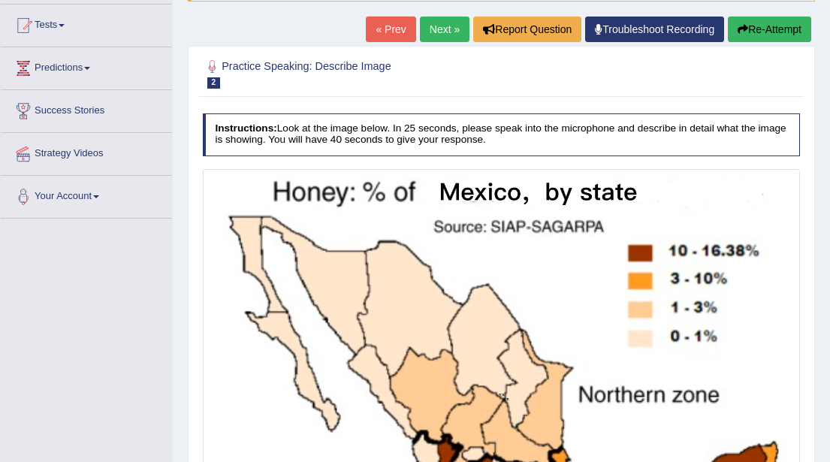
click at [438, 29] on link "Next »" at bounding box center [445, 30] width 50 height 26
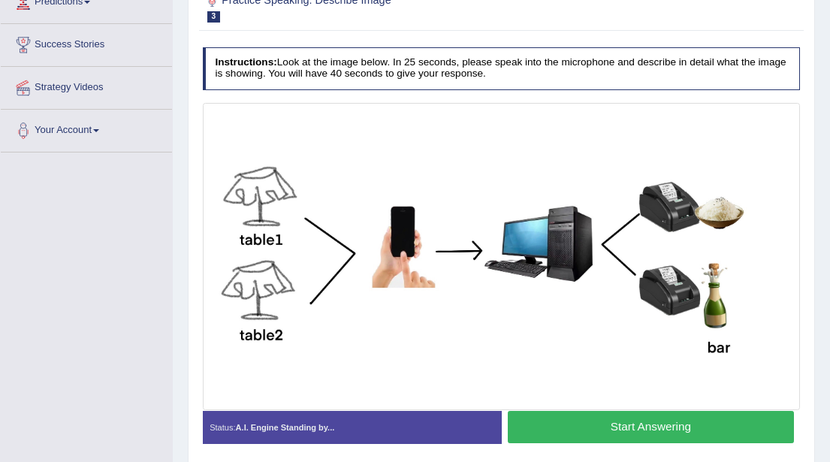
scroll to position [221, 0]
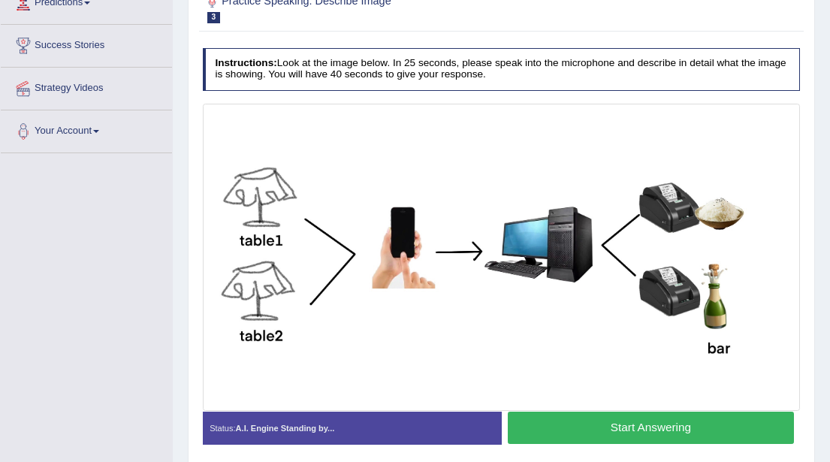
click at [568, 427] on button "Start Answering" at bounding box center [651, 428] width 286 height 32
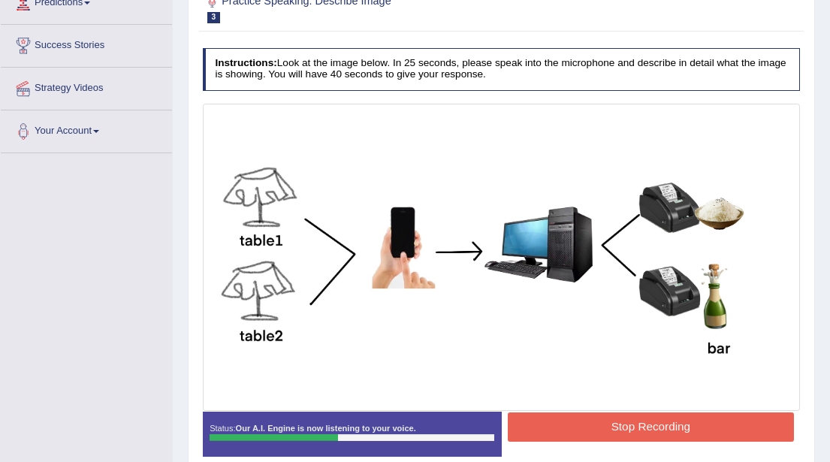
click at [568, 427] on button "Stop Recording" at bounding box center [651, 426] width 286 height 29
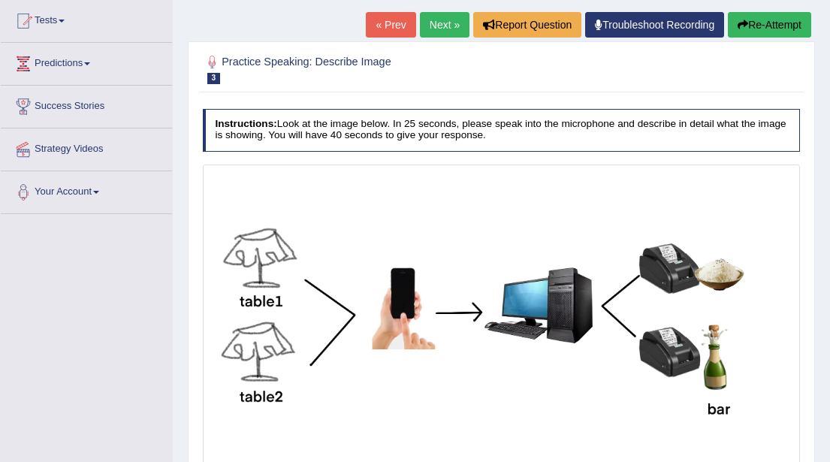
scroll to position [156, 0]
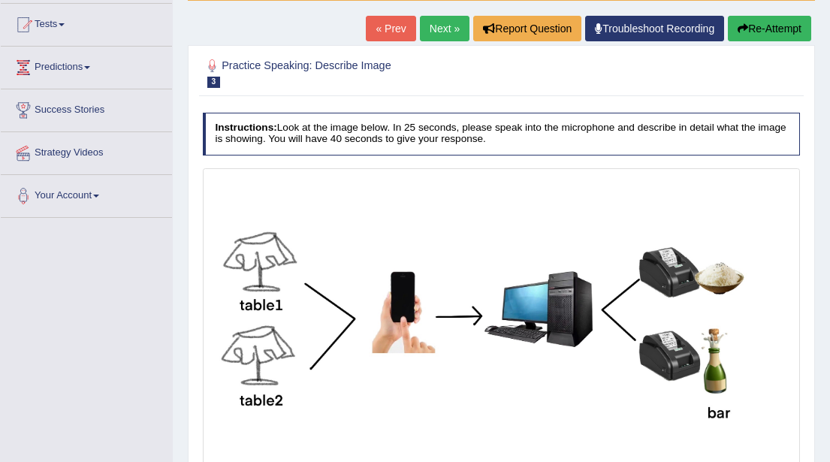
click at [767, 29] on button "Re-Attempt" at bounding box center [769, 29] width 83 height 26
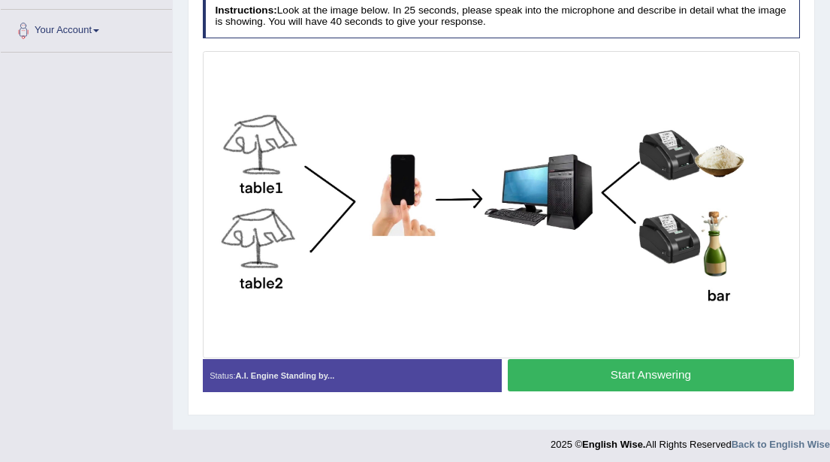
click at [617, 375] on button "Start Answering" at bounding box center [651, 375] width 286 height 32
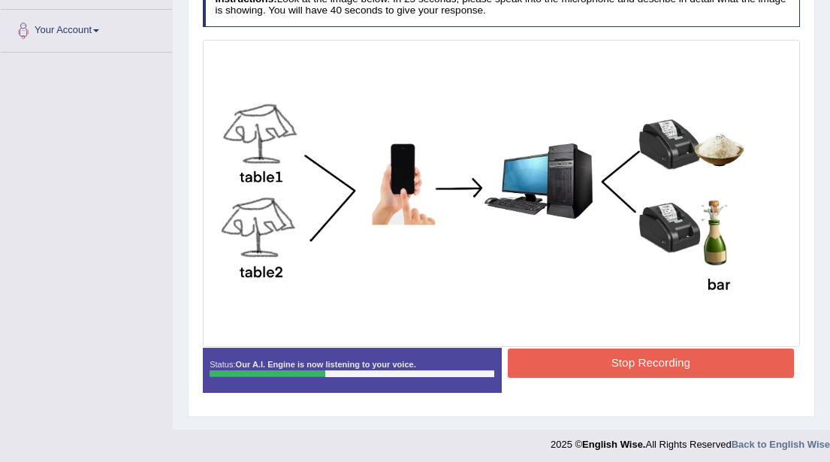
click at [637, 362] on button "Stop Recording" at bounding box center [651, 362] width 286 height 29
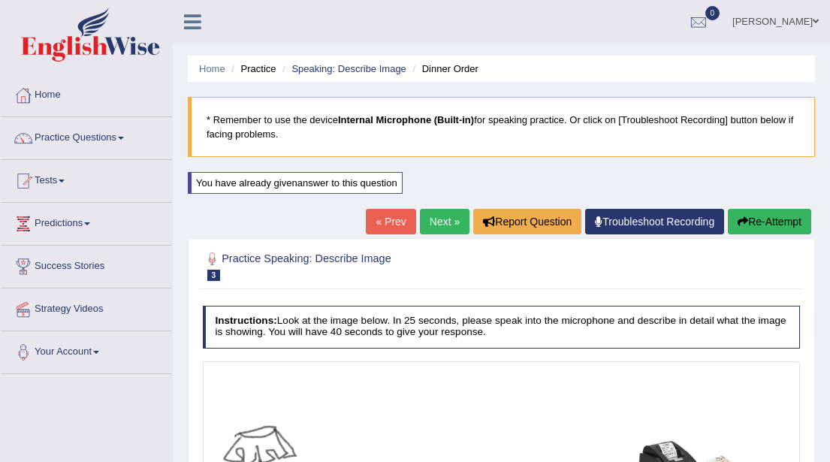
click at [430, 223] on link "Next »" at bounding box center [445, 222] width 50 height 26
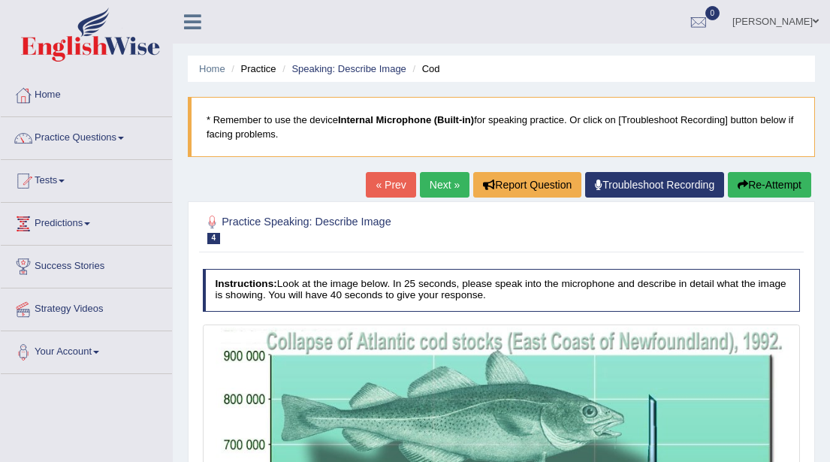
click at [430, 189] on link "Next »" at bounding box center [445, 185] width 50 height 26
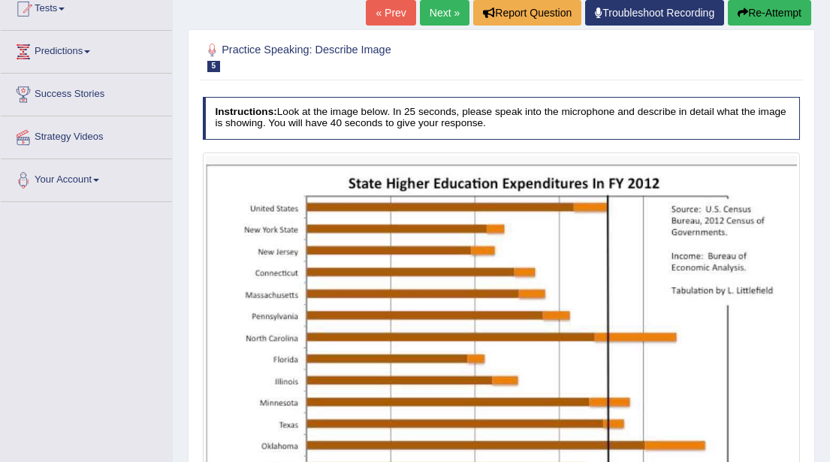
scroll to position [167, 0]
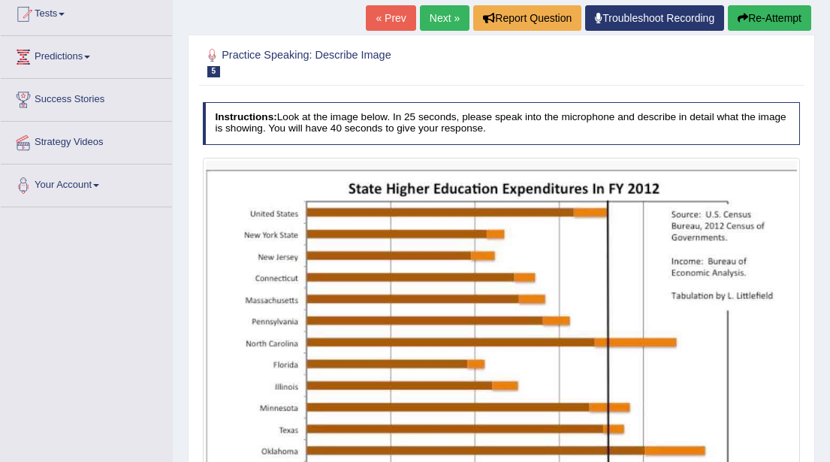
click at [428, 14] on link "Next »" at bounding box center [445, 18] width 50 height 26
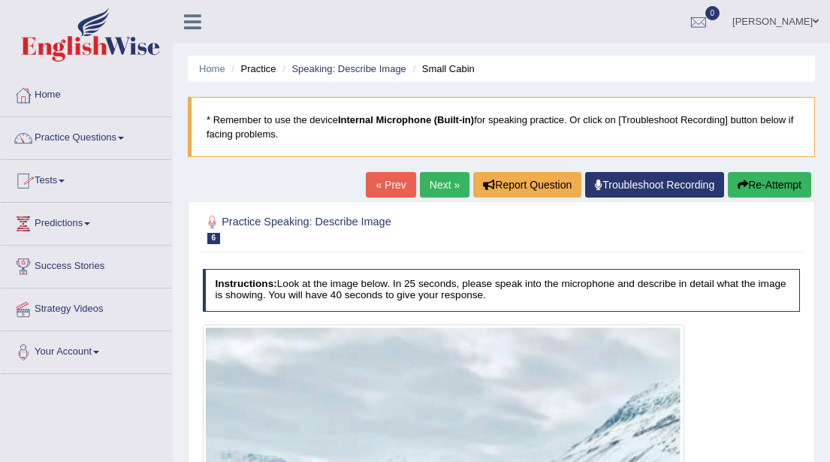
click at [187, 21] on icon at bounding box center [192, 22] width 17 height 20
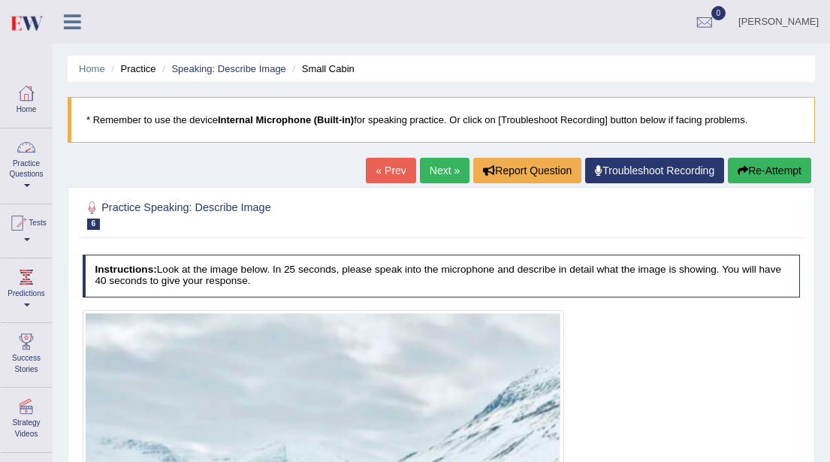
click at [29, 177] on link "Practice Questions" at bounding box center [26, 163] width 51 height 71
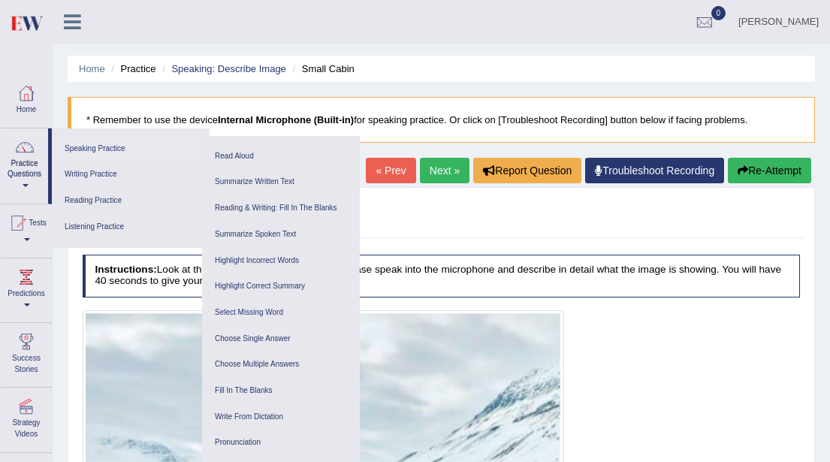
click at [96, 146] on link "Speaking Practice" at bounding box center [130, 149] width 143 height 26
click at [140, 71] on li "Practice" at bounding box center [131, 69] width 48 height 14
click at [35, 106] on link "Home" at bounding box center [26, 98] width 51 height 49
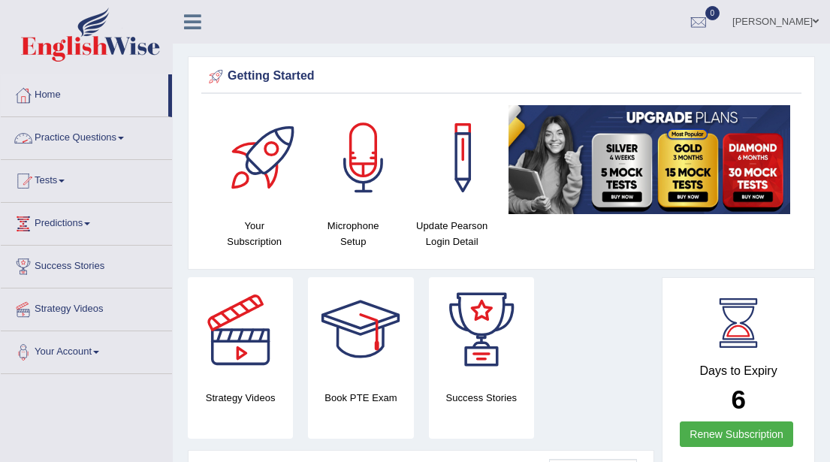
click at [128, 140] on link "Practice Questions" at bounding box center [86, 136] width 171 height 38
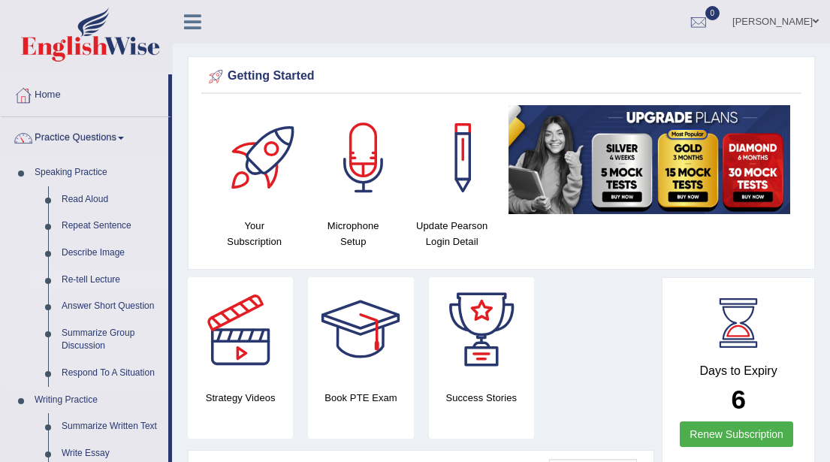
click at [83, 281] on link "Re-tell Lecture" at bounding box center [111, 280] width 113 height 27
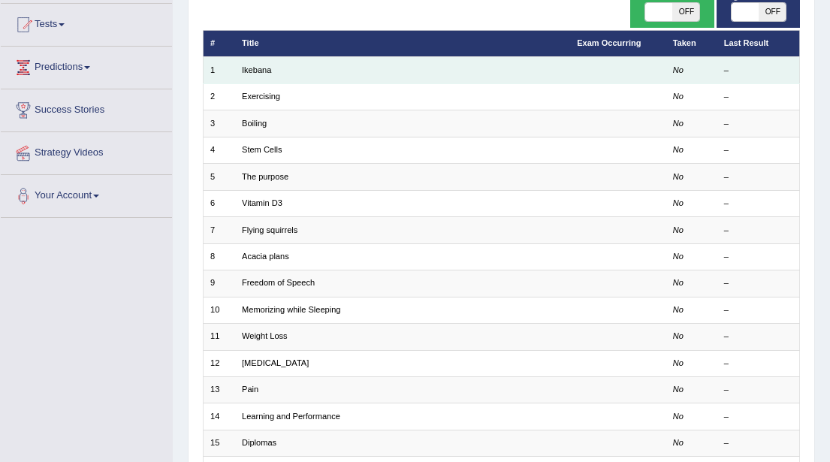
scroll to position [157, 0]
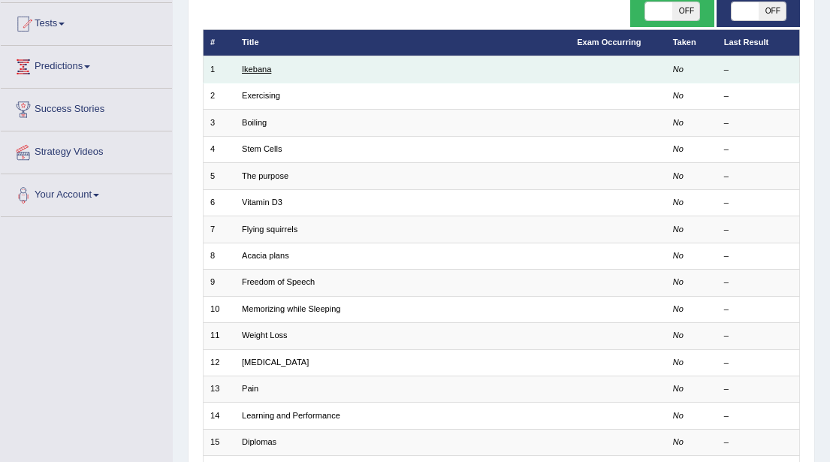
click at [252, 71] on link "Ikebana" at bounding box center [256, 69] width 29 height 9
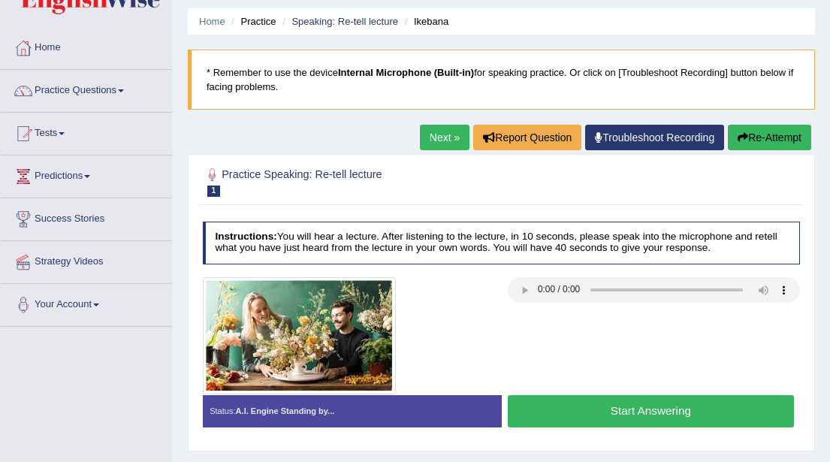
scroll to position [47, 0]
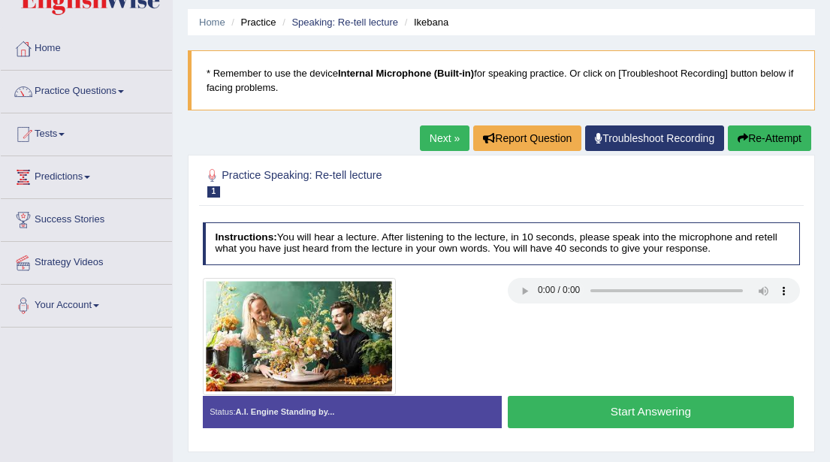
click at [431, 141] on link "Next »" at bounding box center [445, 138] width 50 height 26
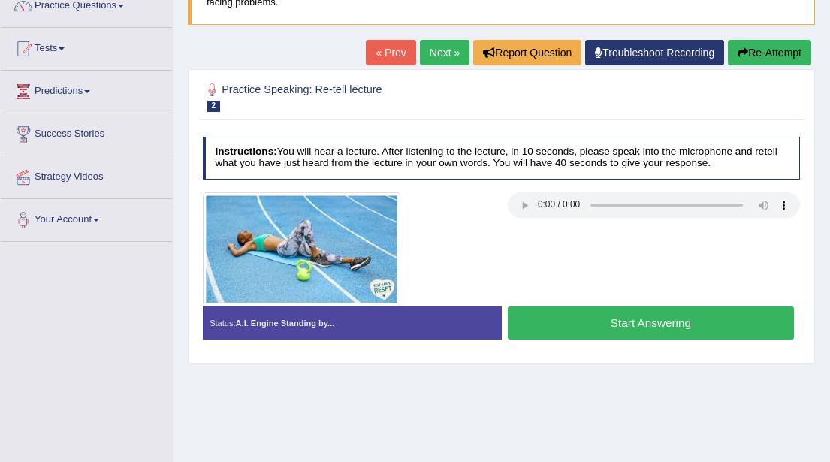
click at [430, 53] on link "Next »" at bounding box center [445, 53] width 50 height 26
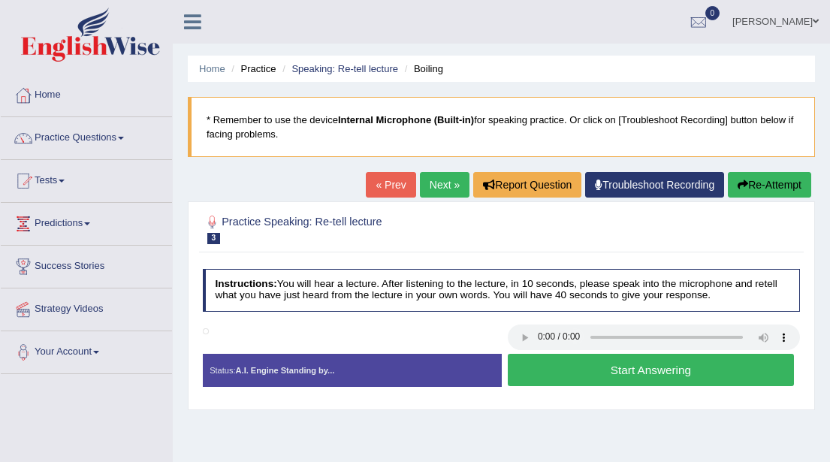
click at [430, 179] on link "Next »" at bounding box center [445, 185] width 50 height 26
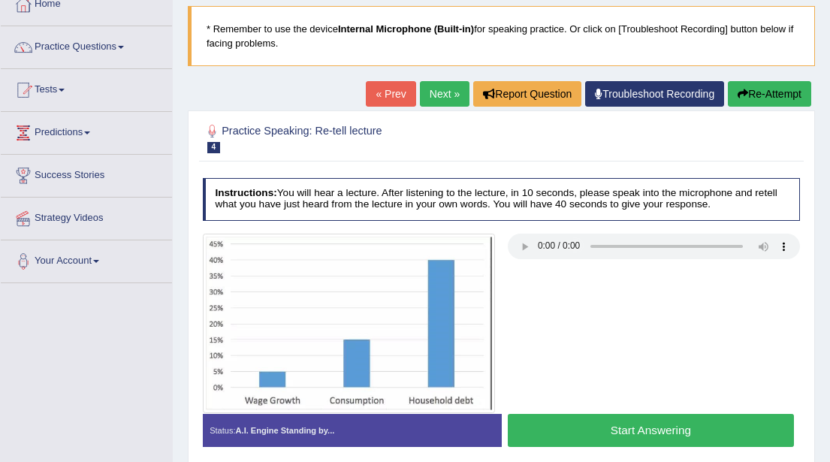
scroll to position [94, 0]
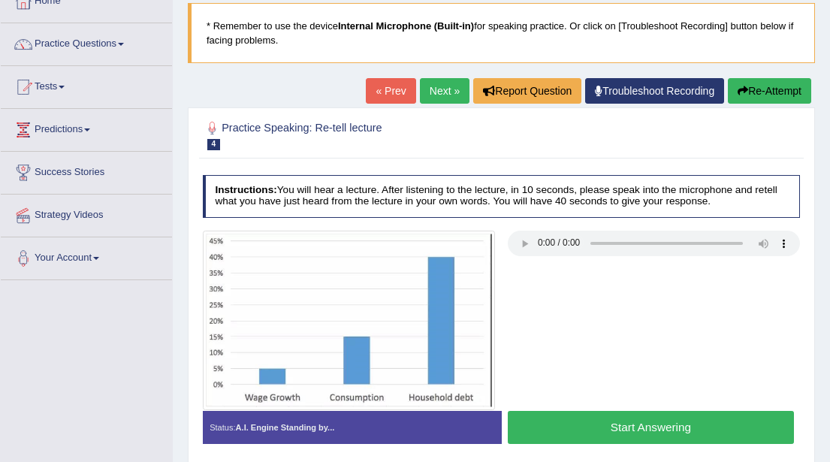
click at [426, 89] on link "Next »" at bounding box center [445, 91] width 50 height 26
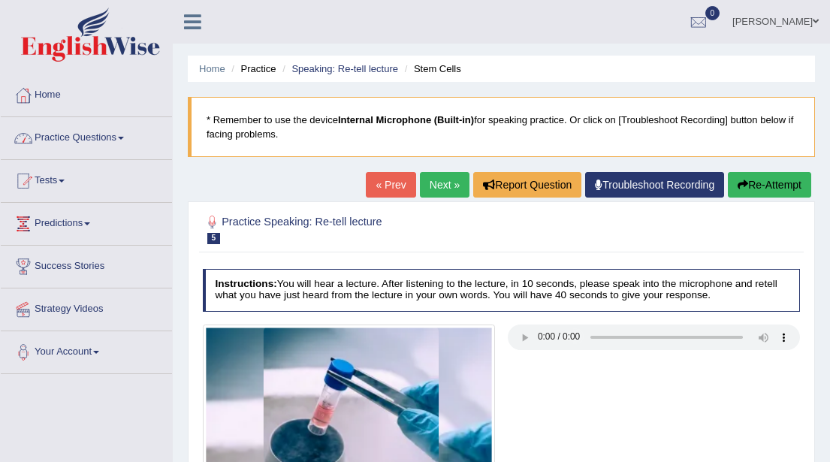
click at [124, 139] on span at bounding box center [121, 138] width 6 height 3
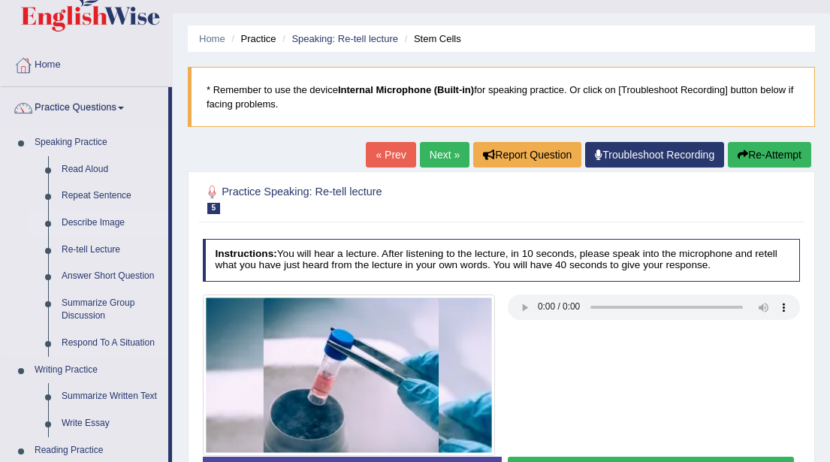
scroll to position [32, 0]
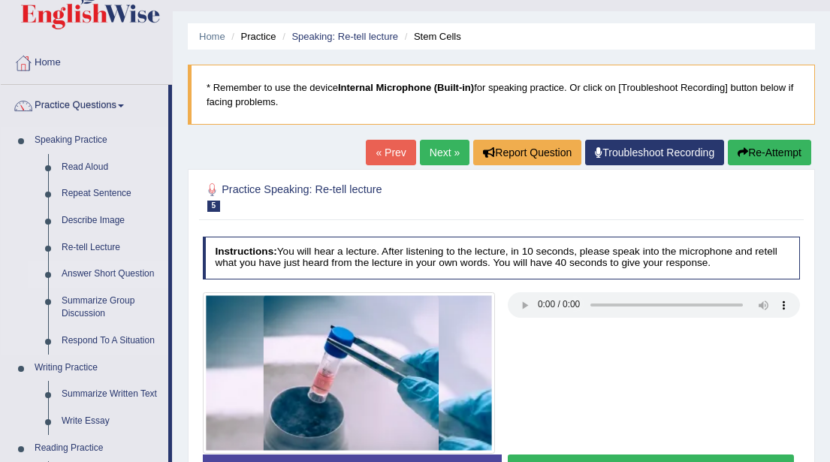
click at [92, 274] on link "Answer Short Question" at bounding box center [111, 274] width 113 height 27
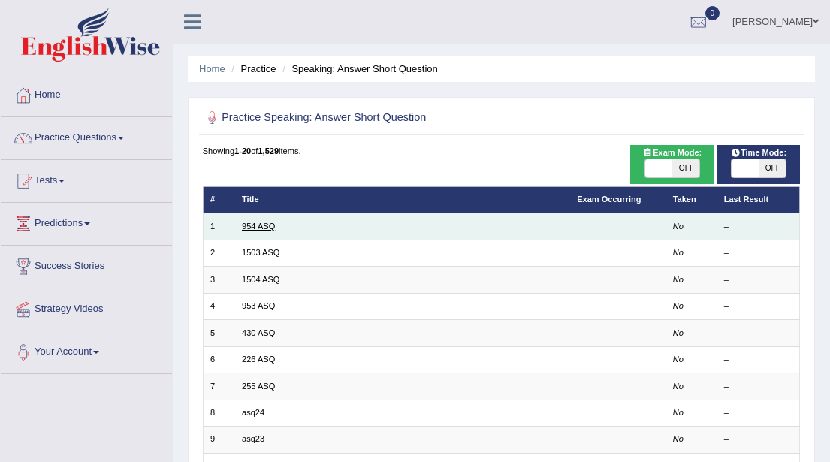
click at [254, 224] on link "954 ASQ" at bounding box center [258, 226] width 33 height 9
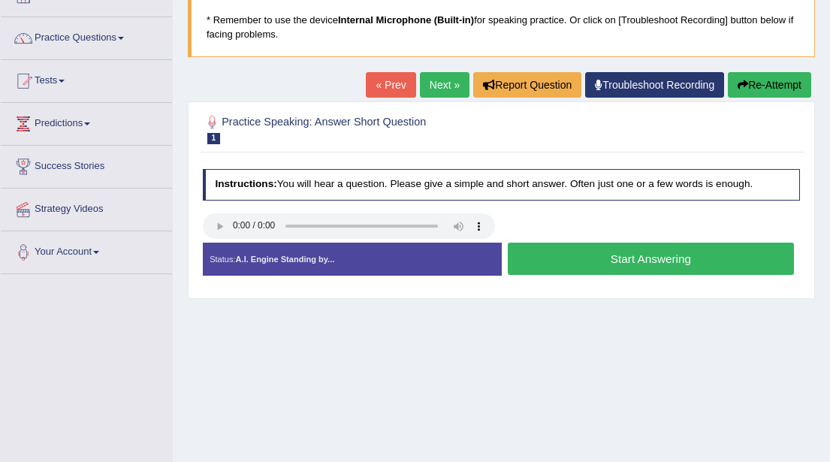
scroll to position [101, 0]
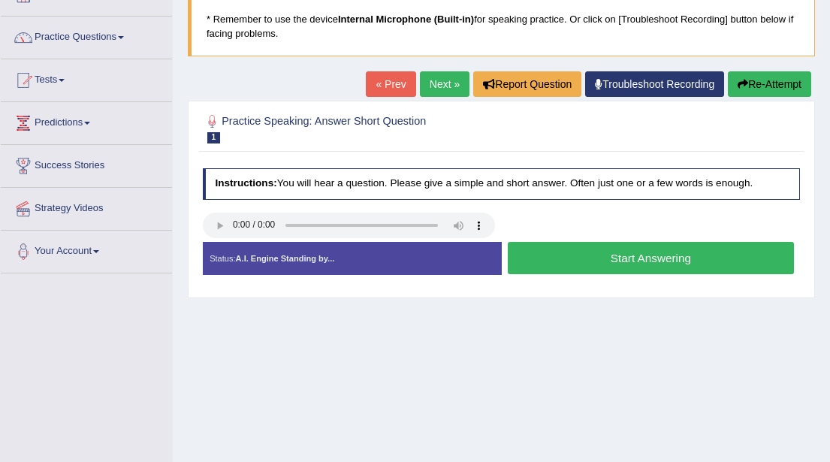
click at [627, 259] on button "Start Answering" at bounding box center [651, 258] width 286 height 32
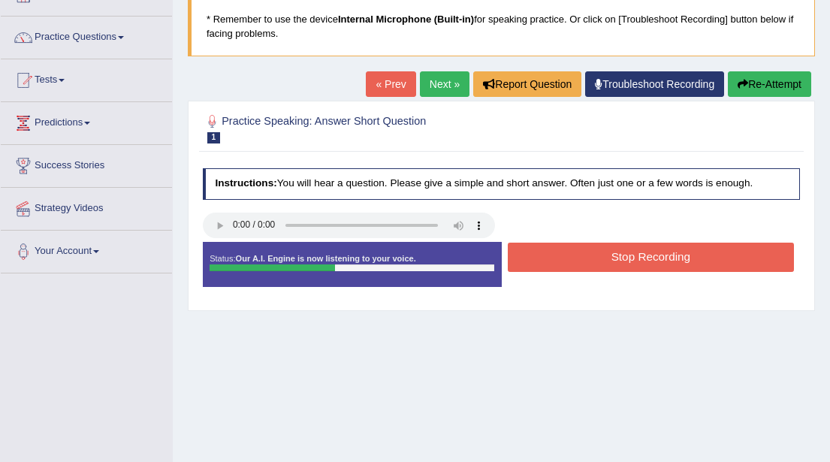
click at [627, 259] on button "Stop Recording" at bounding box center [651, 257] width 286 height 29
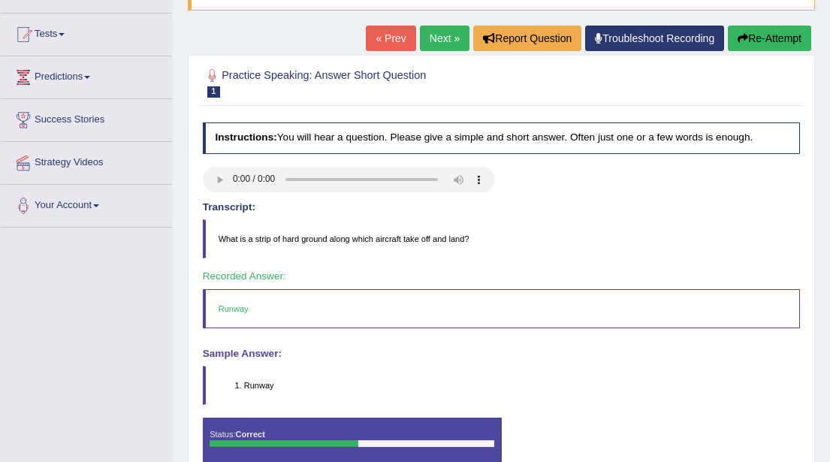
scroll to position [143, 0]
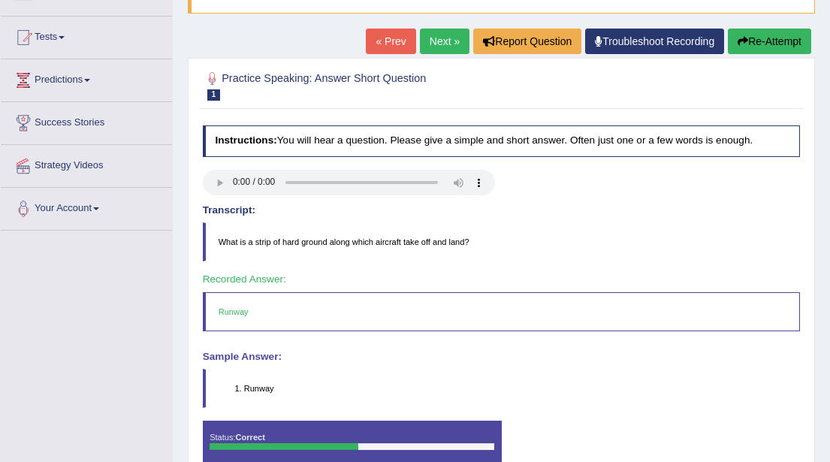
click at [428, 47] on link "Next »" at bounding box center [445, 42] width 50 height 26
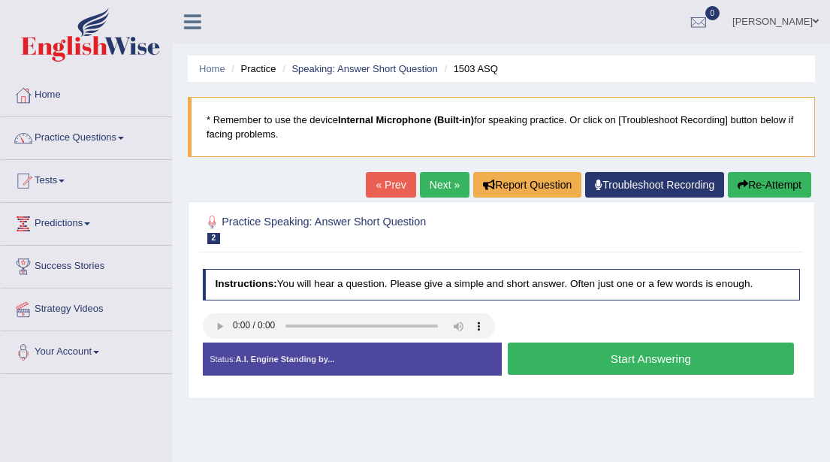
click at [611, 359] on button "Start Answering" at bounding box center [651, 358] width 286 height 32
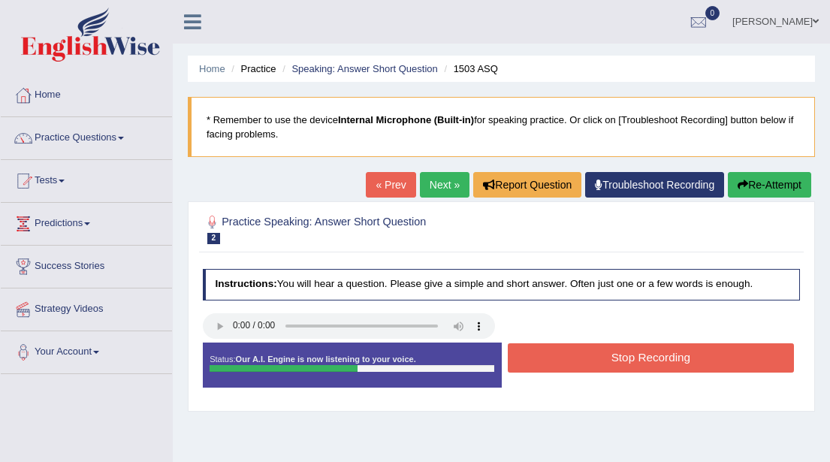
click at [611, 359] on button "Stop Recording" at bounding box center [651, 357] width 286 height 29
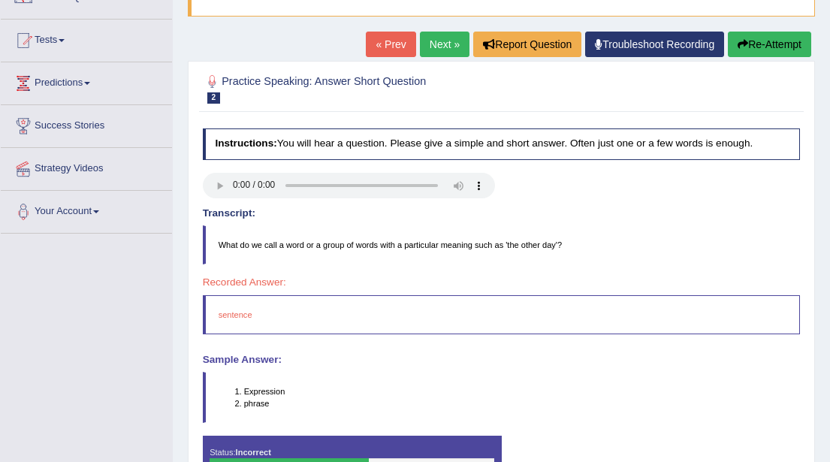
scroll to position [137, 0]
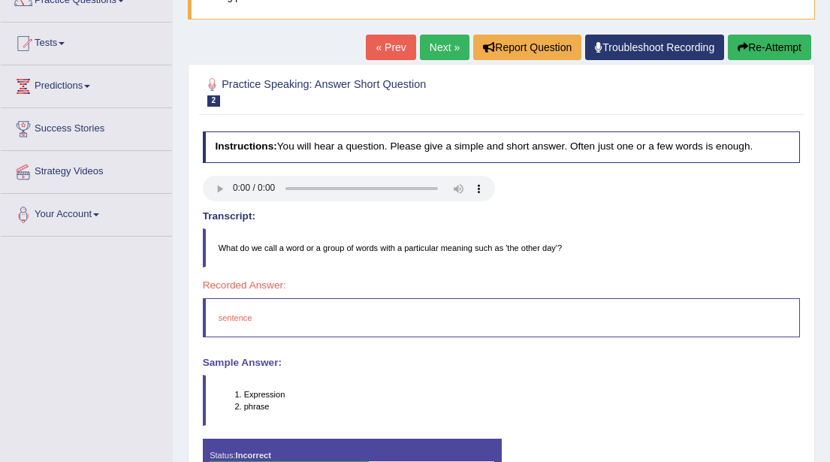
click at [430, 47] on link "Next »" at bounding box center [445, 48] width 50 height 26
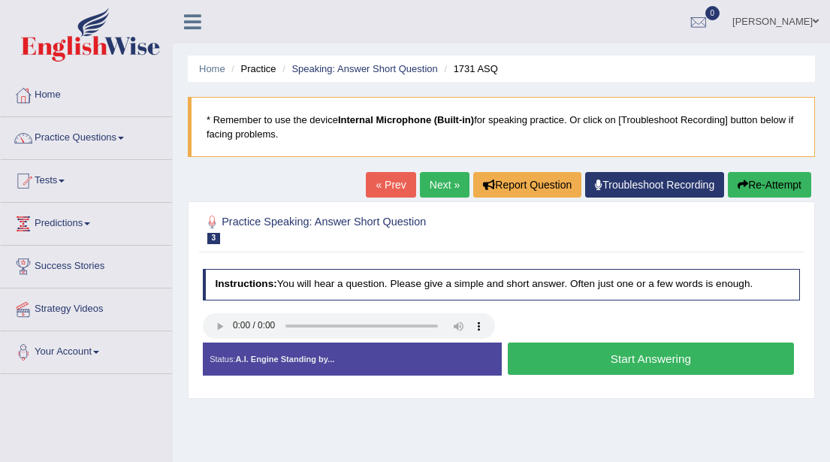
click at [538, 356] on button "Start Answering" at bounding box center [651, 358] width 286 height 32
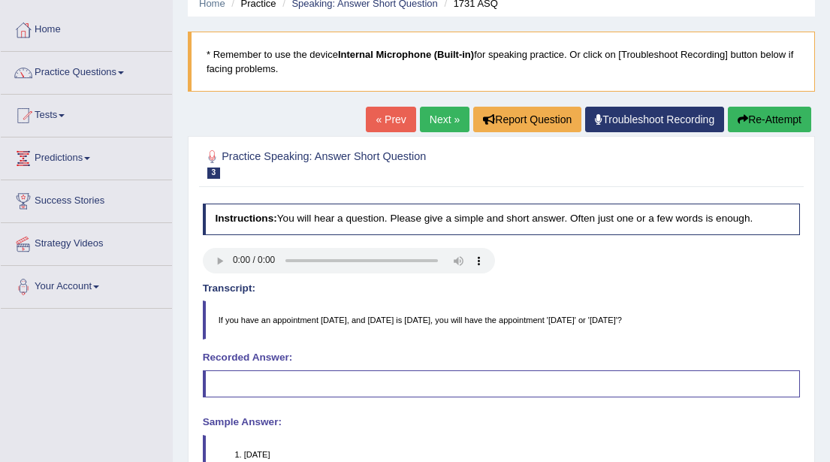
scroll to position [59, 0]
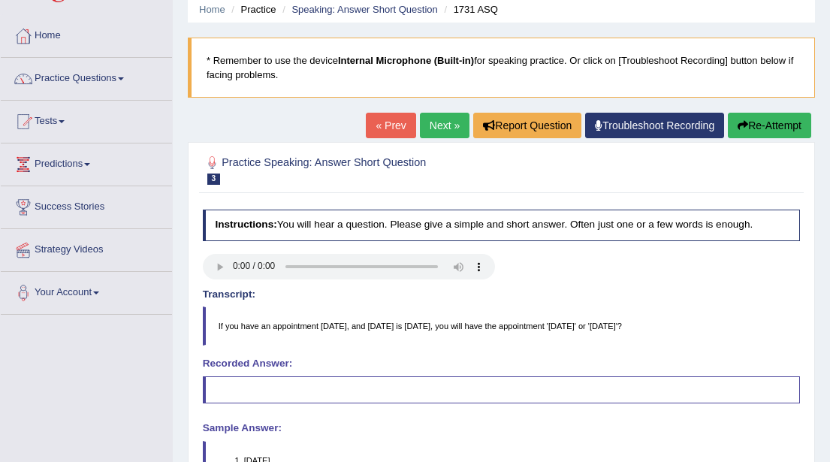
click at [429, 127] on link "Next »" at bounding box center [445, 126] width 50 height 26
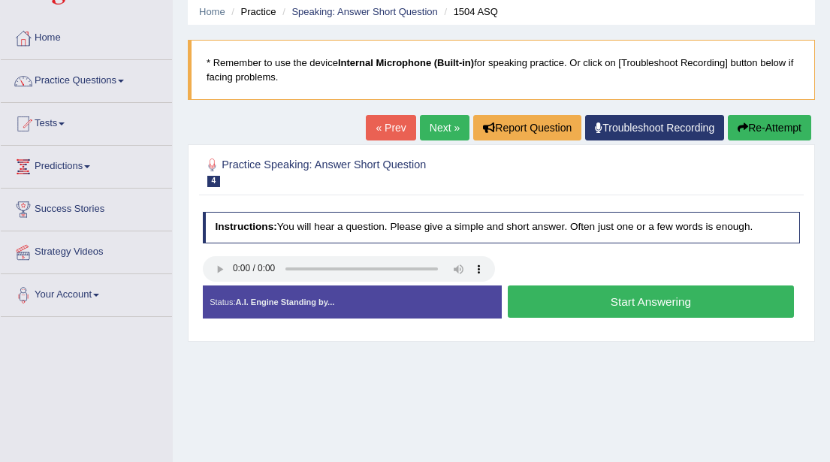
scroll to position [66, 0]
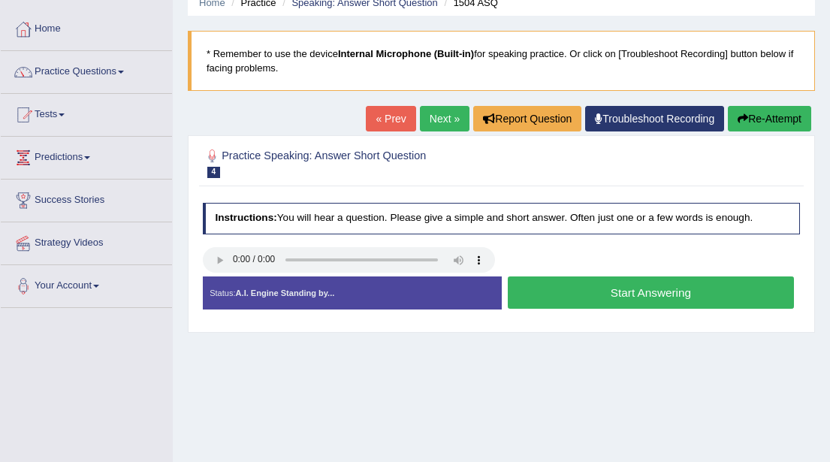
click at [645, 288] on button "Start Answering" at bounding box center [651, 292] width 286 height 32
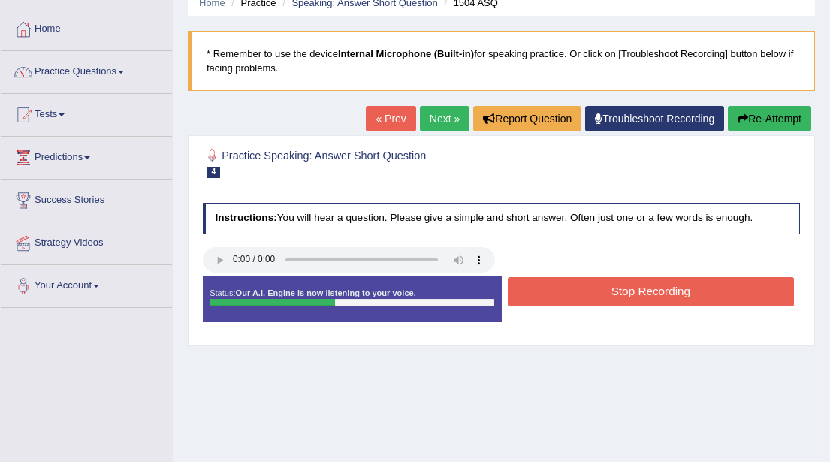
click at [645, 288] on button "Stop Recording" at bounding box center [651, 291] width 286 height 29
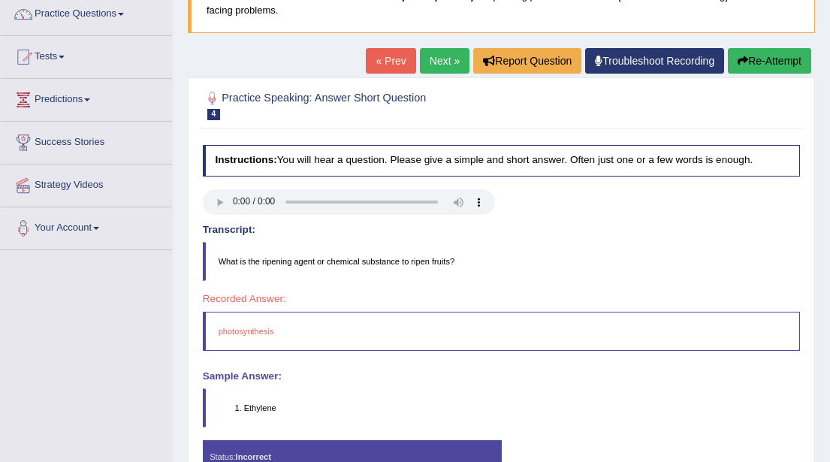
scroll to position [122, 0]
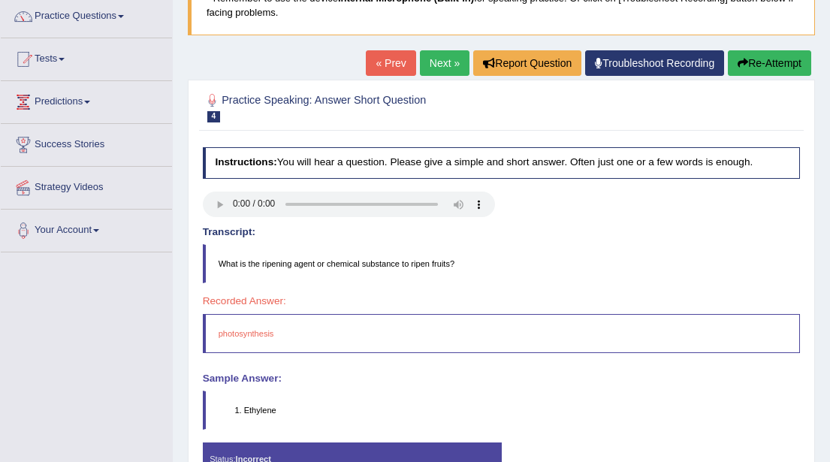
click at [431, 61] on link "Next »" at bounding box center [445, 63] width 50 height 26
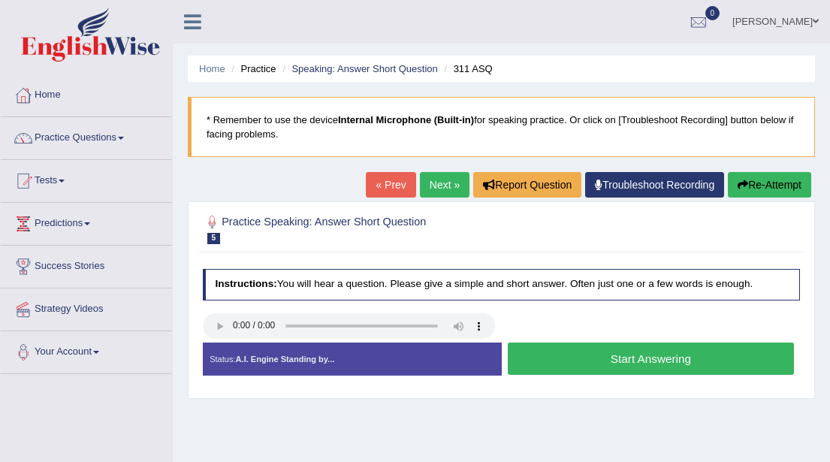
click at [641, 358] on button "Start Answering" at bounding box center [651, 358] width 286 height 32
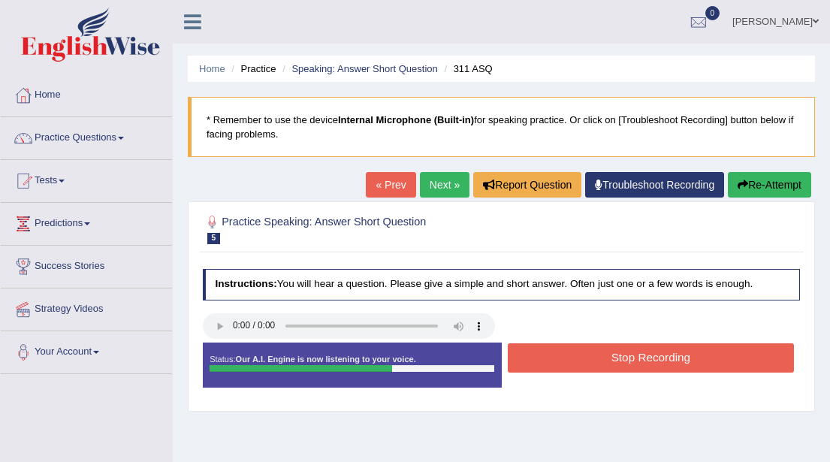
click at [641, 359] on button "Stop Recording" at bounding box center [651, 357] width 286 height 29
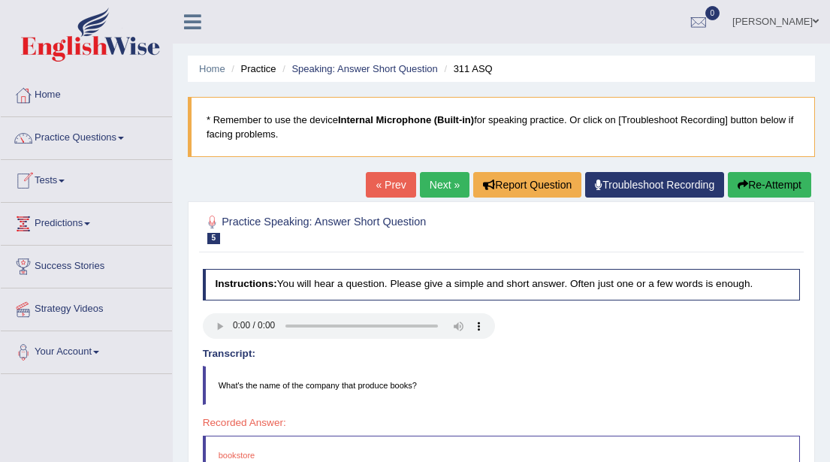
click at [131, 140] on link "Practice Questions" at bounding box center [86, 136] width 171 height 38
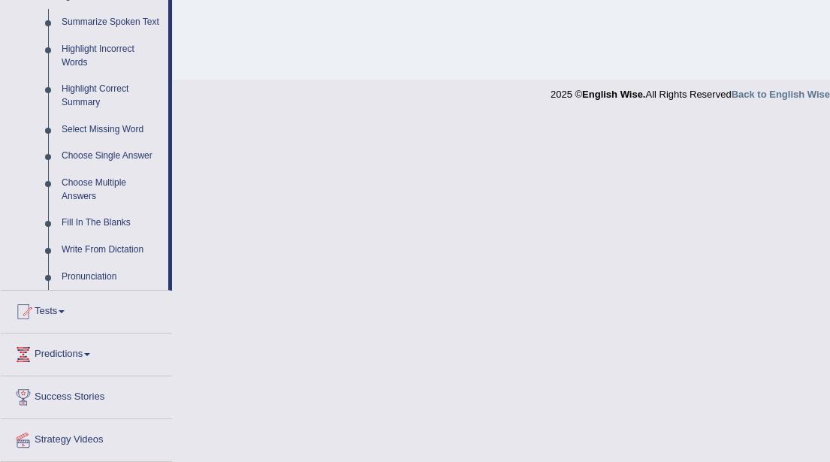
scroll to position [728, 0]
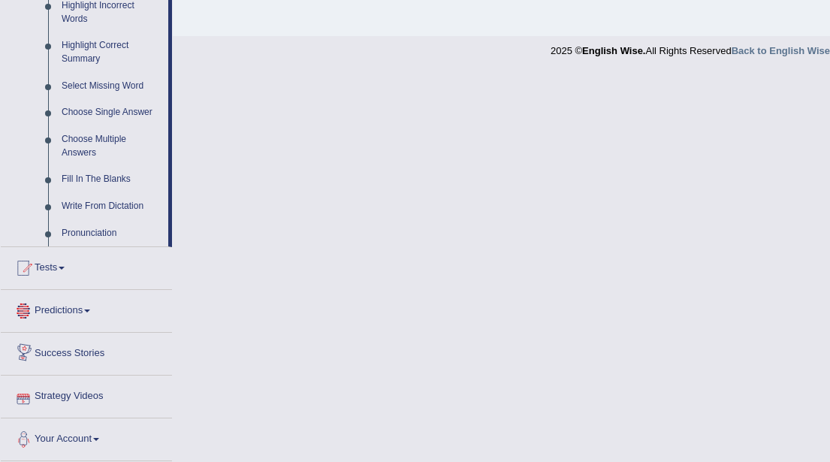
click at [99, 439] on span at bounding box center [96, 439] width 6 height 3
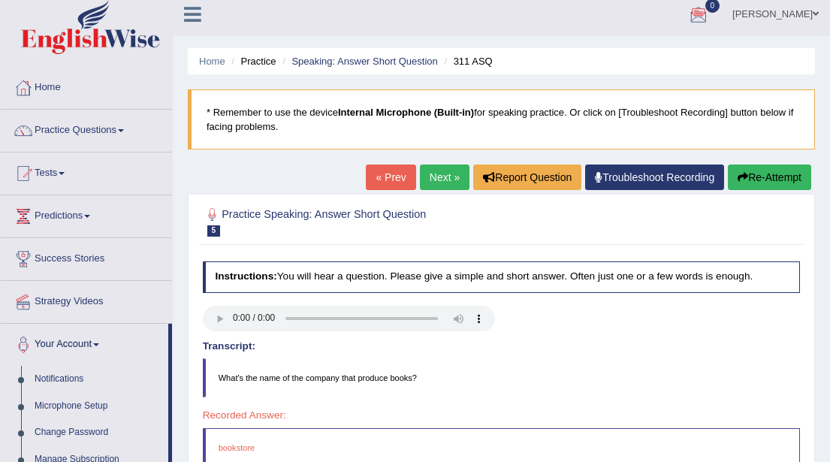
scroll to position [0, 0]
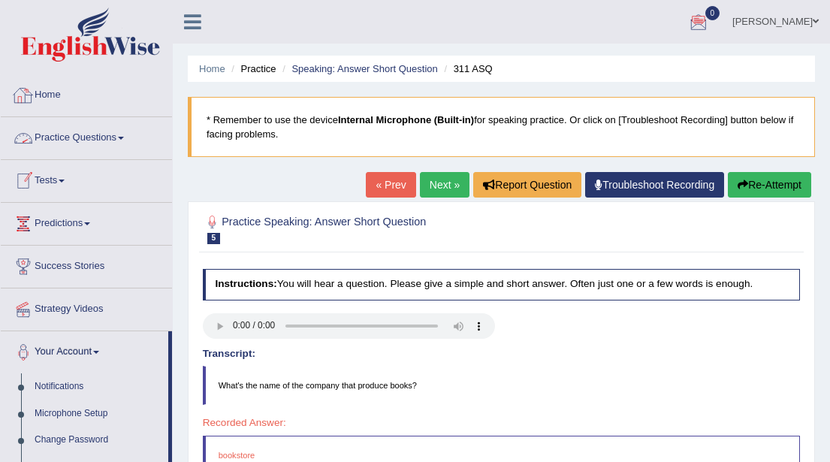
click at [193, 23] on icon at bounding box center [192, 22] width 17 height 20
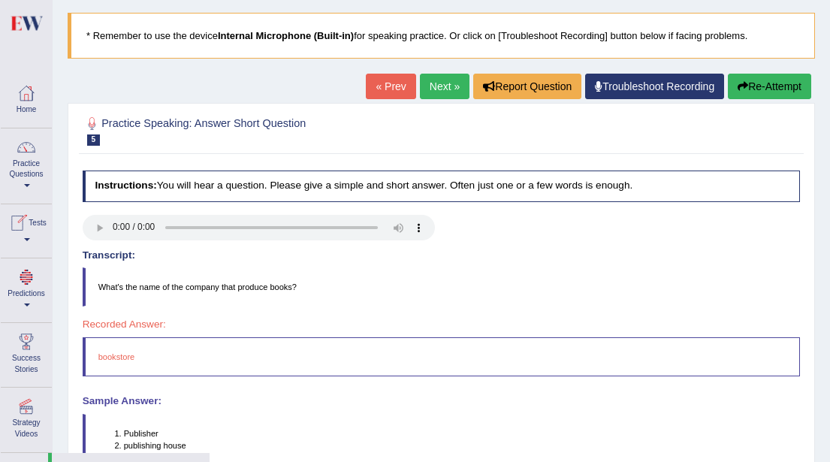
scroll to position [82, 0]
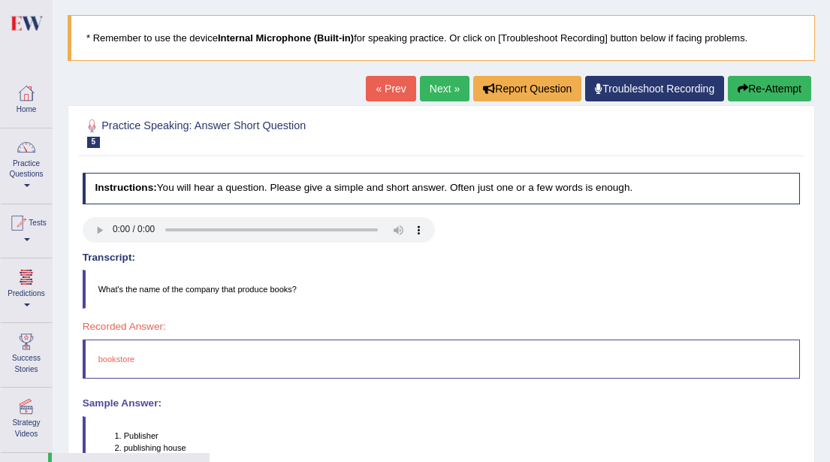
click at [59, 277] on div "Home Practice Questions Speaking Practice Read Aloud Repeat Sentence Describe I…" at bounding box center [26, 295] width 74 height 443
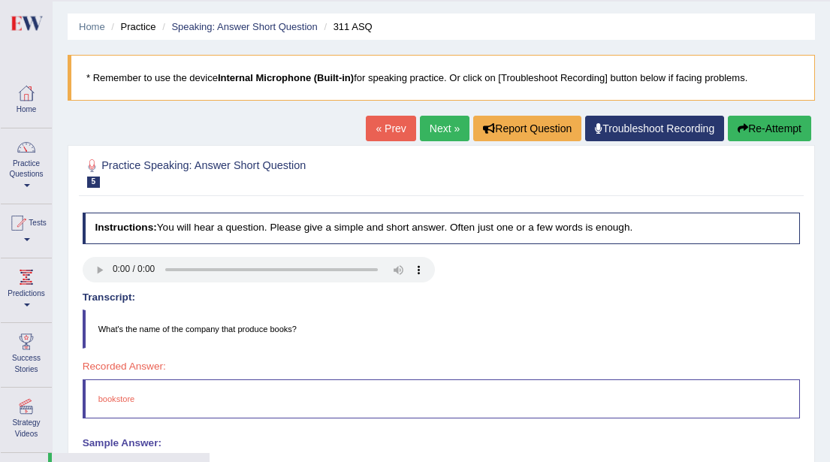
scroll to position [41, 0]
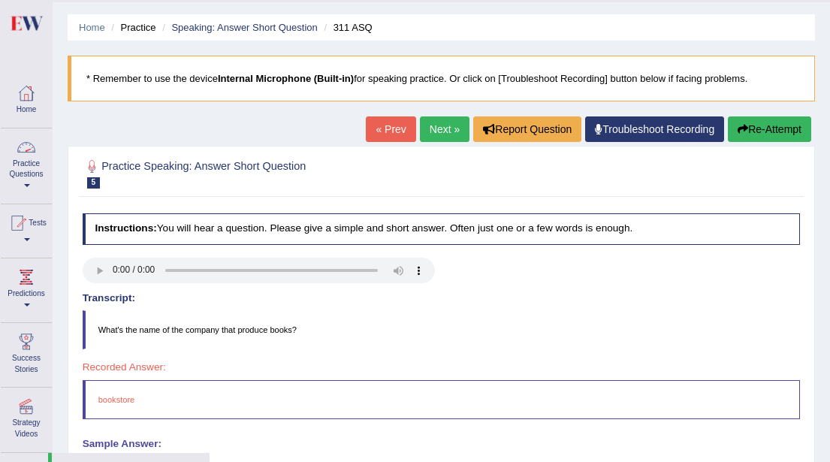
click at [28, 186] on span at bounding box center [27, 185] width 6 height 3
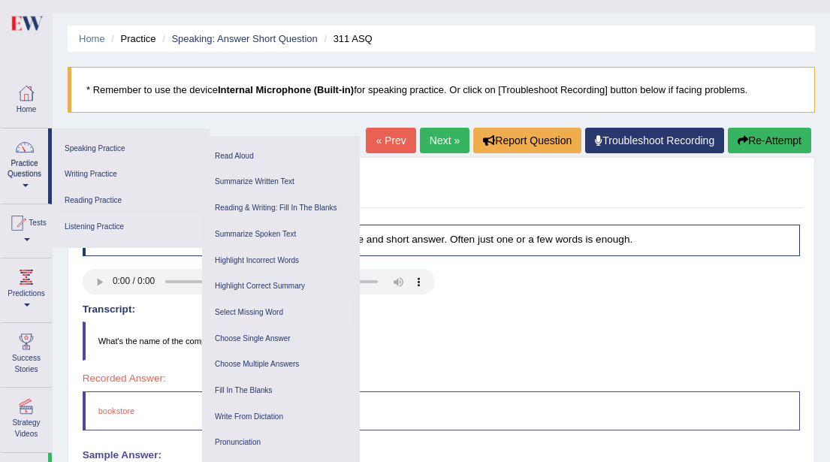
scroll to position [5, 0]
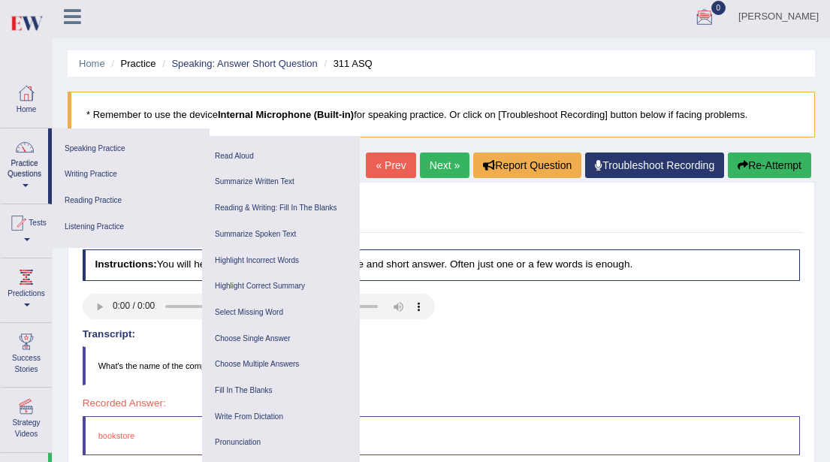
click at [479, 330] on h4 "Transcript:" at bounding box center [442, 334] width 718 height 11
click at [422, 358] on blockquote "What's the name of the company that produce books?" at bounding box center [442, 365] width 718 height 39
click at [26, 105] on link "Home" at bounding box center [26, 98] width 51 height 49
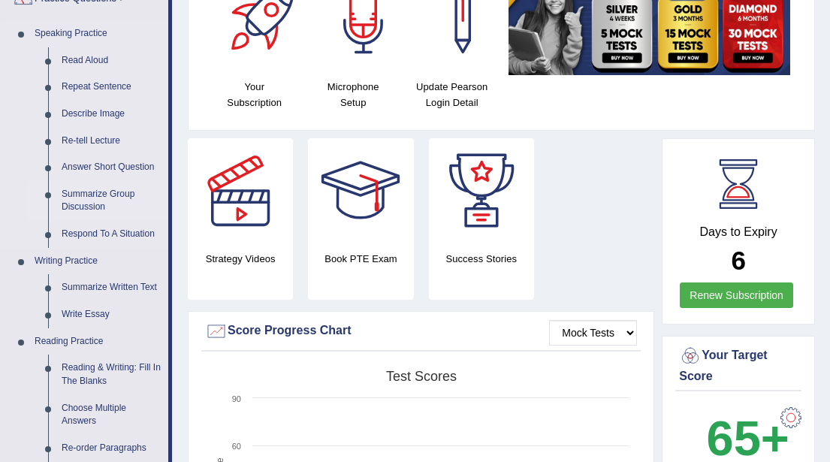
scroll to position [145, 0]
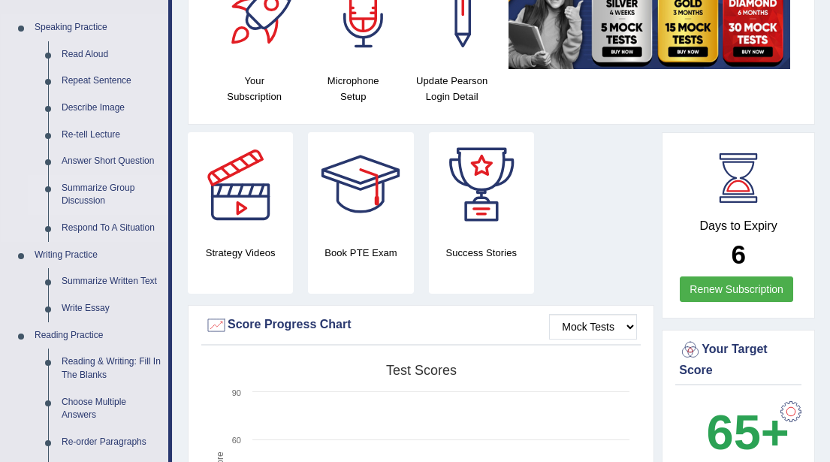
click at [87, 195] on link "Summarize Group Discussion" at bounding box center [111, 195] width 113 height 40
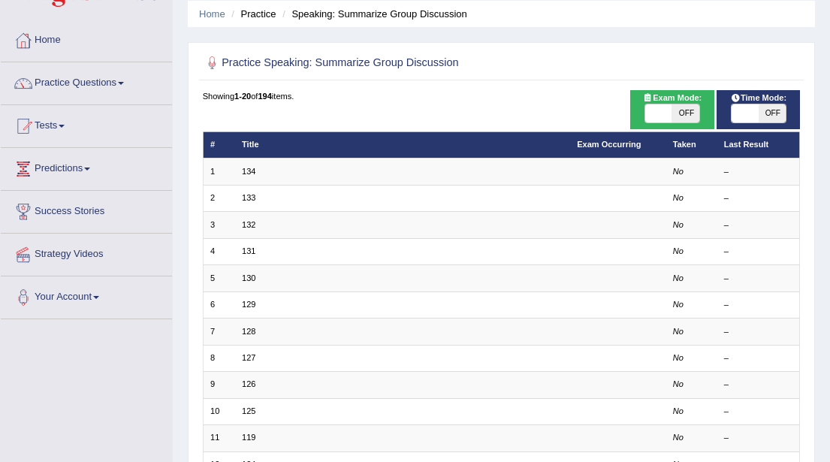
scroll to position [77, 0]
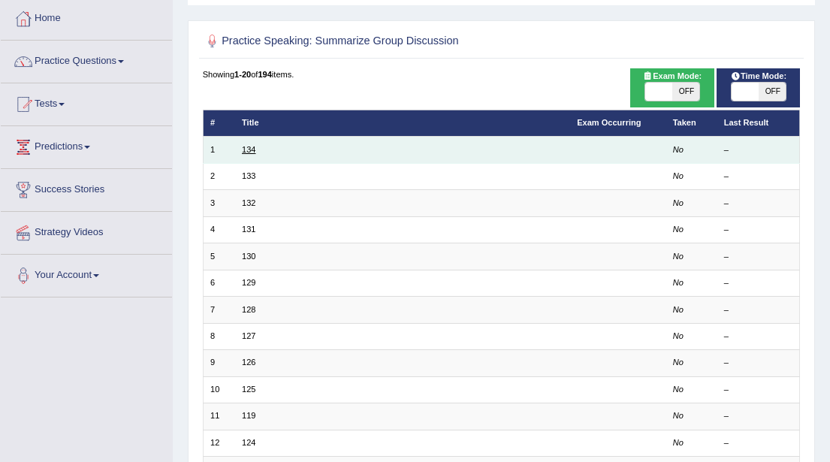
click at [252, 146] on link "134" at bounding box center [249, 149] width 14 height 9
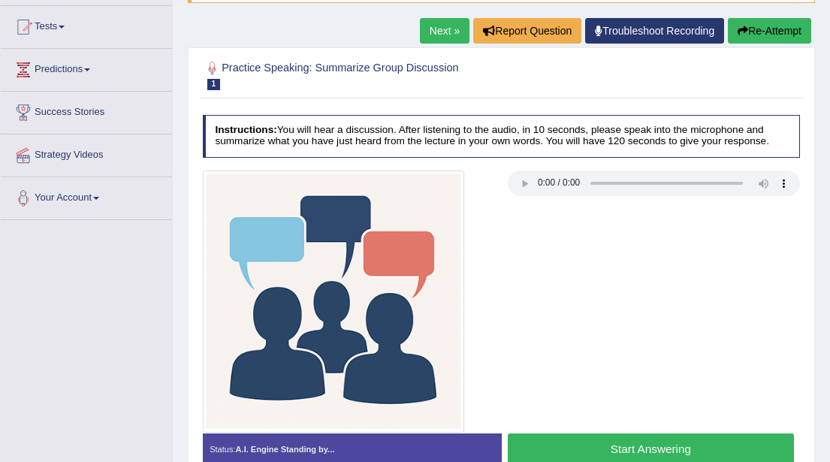
scroll to position [153, 0]
